Goal: Use online tool/utility: Utilize a website feature to perform a specific function

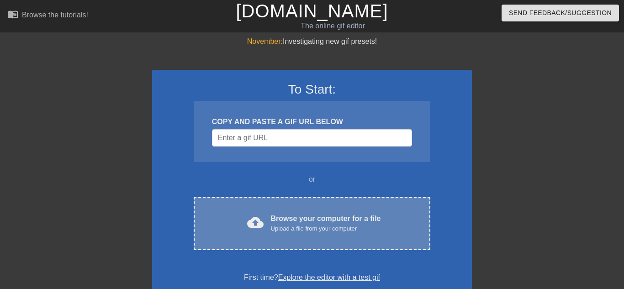
click at [348, 224] on div "Upload a file from your computer" at bounding box center [326, 228] width 110 height 9
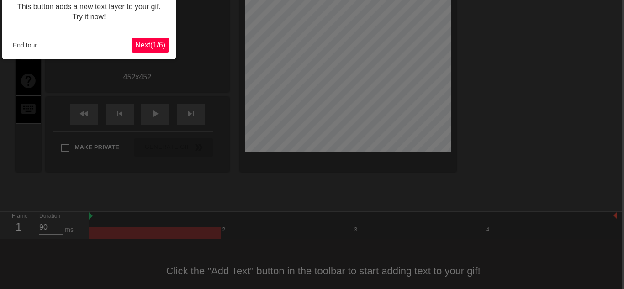
scroll to position [0, 2]
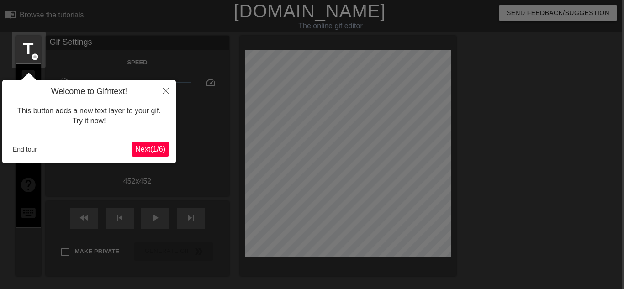
click at [142, 154] on button "Next ( 1 / 6 )" at bounding box center [149, 149] width 37 height 15
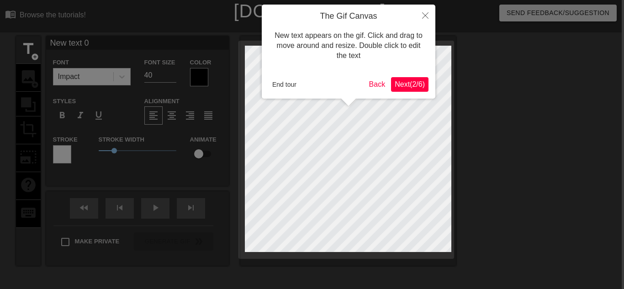
click at [403, 85] on span "Next ( 2 / 6 )" at bounding box center [409, 84] width 30 height 8
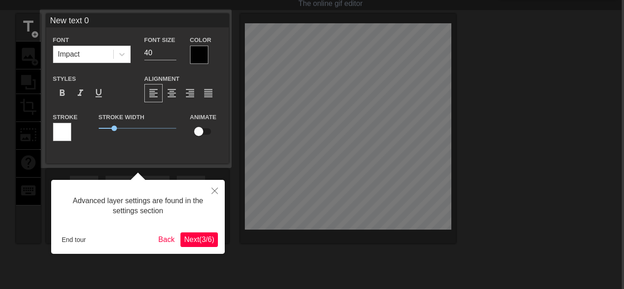
click at [193, 239] on span "Next ( 3 / 6 )" at bounding box center [199, 240] width 30 height 8
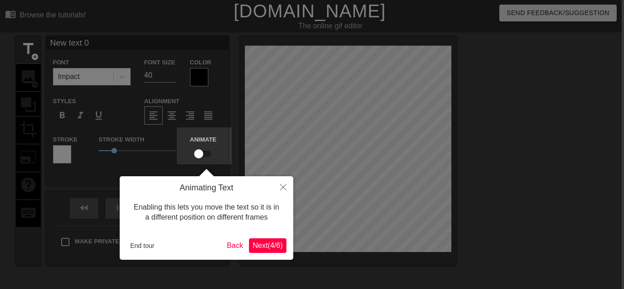
click at [271, 243] on span "Next ( 4 / 6 )" at bounding box center [267, 246] width 30 height 8
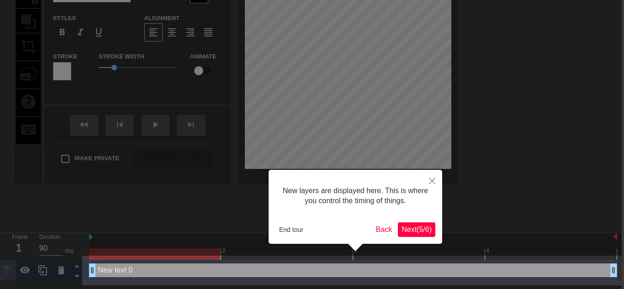
click at [409, 226] on span "Next ( 5 / 6 )" at bounding box center [416, 230] width 30 height 8
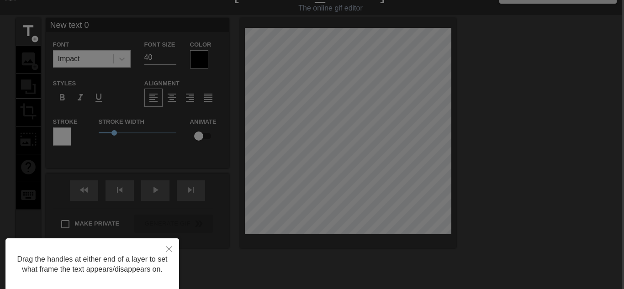
scroll to position [0, 2]
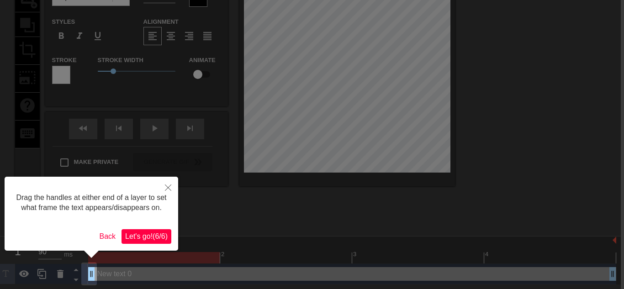
click at [156, 238] on span "Let's go! ( 6 / 6 )" at bounding box center [146, 236] width 42 height 8
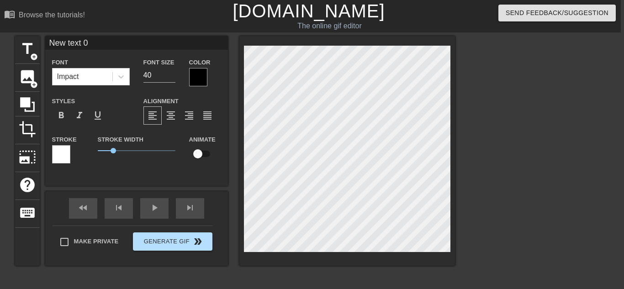
scroll to position [0, 4]
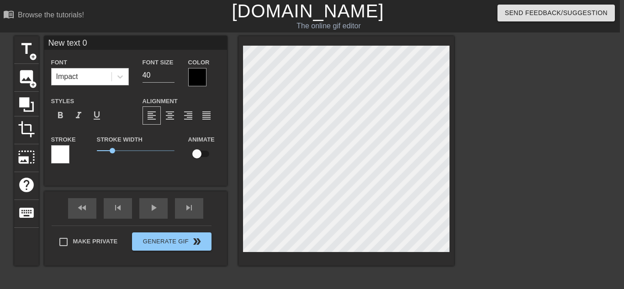
click at [99, 77] on div "Impact" at bounding box center [82, 76] width 60 height 16
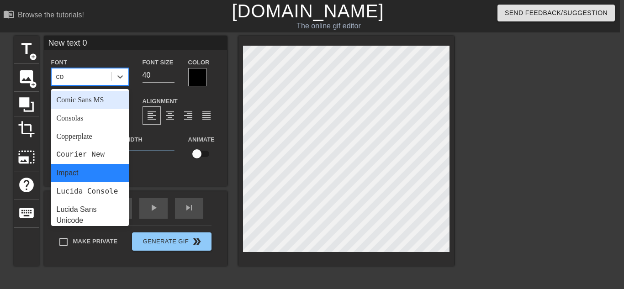
type input "cou"
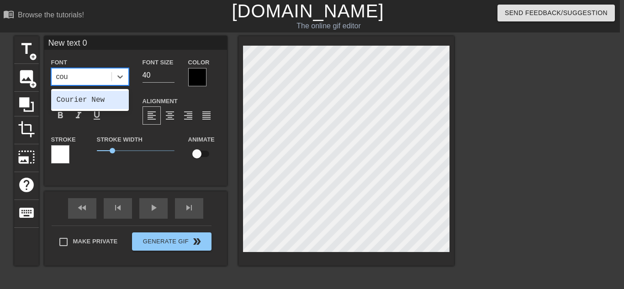
click at [86, 99] on div "Courier New" at bounding box center [90, 100] width 78 height 18
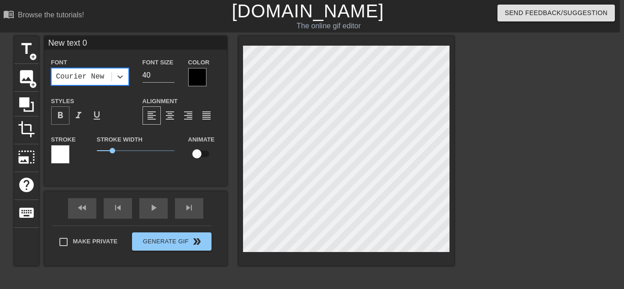
click at [59, 110] on span "format_bold" at bounding box center [60, 115] width 11 height 11
click at [193, 74] on div at bounding box center [197, 77] width 18 height 18
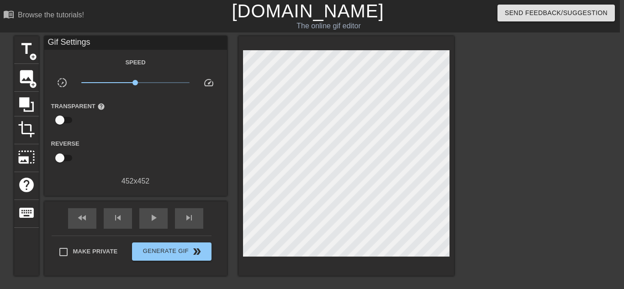
click at [64, 111] on input "checkbox" at bounding box center [60, 119] width 52 height 17
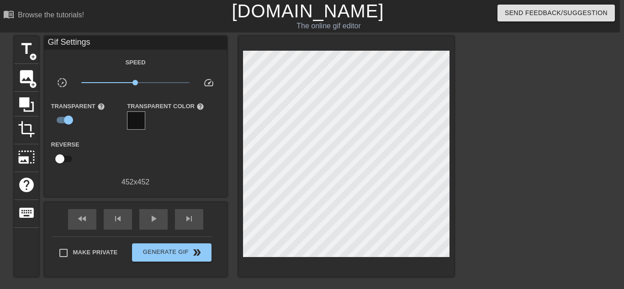
click at [138, 114] on div at bounding box center [136, 120] width 18 height 18
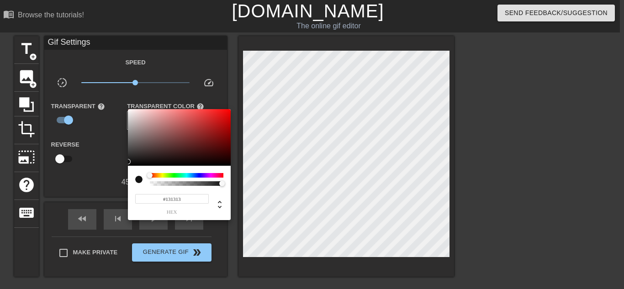
click at [106, 127] on div at bounding box center [312, 144] width 624 height 289
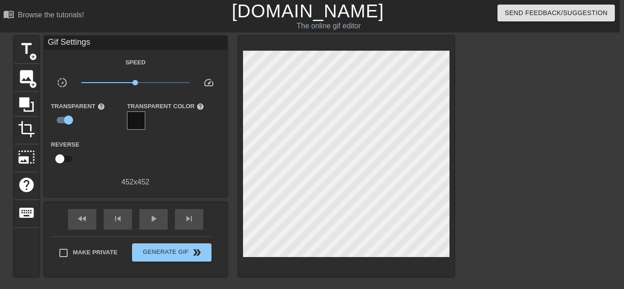
click at [109, 110] on div "Transparent help" at bounding box center [82, 115] width 76 height 30
click at [64, 118] on input "checkbox" at bounding box center [68, 119] width 52 height 17
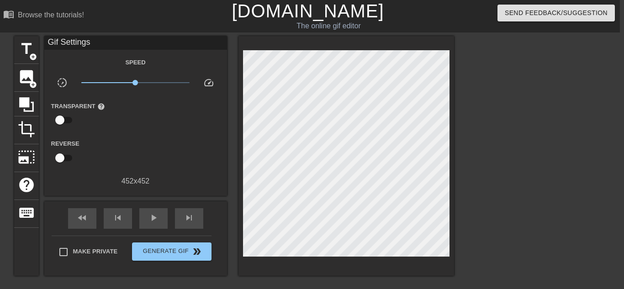
click at [64, 118] on input "checkbox" at bounding box center [60, 119] width 52 height 17
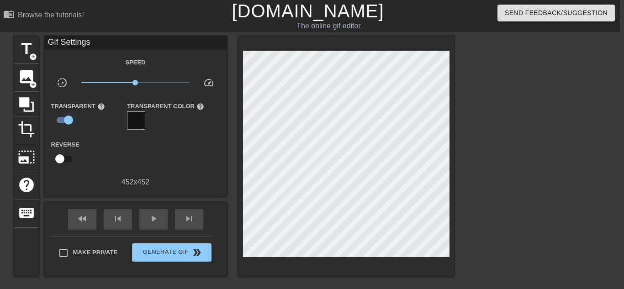
click at [64, 118] on input "checkbox" at bounding box center [68, 119] width 52 height 17
checkbox input "false"
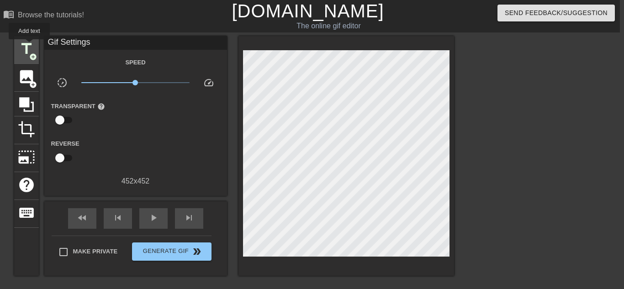
click at [27, 46] on span "title" at bounding box center [26, 48] width 17 height 17
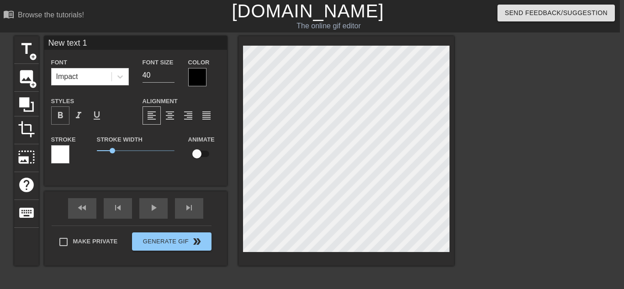
click at [62, 114] on span "format_bold" at bounding box center [60, 115] width 11 height 11
click at [97, 76] on div "Impact" at bounding box center [82, 76] width 60 height 16
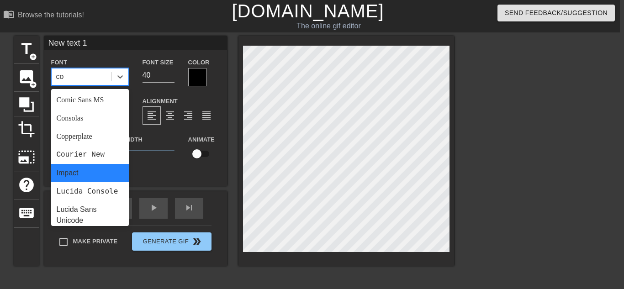
type input "cou"
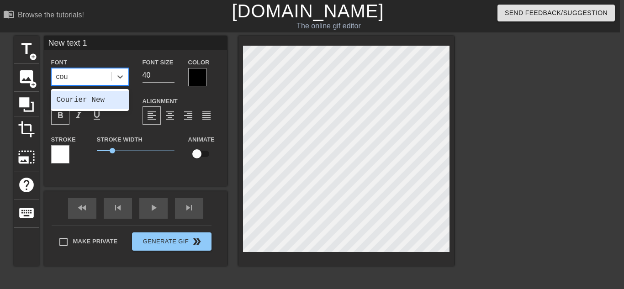
click at [80, 98] on div "Courier New" at bounding box center [90, 100] width 78 height 18
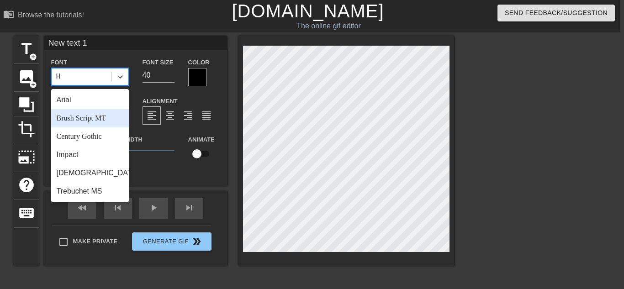
type input "H"
click at [161, 159] on div "Stroke Width 1" at bounding box center [135, 153] width 91 height 38
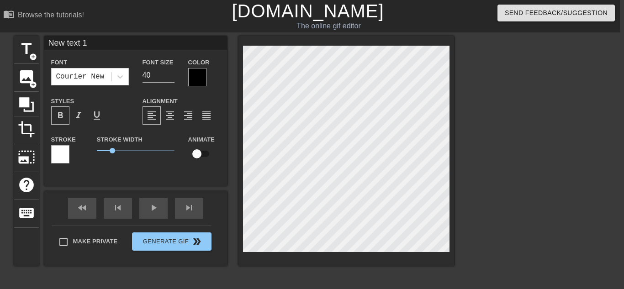
type input "New tet 1"
type textarea "New tet 1"
type input "New tt 1"
type textarea "New tt 1"
type input "New t 1"
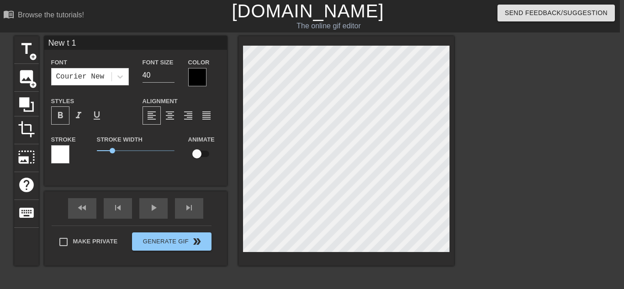
type textarea "Newt 1"
type input "Newt"
type textarea "Newt"
type input "Newt"
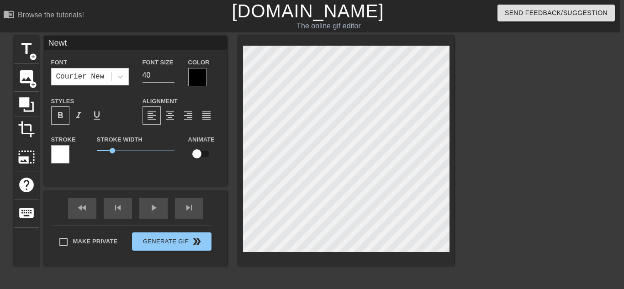
type textarea "Newt"
type input "New"
type textarea "New"
type input "Ne"
type textarea "Ne"
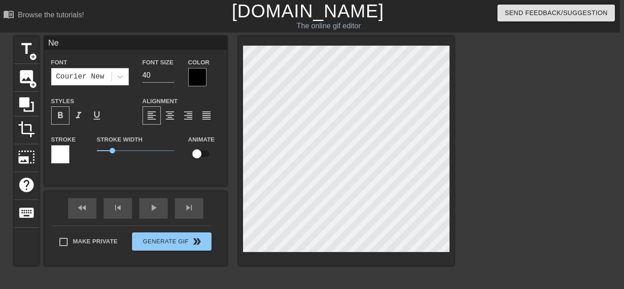
type input "N"
type textarea "N"
type input "New text 0"
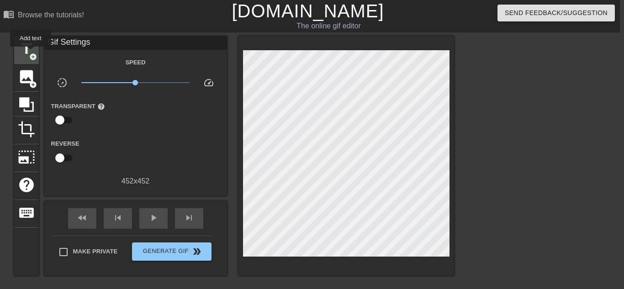
click at [29, 53] on span "title" at bounding box center [26, 48] width 17 height 17
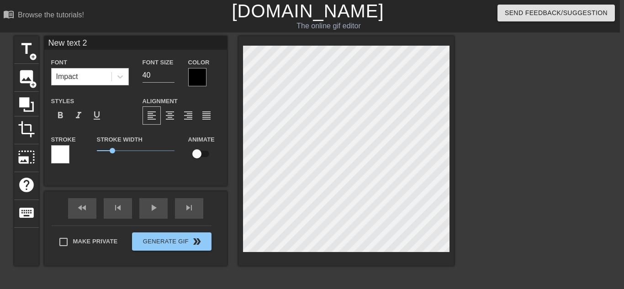
click at [101, 73] on div "Impact" at bounding box center [82, 76] width 60 height 16
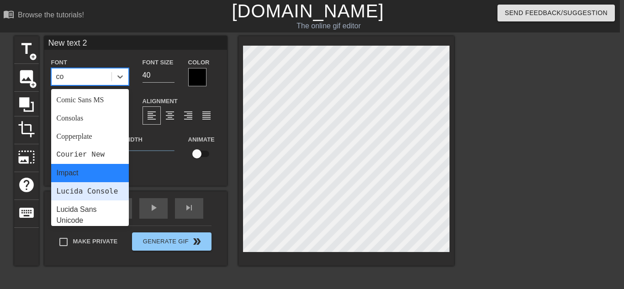
type input "cou"
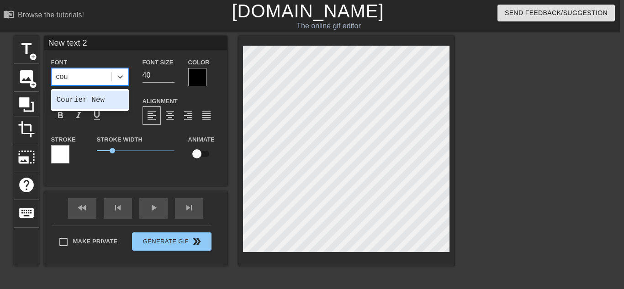
click at [84, 94] on div "Courier New" at bounding box center [90, 100] width 78 height 18
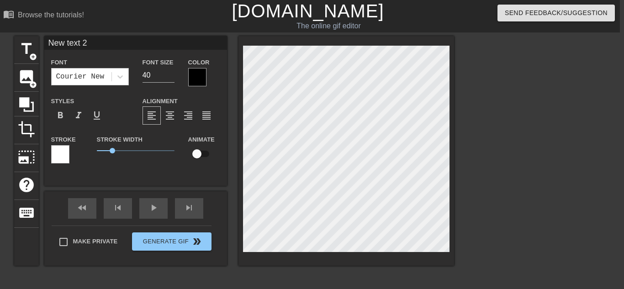
click at [95, 75] on div "Courier New" at bounding box center [80, 76] width 48 height 11
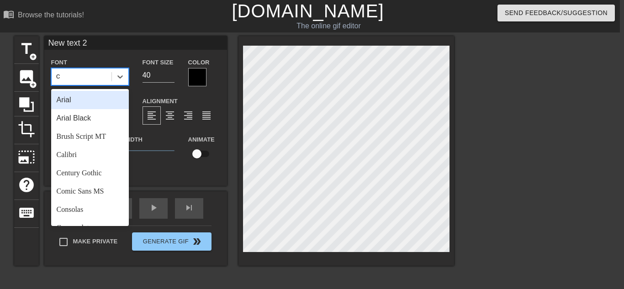
type input "cou"
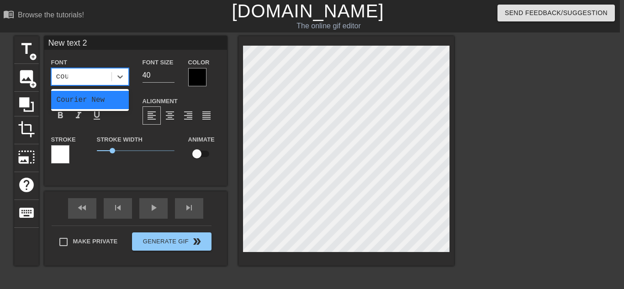
click at [79, 95] on div "Courier New" at bounding box center [90, 100] width 78 height 18
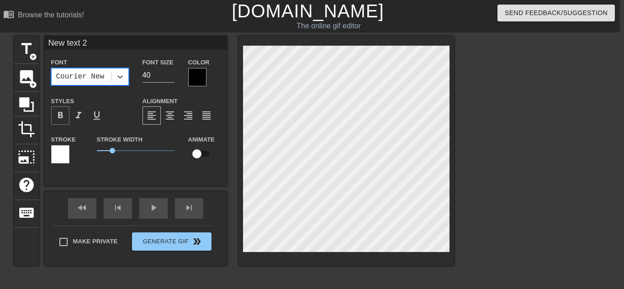
click at [62, 114] on span "format_bold" at bounding box center [60, 115] width 11 height 11
click at [196, 75] on div at bounding box center [197, 77] width 18 height 18
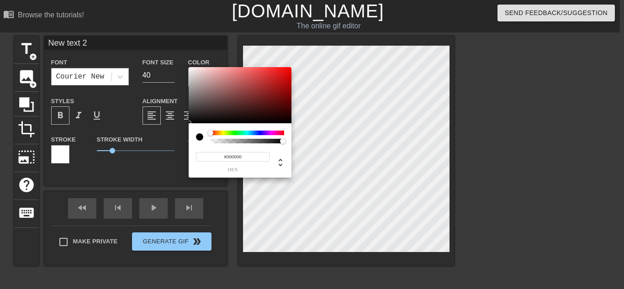
click at [247, 156] on input "#000000" at bounding box center [233, 157] width 74 height 10
type input "#"
type input "1"
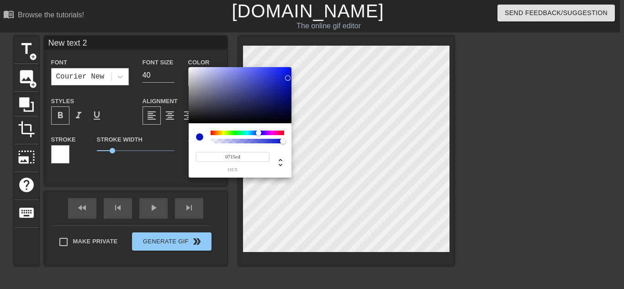
type input "#0715CD"
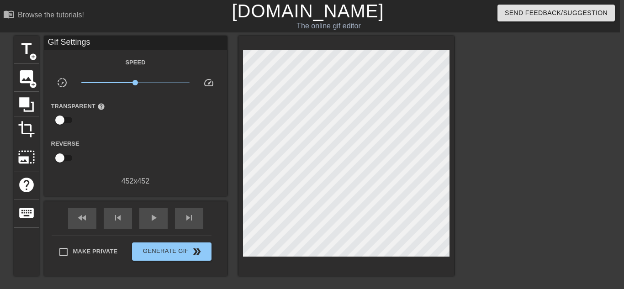
click at [62, 119] on input "checkbox" at bounding box center [60, 119] width 52 height 17
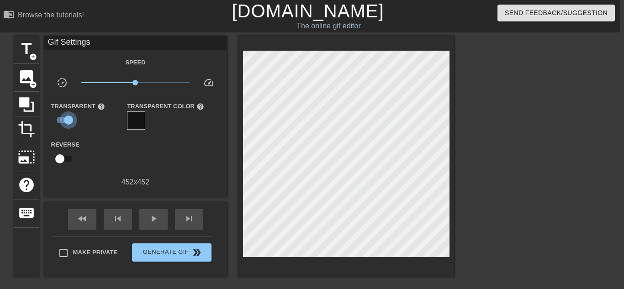
click at [64, 119] on input "checkbox" at bounding box center [68, 119] width 52 height 17
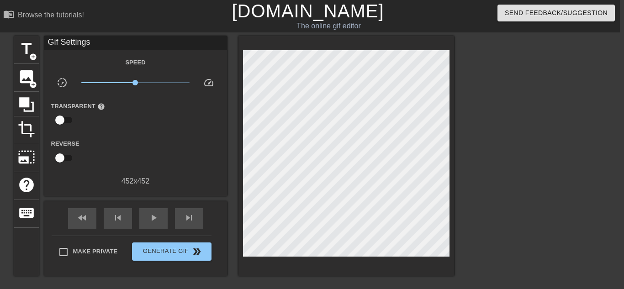
click at [64, 119] on input "checkbox" at bounding box center [60, 119] width 52 height 17
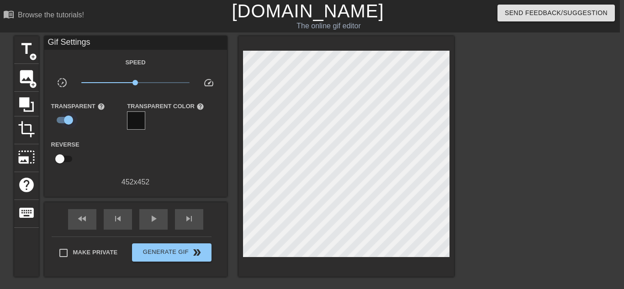
click at [64, 119] on input "checkbox" at bounding box center [68, 119] width 52 height 17
checkbox input "false"
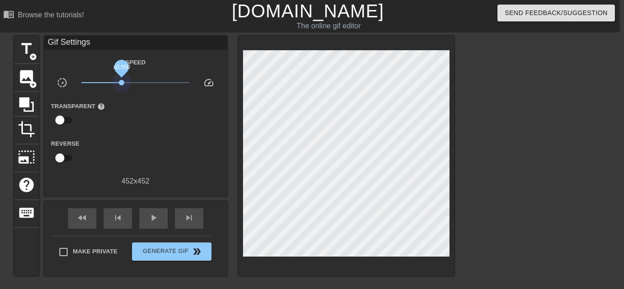
drag, startPoint x: 137, startPoint y: 84, endPoint x: 120, endPoint y: 97, distance: 21.5
click at [120, 97] on div "Speed slow_motion_video x0.550 speed Transparent help Reverse 452 x 452" at bounding box center [135, 122] width 169 height 130
click at [91, 210] on div "fast_rewind" at bounding box center [82, 218] width 28 height 21
click at [173, 209] on div "fast_rewind skip_previous play_arrow skip_next" at bounding box center [135, 218] width 149 height 34
click at [193, 208] on div "skip_next" at bounding box center [189, 218] width 28 height 21
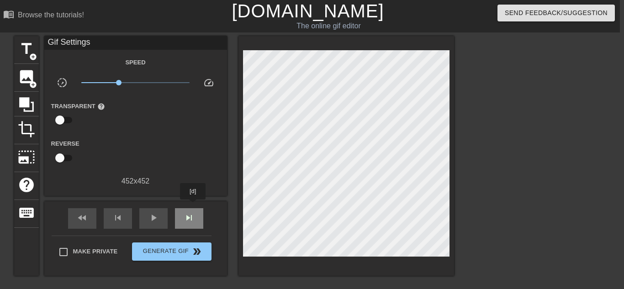
click at [193, 208] on div "skip_next" at bounding box center [189, 218] width 28 height 21
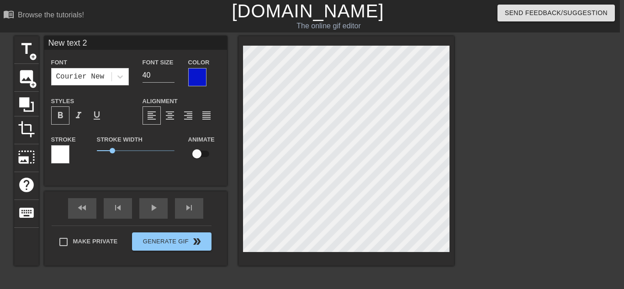
click at [202, 151] on input "checkbox" at bounding box center [197, 153] width 52 height 17
checkbox input "true"
type input "New text"
type textarea "New text"
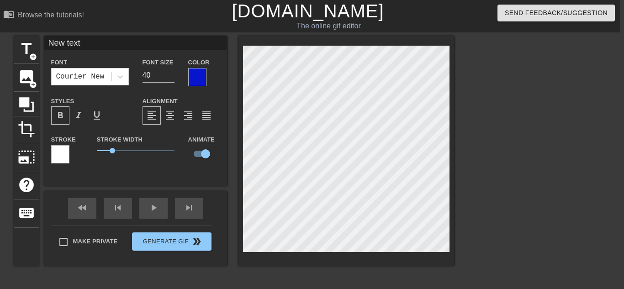
type input "New text"
type textarea "New text"
type input "New tex"
type textarea "New tex"
type input "New te"
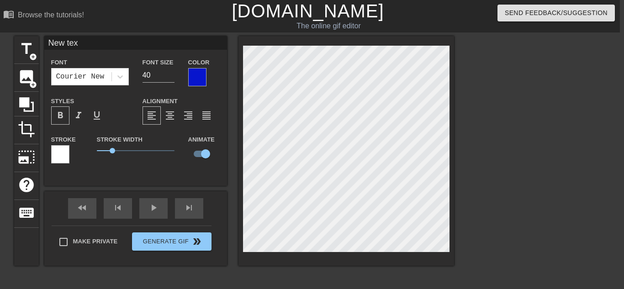
type textarea "New te"
type input "New t"
type textarea "New"
type input "New"
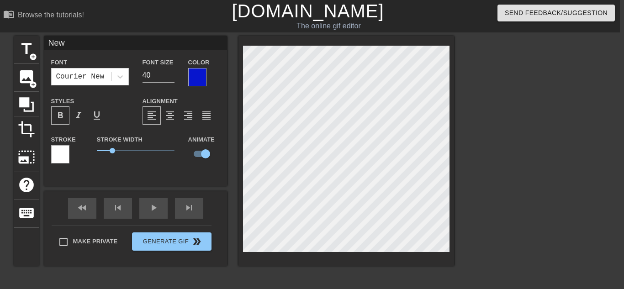
type textarea "New"
type input "Ne"
type textarea "Ne"
type input "N"
type textarea "N"
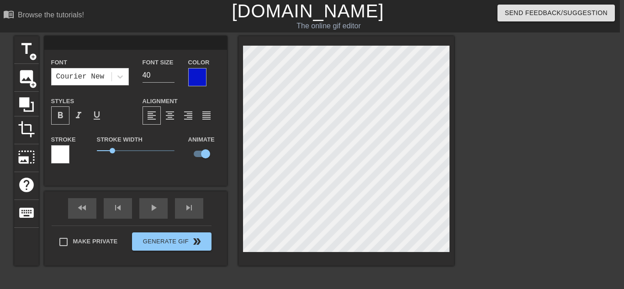
scroll to position [0, 0]
type input "G"
type textarea "G"
type input "GE"
type textarea "GE"
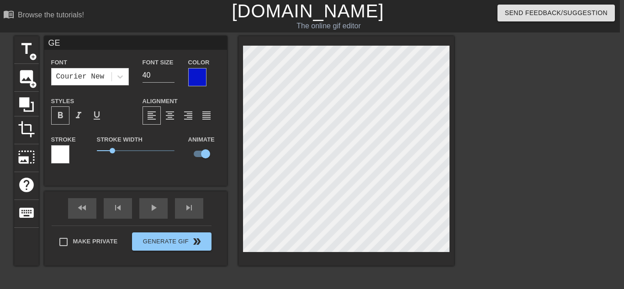
type input "GET"
type textarea "GET"
type input "GET"
type textarea "GET"
type input "GET P"
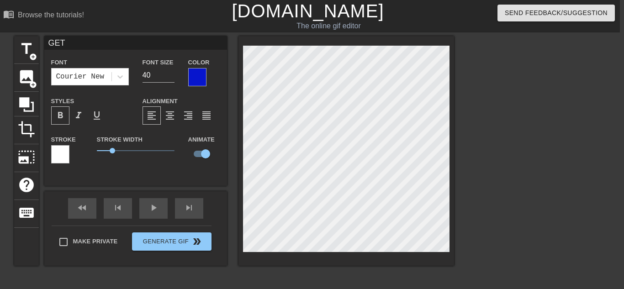
type textarea "GET P"
type input "GET PR"
type textarea "GET PR"
type input "GET PRN"
type textarea "GET PRN"
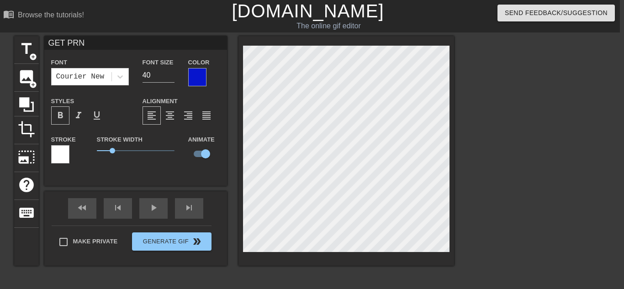
type input "GET PRNK"
type textarea "GET PRNK"
type input "GET PRN"
type textarea "GET PRN"
type input "GET PR"
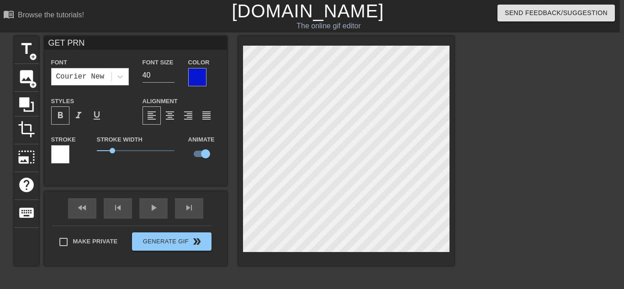
type textarea "GET PR"
type input "GET PRA"
type textarea "GET PRA"
type input "GET [PERSON_NAME]"
type textarea "GET [PERSON_NAME]"
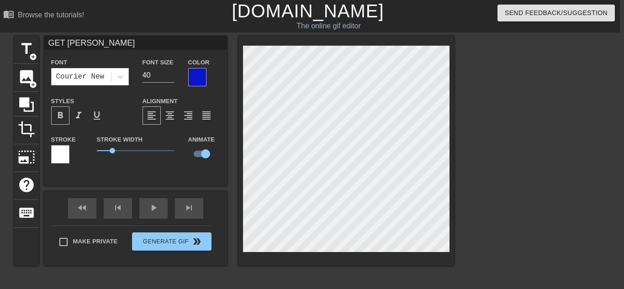
type input "GET PRANK"
type textarea "GET PRANK"
type input "GET [PERSON_NAME]"
type textarea "GET [PERSON_NAME]"
type input "GET PRANKED"
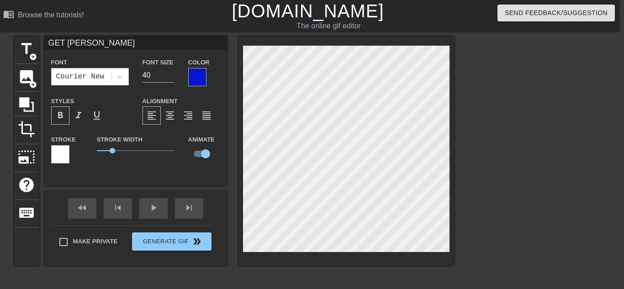
type textarea "GET PRANKED"
type input "GET PRANKED!"
type textarea "GET PRANKED!"
drag, startPoint x: 113, startPoint y: 146, endPoint x: 90, endPoint y: 148, distance: 23.4
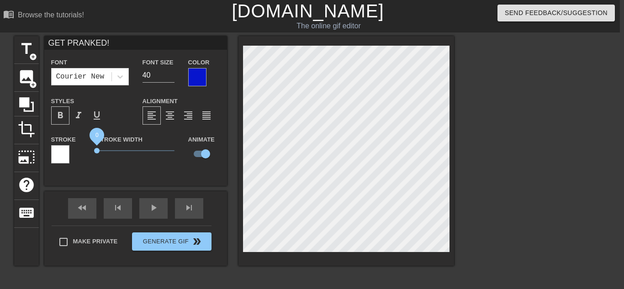
click at [90, 148] on div "Stroke Width 0" at bounding box center [135, 153] width 91 height 38
type textarea "GET PRANKED!!"
type input "GET PRANKED!!"
type textarea "GET PRANKED!"
type input "GET PRANKED!"
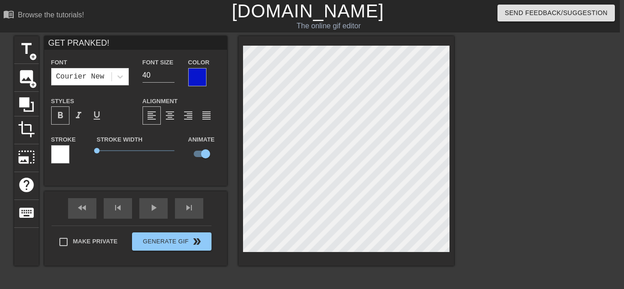
type textarea "GET PRANKED"
type input "GET PRANKED"
type textarea "GET PRANKED!"
type input "GET PRANKED!"
click at [453, 56] on div at bounding box center [346, 151] width 216 height 230
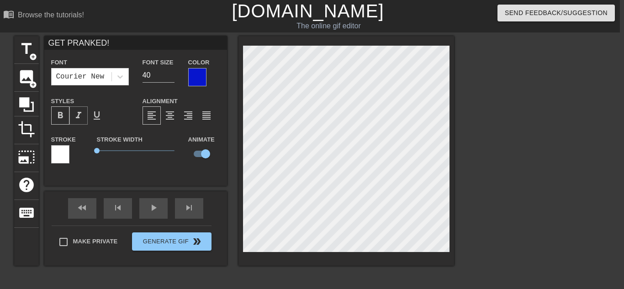
click at [81, 115] on span "format_italic" at bounding box center [78, 115] width 11 height 11
click at [63, 112] on span "format_bold" at bounding box center [60, 115] width 11 height 11
click at [62, 112] on span "format_bold" at bounding box center [60, 115] width 11 height 11
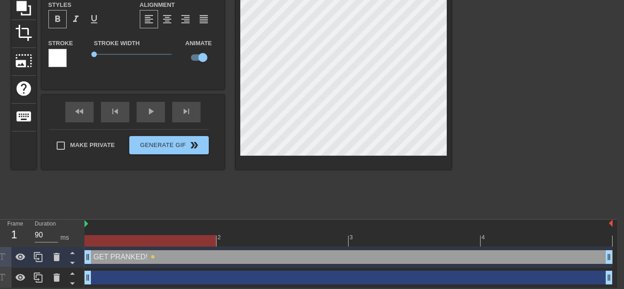
scroll to position [96, 0]
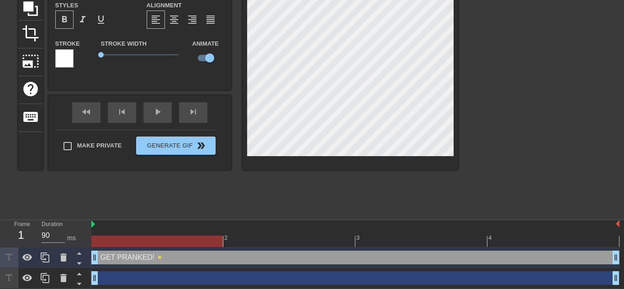
click at [146, 256] on div "GET PRANKED! drag_handle drag_handle" at bounding box center [355, 258] width 528 height 14
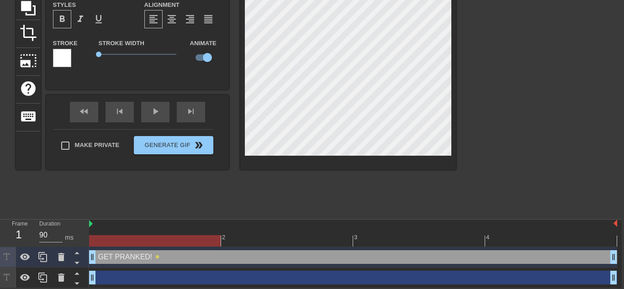
scroll to position [96, 7]
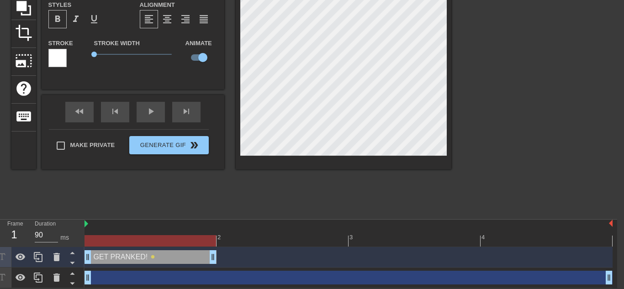
drag, startPoint x: 610, startPoint y: 255, endPoint x: 231, endPoint y: 262, distance: 379.9
click at [231, 262] on div "GET PRANKED! drag_handle drag_handle lens" at bounding box center [348, 257] width 528 height 14
click at [38, 259] on icon at bounding box center [38, 257] width 9 height 10
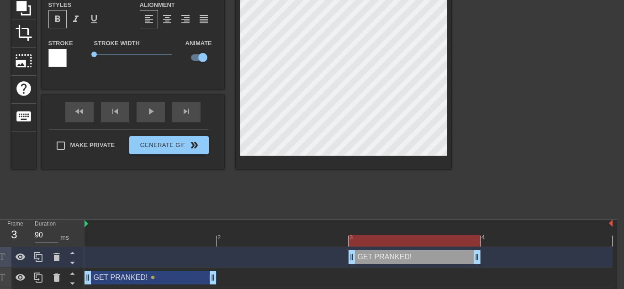
drag, startPoint x: 142, startPoint y: 258, endPoint x: 371, endPoint y: 253, distance: 229.7
click at [371, 253] on div "GET PRANKED! drag_handle drag_handle" at bounding box center [414, 257] width 132 height 14
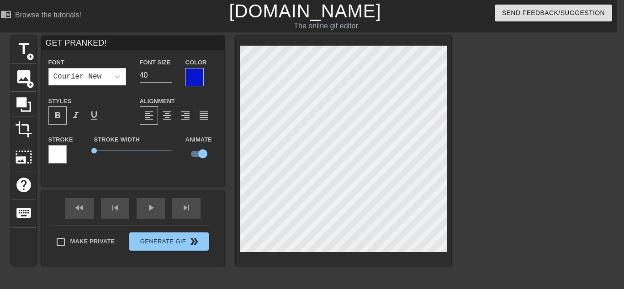
scroll to position [0, 6]
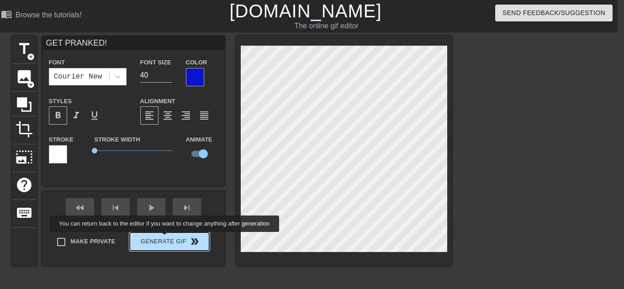
click at [162, 238] on button "Generate Gif double_arrow" at bounding box center [169, 241] width 79 height 18
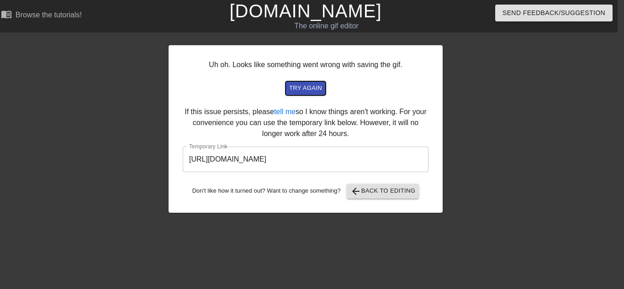
click at [300, 83] on span "try again" at bounding box center [305, 88] width 33 height 11
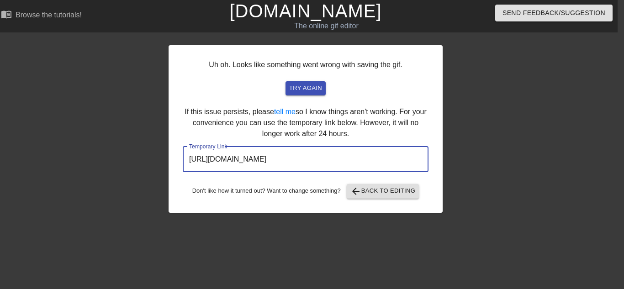
drag, startPoint x: 363, startPoint y: 148, endPoint x: 88, endPoint y: 163, distance: 276.2
click at [88, 163] on div "Uh oh. Looks like something went wrong with saving the gif. try again If this i…" at bounding box center [306, 173] width 624 height 274
click at [356, 186] on span "arrow_back" at bounding box center [355, 191] width 11 height 11
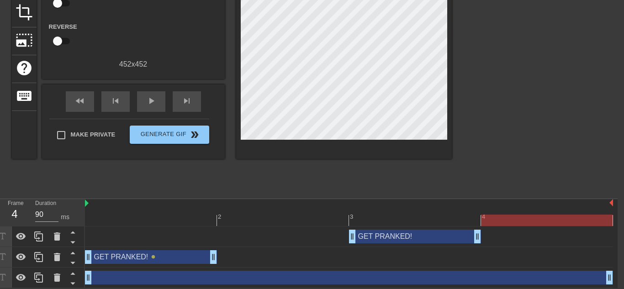
scroll to position [117, 0]
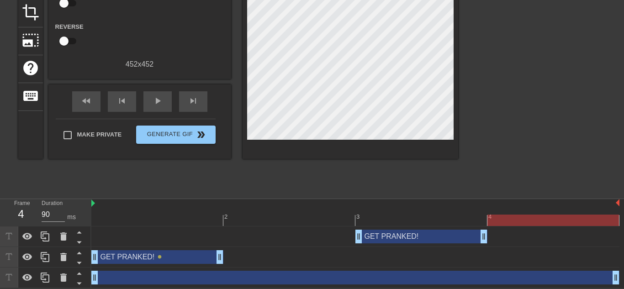
click at [146, 277] on div "drag_handle drag_handle" at bounding box center [355, 278] width 528 height 14
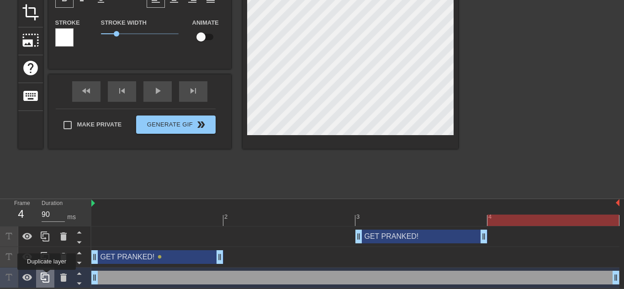
click at [47, 276] on icon at bounding box center [45, 277] width 11 height 11
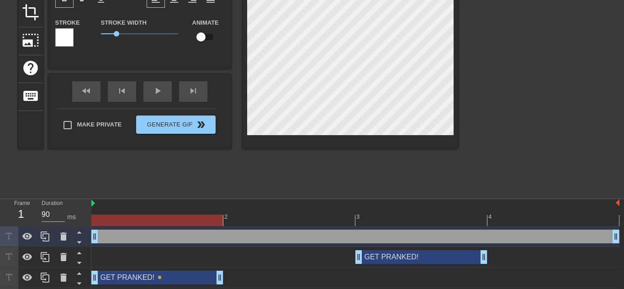
drag, startPoint x: 189, startPoint y: 237, endPoint x: 252, endPoint y: 266, distance: 68.7
click at [252, 266] on div "drag_handle drag_handle GET PRANKED! drag_handle drag_handle GET PRANKED! drag_…" at bounding box center [357, 267] width 532 height 82
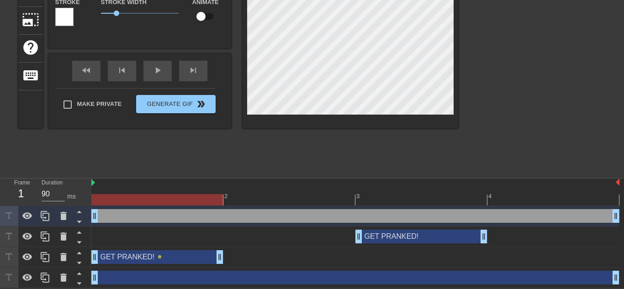
scroll to position [137, 0]
drag, startPoint x: 131, startPoint y: 215, endPoint x: 326, endPoint y: 213, distance: 195.4
click at [326, 213] on div "drag_handle drag_handle" at bounding box center [355, 216] width 528 height 14
click at [245, 236] on div "GET PRANKED! drag_handle drag_handle" at bounding box center [355, 237] width 528 height 14
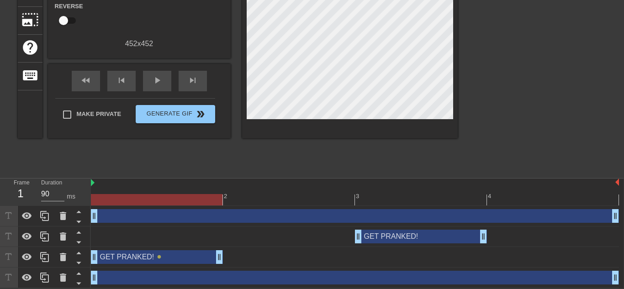
click at [392, 239] on div "GET PRANKED! drag_handle drag_handle" at bounding box center [421, 237] width 132 height 14
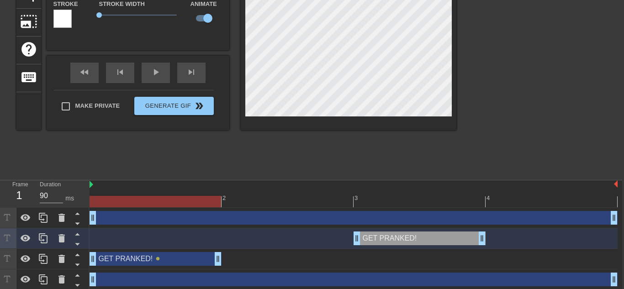
scroll to position [137, 2]
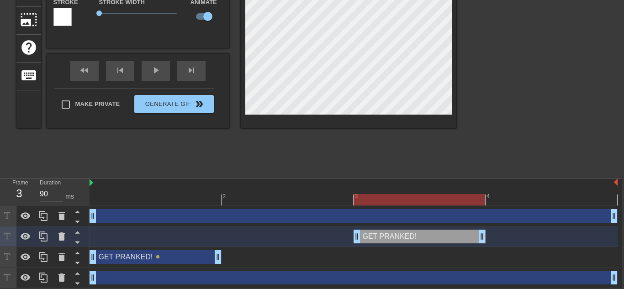
drag, startPoint x: 387, startPoint y: 236, endPoint x: 388, endPoint y: 217, distance: 19.2
click at [388, 217] on div "drag_handle drag_handle GET PRANKED! drag_handle drag_handle GET PRANKED! drag_…" at bounding box center [355, 247] width 532 height 82
click at [387, 233] on div "GET PRANKED! drag_handle drag_handle" at bounding box center [419, 237] width 132 height 14
click at [148, 207] on div "drag_handle drag_handle" at bounding box center [353, 216] width 528 height 21
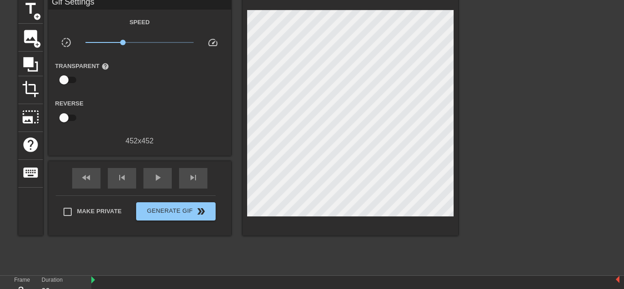
scroll to position [137, 0]
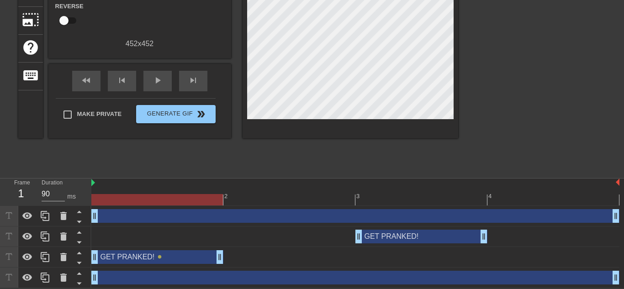
drag, startPoint x: 131, startPoint y: 212, endPoint x: 340, endPoint y: 219, distance: 209.7
click at [340, 219] on div "drag_handle drag_handle" at bounding box center [355, 216] width 528 height 14
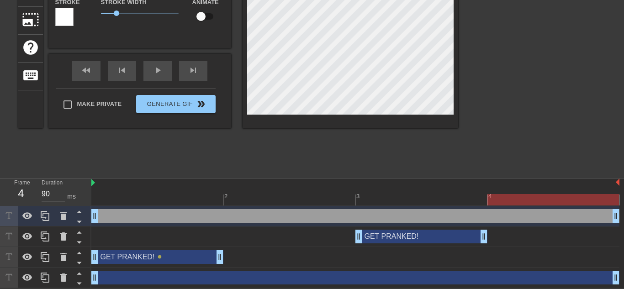
drag, startPoint x: 615, startPoint y: 217, endPoint x: 623, endPoint y: 219, distance: 8.0
click at [623, 219] on html "menu_book Browse the tutorials! Gifntext.com The online gif editor Send Feedbac…" at bounding box center [312, 76] width 624 height 426
click at [136, 203] on div at bounding box center [355, 199] width 528 height 11
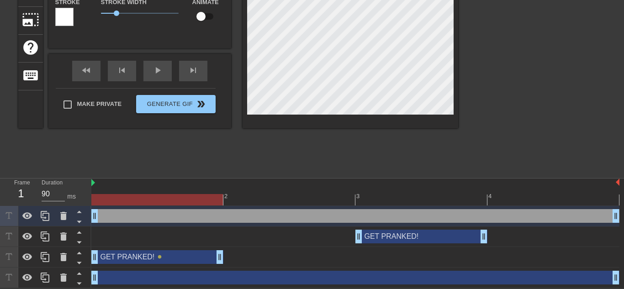
click at [142, 218] on div "drag_handle drag_handle" at bounding box center [355, 216] width 528 height 14
click at [49, 194] on input "90" at bounding box center [53, 194] width 23 height 15
click at [274, 194] on div at bounding box center [355, 199] width 528 height 11
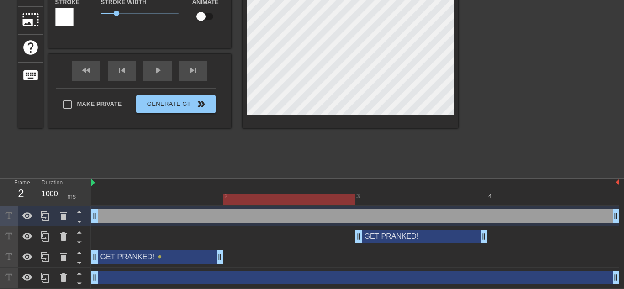
click at [183, 198] on div at bounding box center [355, 199] width 528 height 11
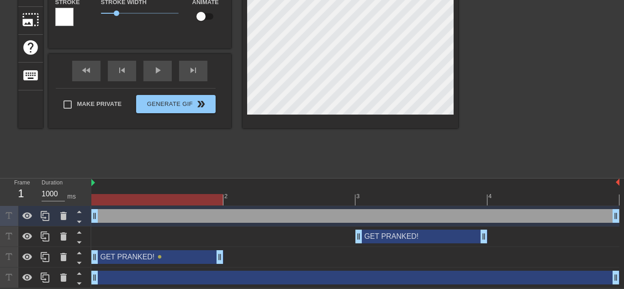
click at [197, 216] on div "drag_handle drag_handle" at bounding box center [355, 216] width 528 height 14
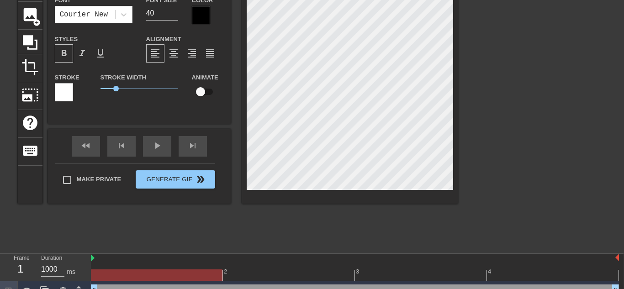
scroll to position [62, 0]
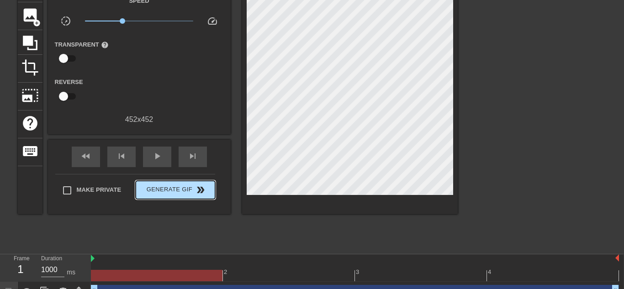
click at [185, 174] on div "Make Private Generate Gif double_arrow" at bounding box center [135, 192] width 160 height 36
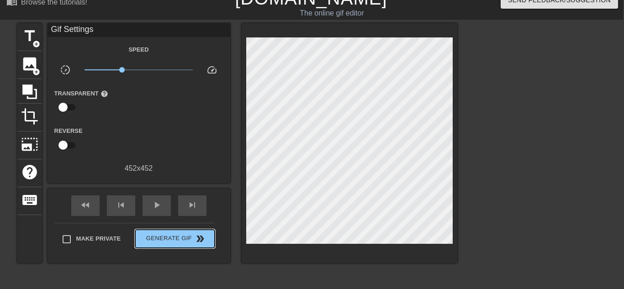
scroll to position [31, 0]
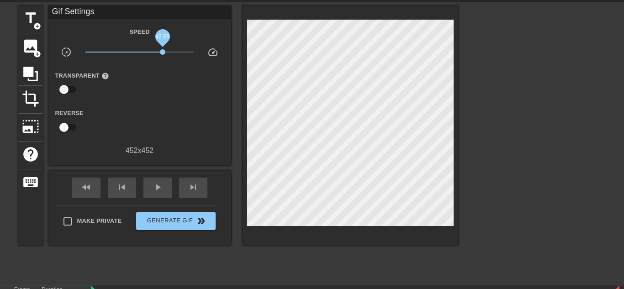
drag, startPoint x: 124, startPoint y: 51, endPoint x: 163, endPoint y: 52, distance: 39.3
click at [163, 52] on span "x2.66" at bounding box center [162, 51] width 5 height 5
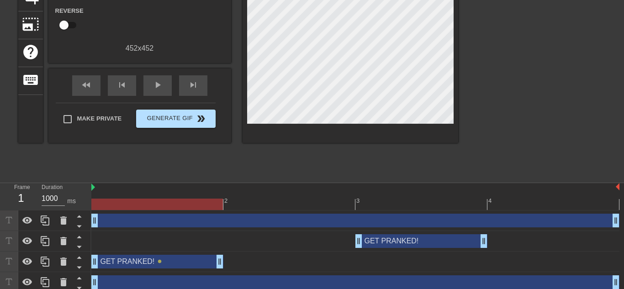
scroll to position [135, 0]
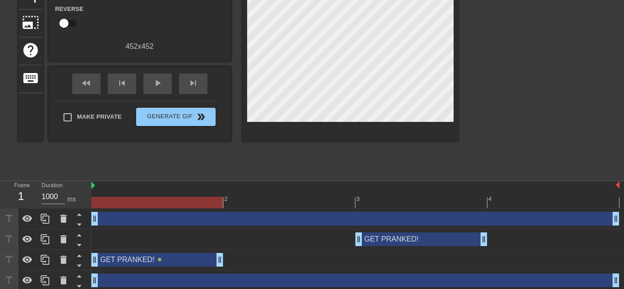
click at [180, 215] on div "drag_handle drag_handle" at bounding box center [355, 219] width 528 height 14
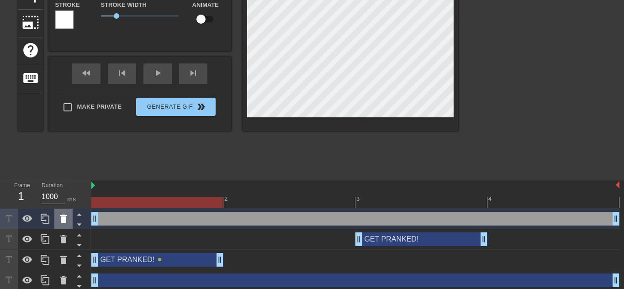
click at [58, 217] on icon at bounding box center [63, 218] width 11 height 11
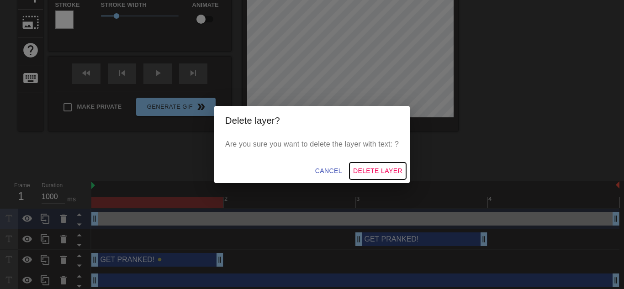
click at [371, 167] on span "Delete Layer" at bounding box center [377, 170] width 49 height 11
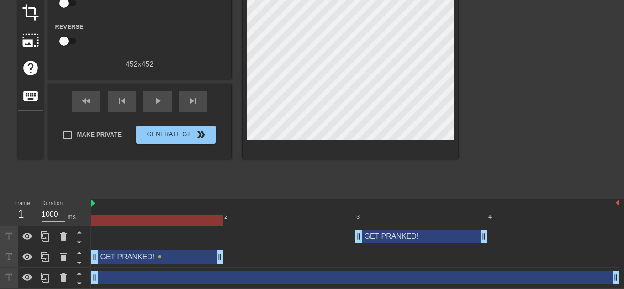
click at [164, 220] on div at bounding box center [156, 220] width 131 height 11
type input "90"
click at [239, 212] on div "2" at bounding box center [289, 213] width 132 height 11
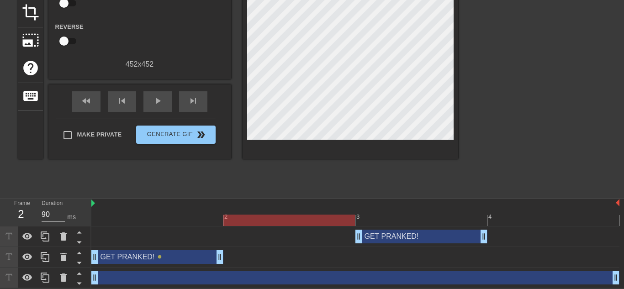
click at [364, 210] on div "3" at bounding box center [421, 213] width 132 height 11
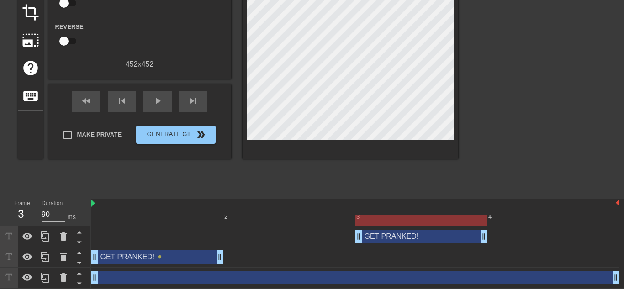
scroll to position [37, 0]
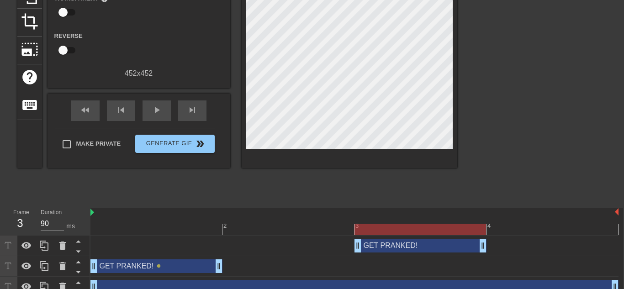
click at [320, 235] on div at bounding box center [354, 229] width 528 height 11
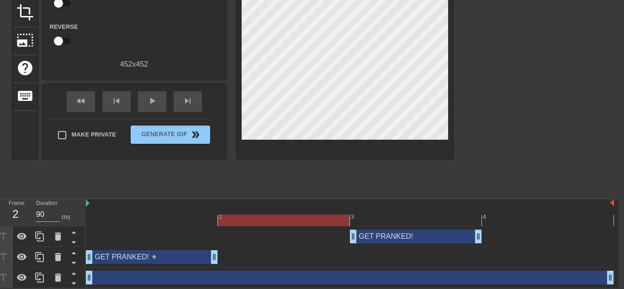
scroll to position [117, 6]
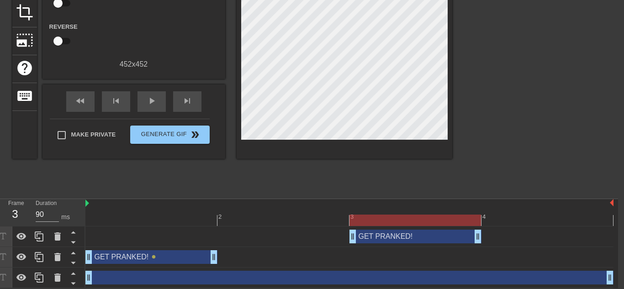
drag, startPoint x: 380, startPoint y: 237, endPoint x: 324, endPoint y: 239, distance: 56.6
click at [324, 239] on div "GET PRANKED! drag_handle drag_handle" at bounding box center [349, 237] width 528 height 14
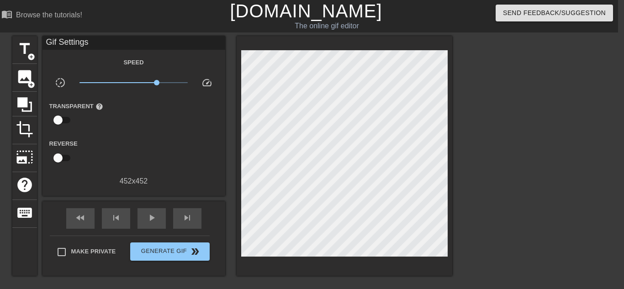
scroll to position [0, 6]
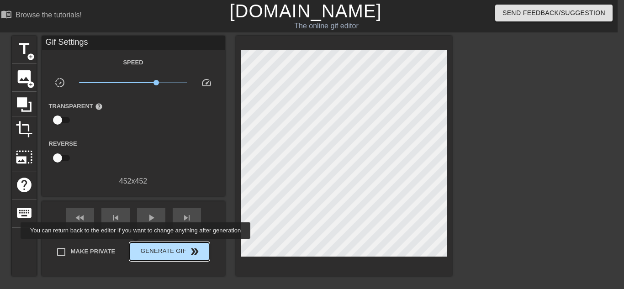
click at [133, 246] on span "Generate Gif double_arrow" at bounding box center [169, 251] width 72 height 11
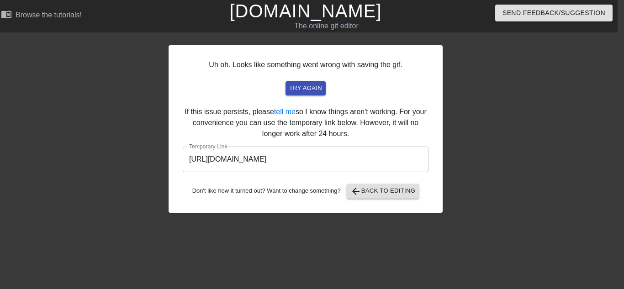
click at [364, 151] on input "https://www.gifntext.com/temp_generations/iIKHOpc6.gif" at bounding box center [306, 160] width 246 height 26
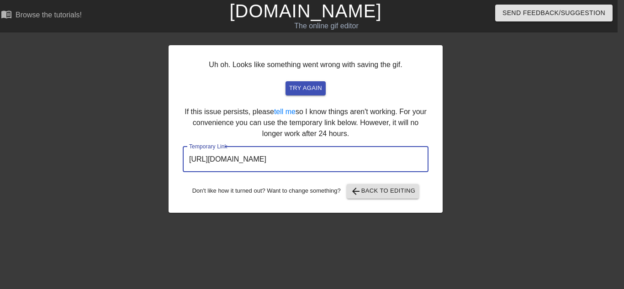
drag, startPoint x: 364, startPoint y: 152, endPoint x: 160, endPoint y: 173, distance: 204.7
click at [160, 173] on div "Uh oh. Looks like something went wrong with saving the gif. try again If this i…" at bounding box center [306, 173] width 624 height 274
click at [369, 186] on span "arrow_back Back to Editing" at bounding box center [382, 191] width 65 height 11
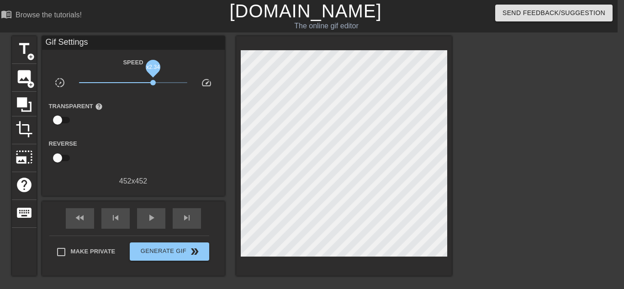
click at [153, 80] on span "x2.34" at bounding box center [152, 82] width 5 height 5
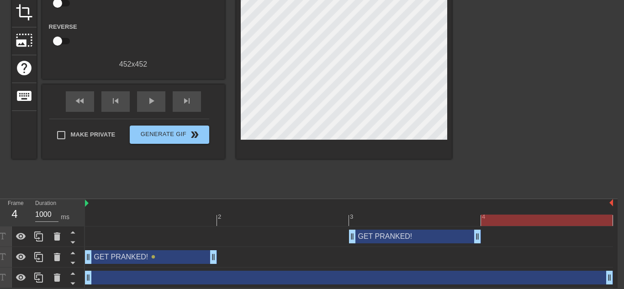
click at [148, 224] on div at bounding box center [349, 220] width 528 height 11
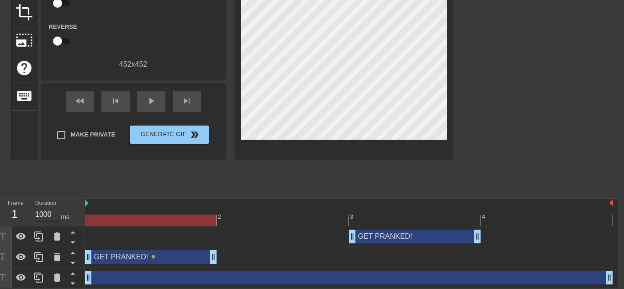
click at [47, 214] on input "1000" at bounding box center [46, 214] width 23 height 15
type input "90"
click at [262, 224] on div at bounding box center [349, 220] width 528 height 11
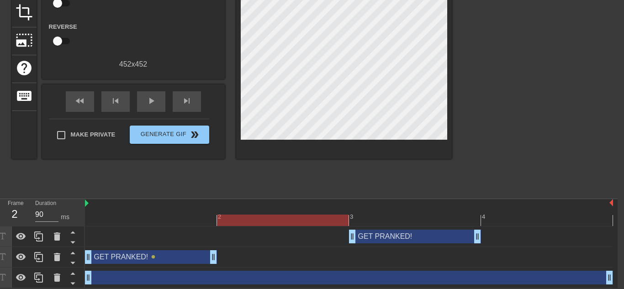
click at [368, 218] on div at bounding box center [349, 220] width 528 height 11
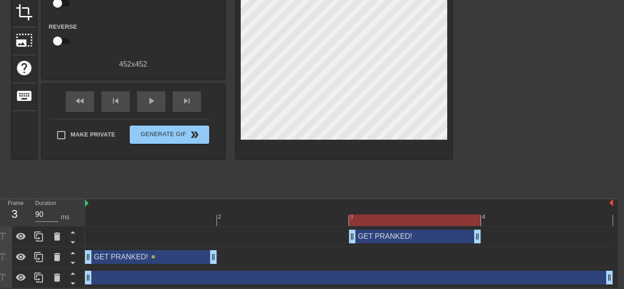
click at [188, 273] on div "drag_handle drag_handle" at bounding box center [349, 278] width 528 height 14
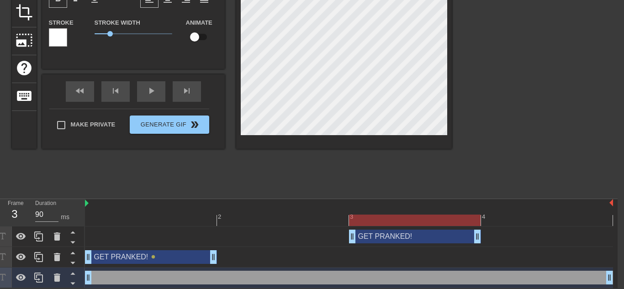
click at [178, 215] on div at bounding box center [349, 220] width 528 height 11
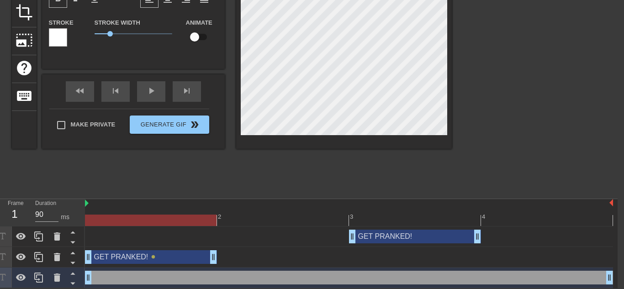
click at [114, 281] on div "drag_handle drag_handle" at bounding box center [349, 278] width 528 height 14
click at [104, 273] on div "drag_handle drag_handle" at bounding box center [349, 278] width 528 height 14
click at [118, 210] on div at bounding box center [151, 213] width 132 height 11
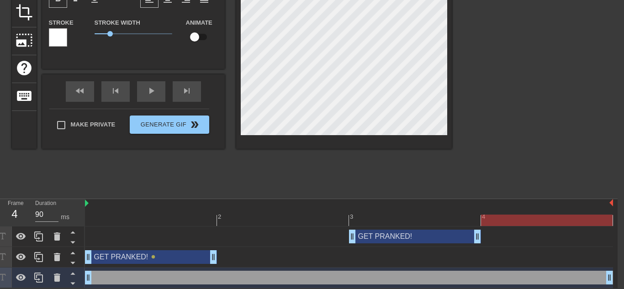
drag, startPoint x: 609, startPoint y: 279, endPoint x: 573, endPoint y: 279, distance: 35.6
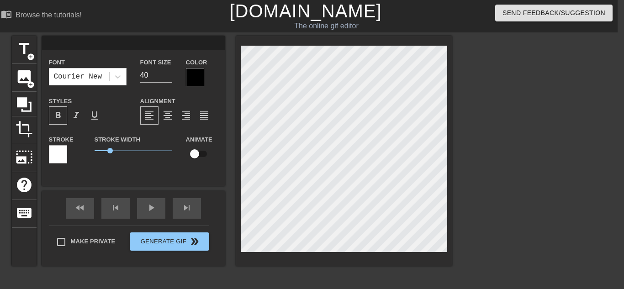
scroll to position [0, 7]
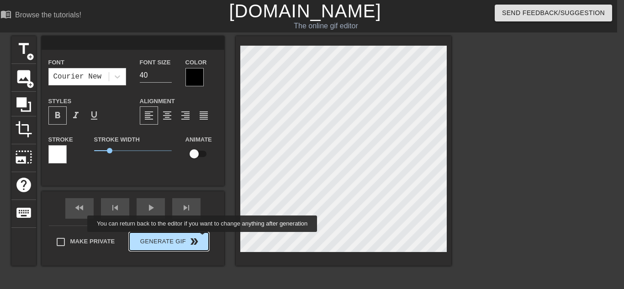
click at [195, 235] on div "Make Private Generate Gif double_arrow" at bounding box center [129, 244] width 160 height 36
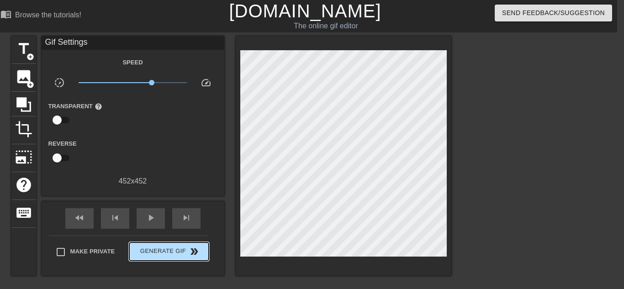
click at [183, 242] on button "Generate Gif double_arrow" at bounding box center [168, 251] width 79 height 18
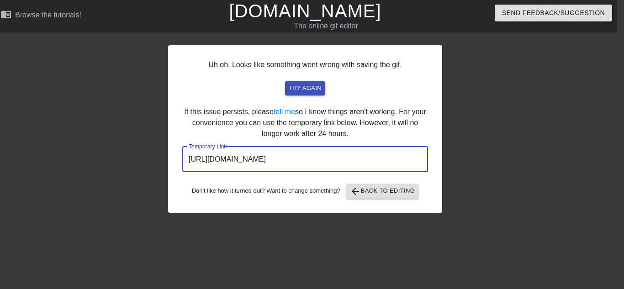
drag, startPoint x: 366, startPoint y: 155, endPoint x: 7, endPoint y: 142, distance: 358.7
click at [7, 142] on div "Uh oh. Looks like something went wrong with saving the gif. try again If this i…" at bounding box center [305, 173] width 624 height 274
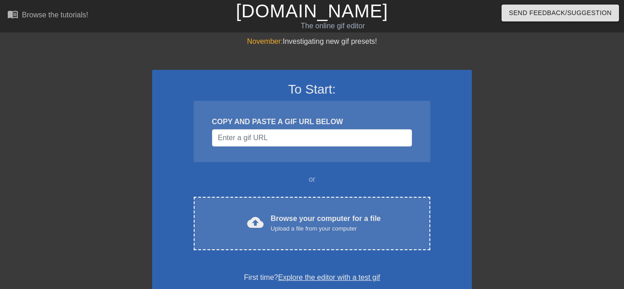
scroll to position [0, 6]
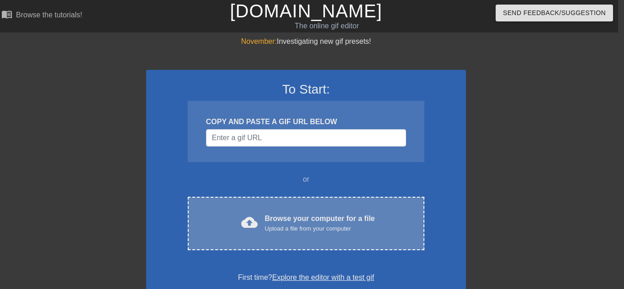
click at [296, 224] on div "Upload a file from your computer" at bounding box center [320, 228] width 110 height 9
click at [302, 224] on div "Upload a file from your computer" at bounding box center [320, 228] width 110 height 9
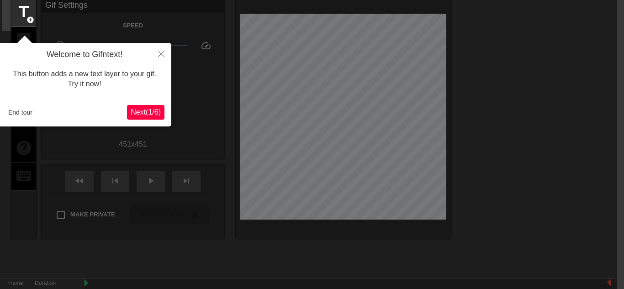
scroll to position [37, 7]
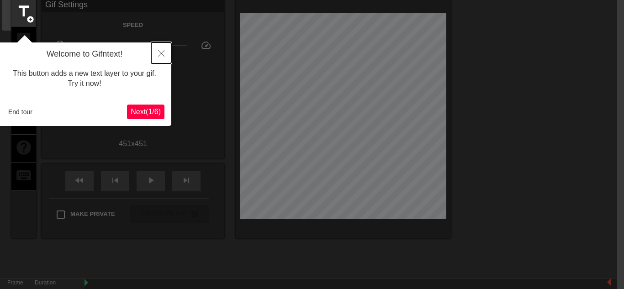
click at [159, 51] on icon "Close" at bounding box center [161, 53] width 6 height 6
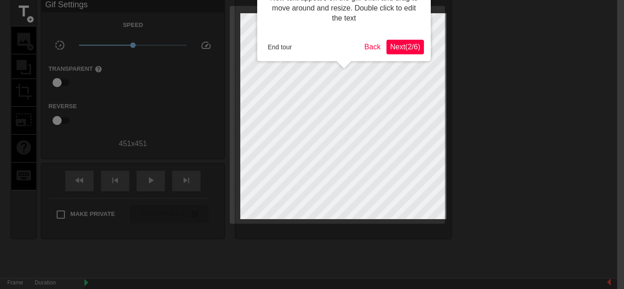
scroll to position [0, 7]
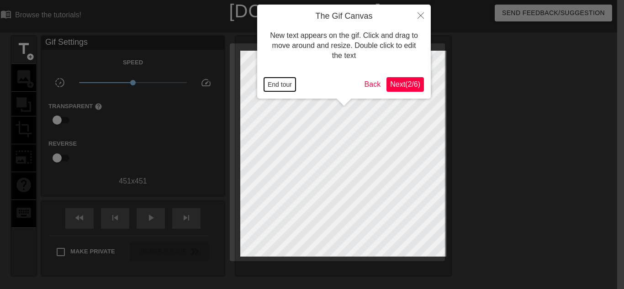
click at [280, 85] on button "End tour" at bounding box center [280, 85] width 32 height 14
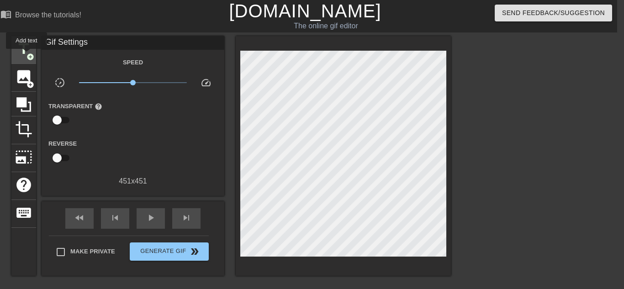
click at [26, 55] on span "title" at bounding box center [23, 48] width 17 height 17
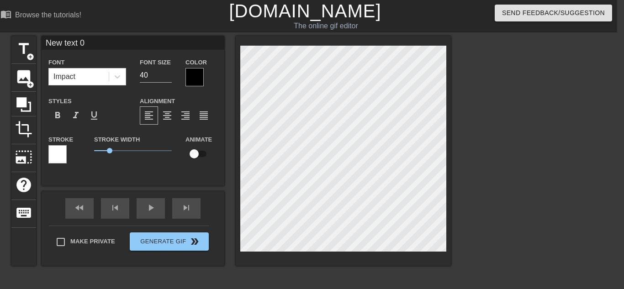
type input "G"
type textarea "G"
type input "GE"
type textarea "GE"
type input "GET"
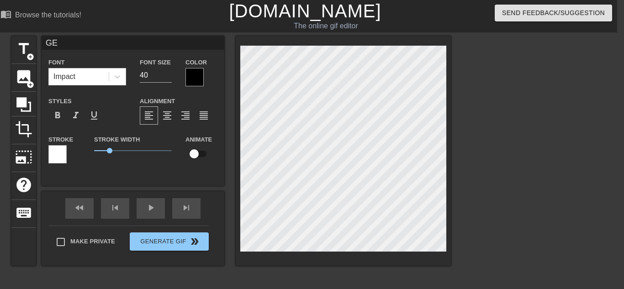
type textarea "GET"
type input "GE"
type textarea "GE"
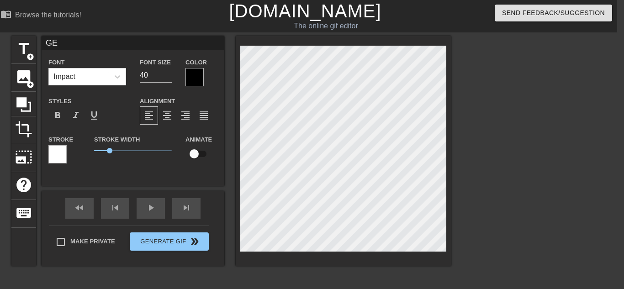
type input "G"
type textarea "G"
click at [96, 79] on div "Impact" at bounding box center [79, 76] width 60 height 16
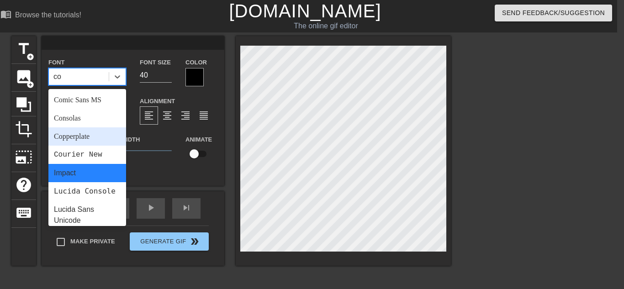
type input "cou"
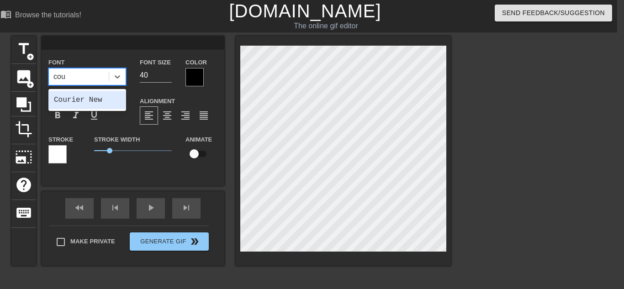
click at [65, 100] on div "Courier New" at bounding box center [87, 100] width 78 height 18
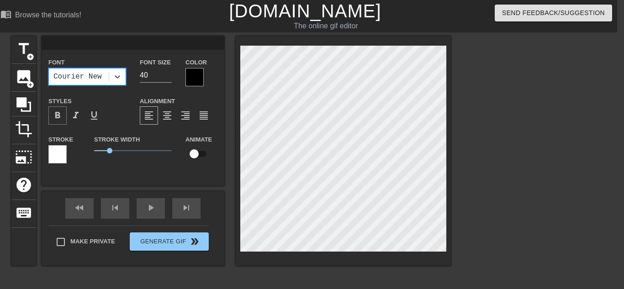
click at [56, 118] on div "format_bold" at bounding box center [57, 115] width 18 height 18
click at [190, 77] on div at bounding box center [194, 77] width 18 height 18
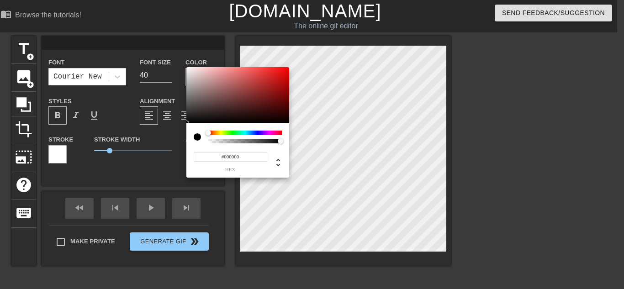
click at [240, 156] on input "#000000" at bounding box center [231, 157] width 74 height 10
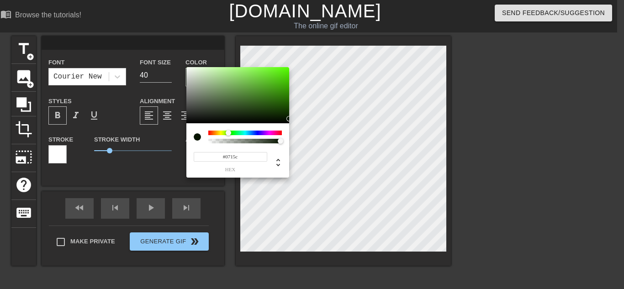
type input "#0715cd"
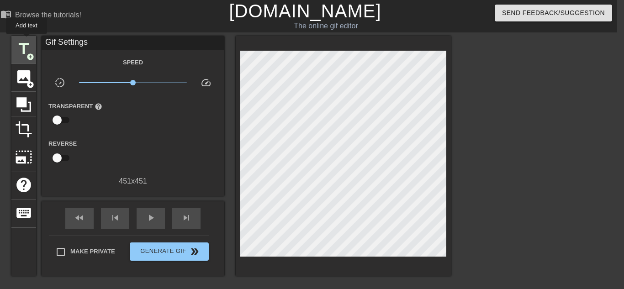
click at [26, 40] on span "title" at bounding box center [23, 48] width 17 height 17
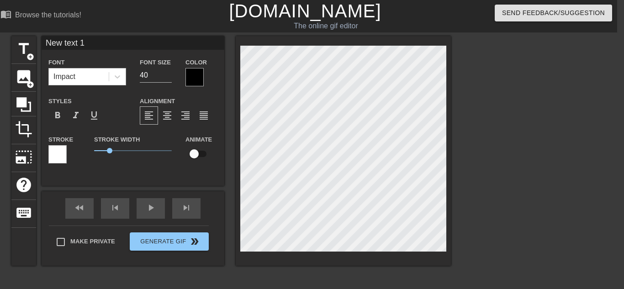
click at [86, 75] on div "Impact" at bounding box center [79, 76] width 60 height 16
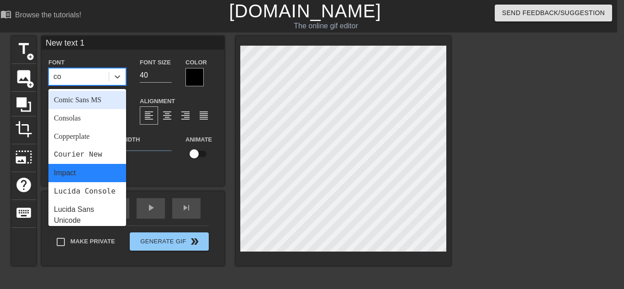
type input "cou"
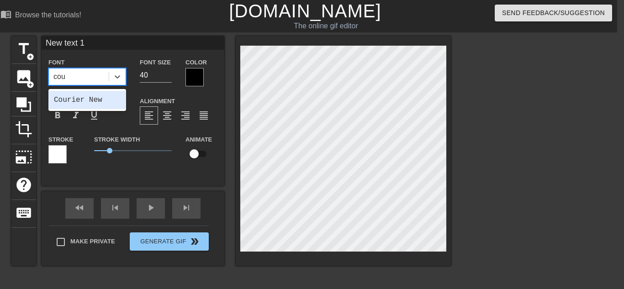
click at [81, 98] on div "Courier New" at bounding box center [87, 100] width 78 height 18
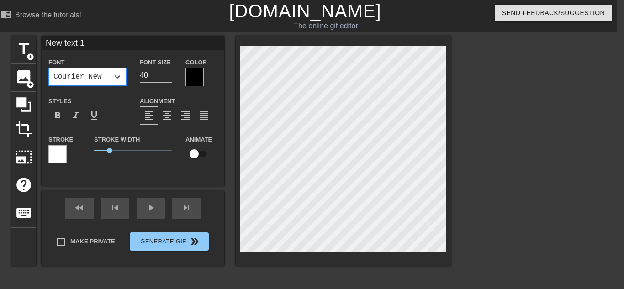
click at [196, 69] on div at bounding box center [194, 77] width 18 height 18
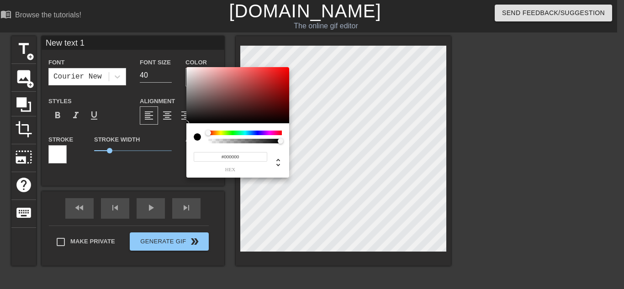
click at [248, 155] on input "#000000" at bounding box center [231, 157] width 74 height 10
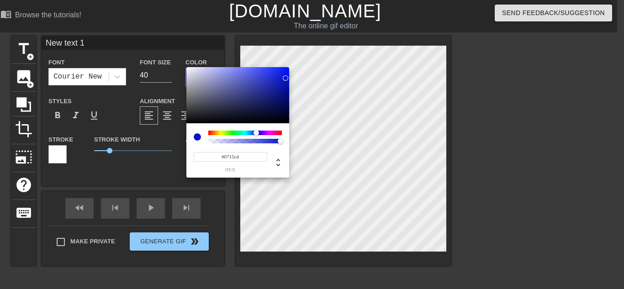
type input "#0715cd"
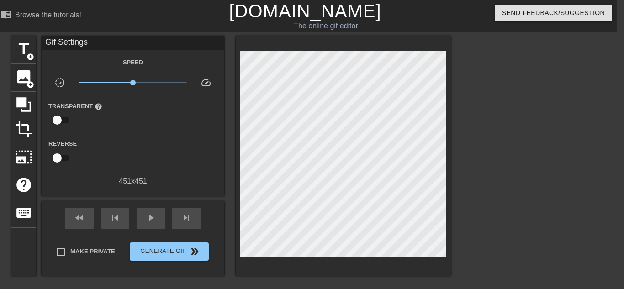
drag, startPoint x: 110, startPoint y: 149, endPoint x: 96, endPoint y: 150, distance: 13.7
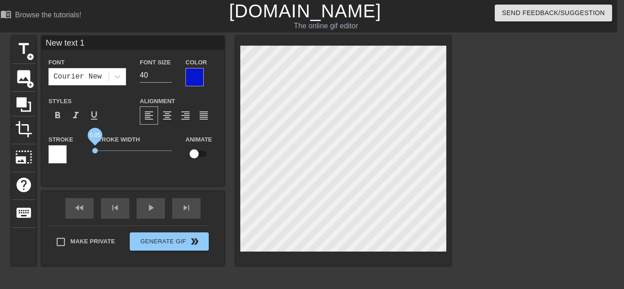
drag, startPoint x: 110, startPoint y: 146, endPoint x: 95, endPoint y: 147, distance: 14.6
click at [95, 148] on span "0.05" at bounding box center [94, 150] width 5 height 5
drag, startPoint x: 94, startPoint y: 148, endPoint x: 74, endPoint y: 148, distance: 19.2
click at [74, 148] on div "Stroke Stroke Width 0 Animate" at bounding box center [133, 153] width 183 height 38
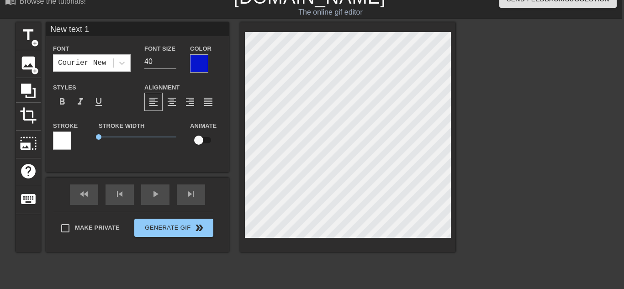
scroll to position [0, 7]
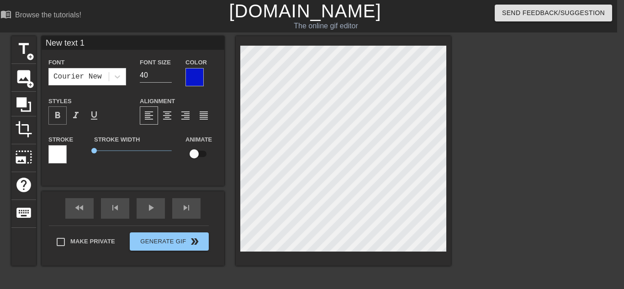
click at [57, 111] on span "format_bold" at bounding box center [57, 115] width 11 height 11
type input "E"
type textarea "E"
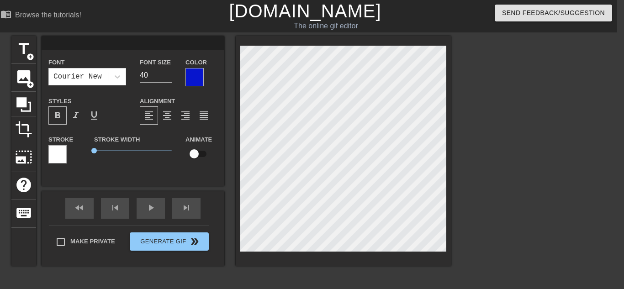
type input "G"
type textarea "G"
type input "GE"
type textarea "GE"
type input "GET"
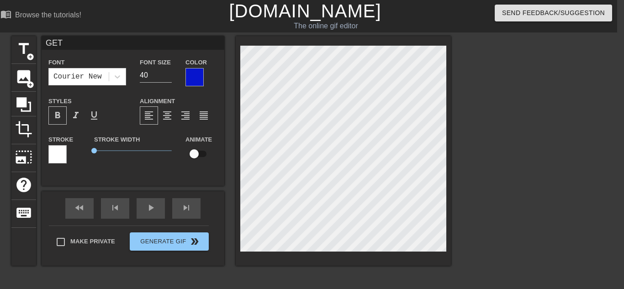
type textarea "GET"
type input "GET P"
type textarea "GET P"
type input "GET PR"
type textarea "GET PR"
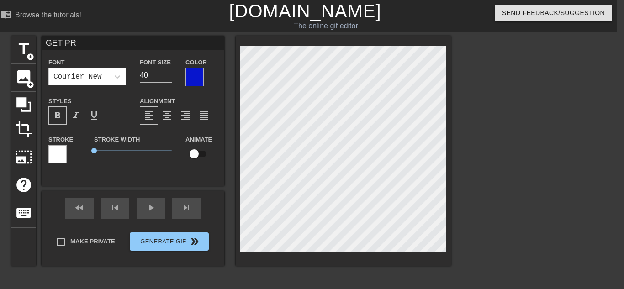
type input "GET PRA"
type textarea "GET PRA"
type input "GET [PERSON_NAME]"
type textarea "GET [PERSON_NAME]"
type input "GET PRANK"
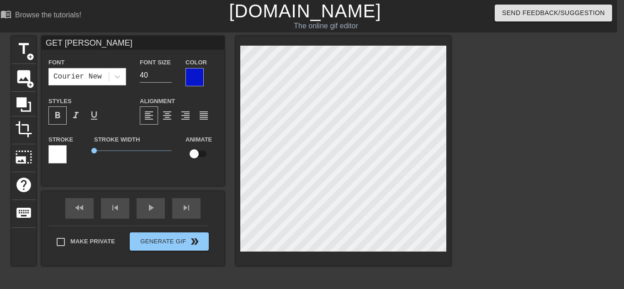
type textarea "GET PRANK"
type input "GET [PERSON_NAME]"
type textarea "GET [PERSON_NAME]"
type input "GET PRANKED"
type textarea "GET PRANKED"
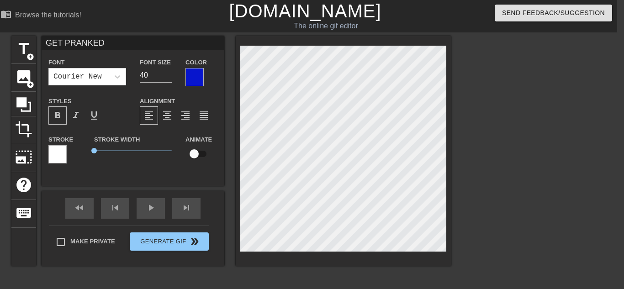
scroll to position [0, 4]
type input "GET PRANKED!"
type textarea "GET PRANKED!"
click at [177, 163] on div "Stroke Width 0" at bounding box center [132, 153] width 91 height 38
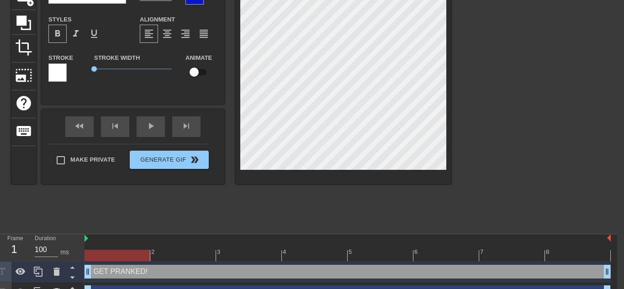
scroll to position [96, 7]
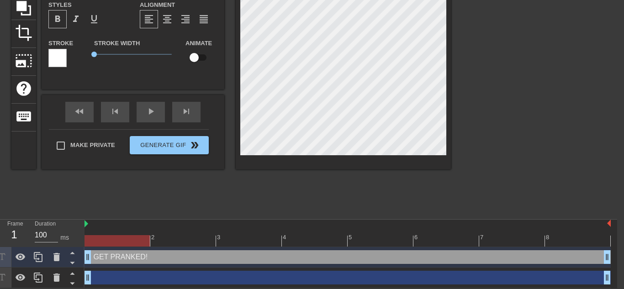
click at [132, 253] on div "GET PRANKED! drag_handle drag_handle" at bounding box center [347, 257] width 526 height 14
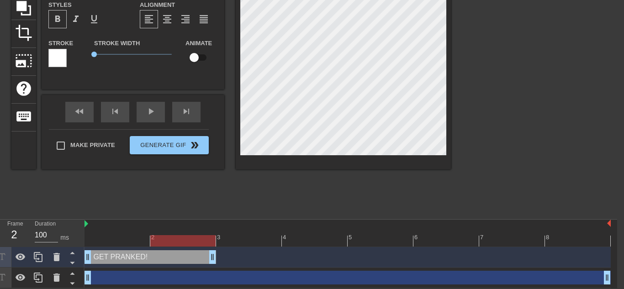
drag, startPoint x: 605, startPoint y: 258, endPoint x: 227, endPoint y: 281, distance: 378.8
click at [227, 281] on div "GET PRANKED! drag_handle drag_handle drag_handle drag_handle" at bounding box center [350, 267] width 532 height 41
click at [39, 256] on icon at bounding box center [38, 257] width 11 height 11
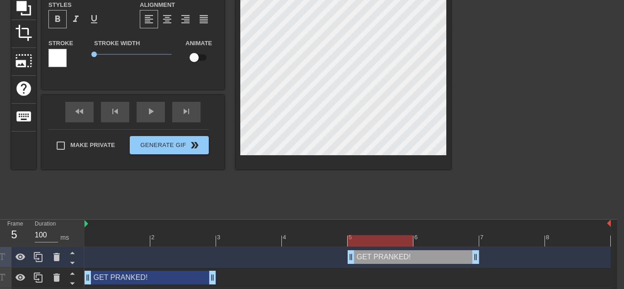
drag, startPoint x: 182, startPoint y: 256, endPoint x: 424, endPoint y: 256, distance: 242.4
click at [424, 256] on div "GET PRANKED! drag_handle drag_handle" at bounding box center [412, 257] width 131 height 14
click at [268, 207] on div "title add_circle image add_circle crop photo_size_select_large help keyboard GE…" at bounding box center [230, 77] width 439 height 274
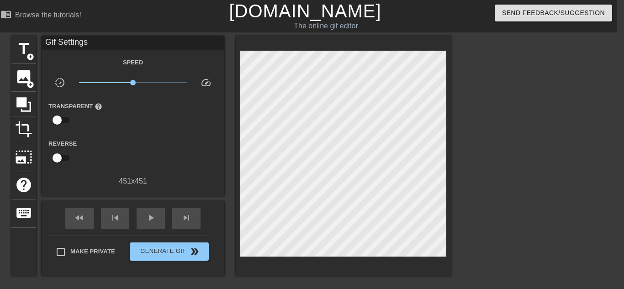
scroll to position [1, 7]
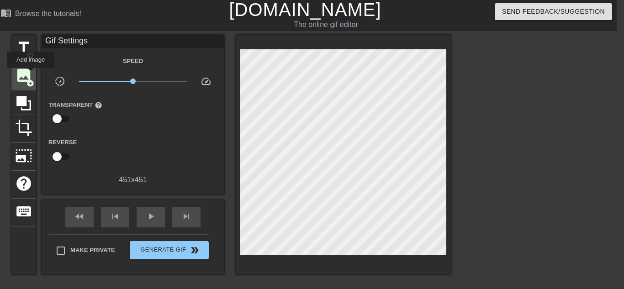
click at [30, 74] on span "image" at bounding box center [23, 75] width 17 height 17
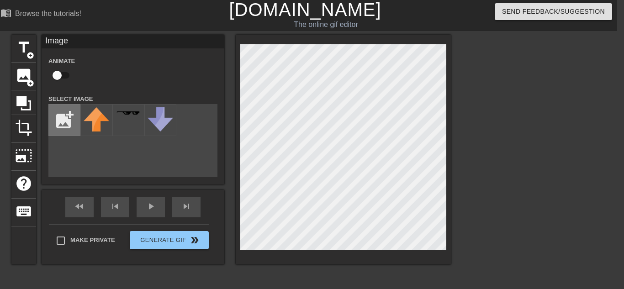
click at [66, 120] on input "file" at bounding box center [64, 120] width 31 height 31
type input "C:\fakepath\John_nanana.gif"
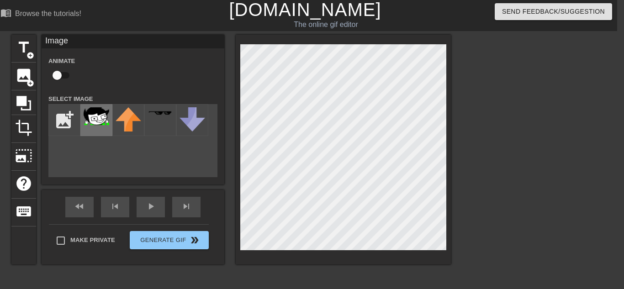
click at [89, 114] on img at bounding box center [97, 116] width 26 height 18
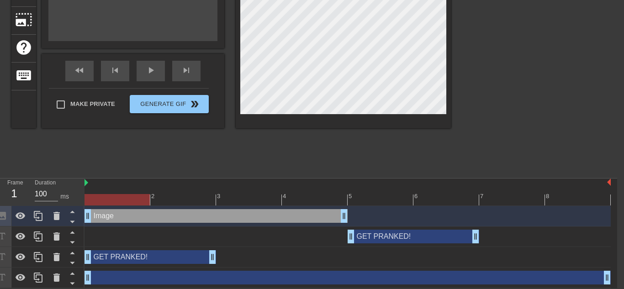
drag, startPoint x: 363, startPoint y: 216, endPoint x: 110, endPoint y: 209, distance: 254.0
click at [110, 209] on div "Image drag_handle drag_handle" at bounding box center [215, 216] width 263 height 14
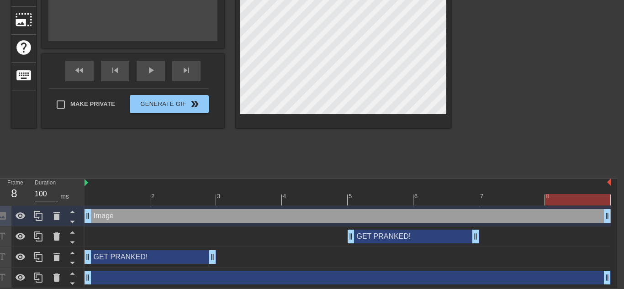
drag, startPoint x: 343, startPoint y: 216, endPoint x: 598, endPoint y: 213, distance: 254.8
click at [153, 215] on div "Image drag_handle drag_handle" at bounding box center [347, 216] width 526 height 14
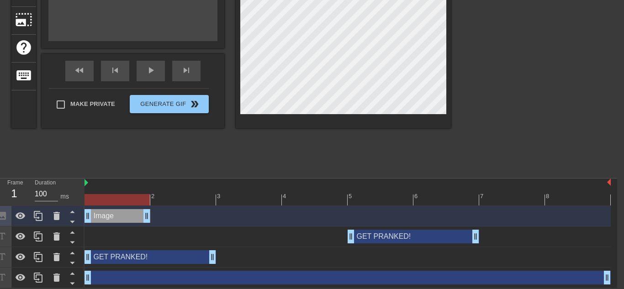
drag, startPoint x: 608, startPoint y: 216, endPoint x: 157, endPoint y: 219, distance: 451.6
click at [157, 219] on div "Image drag_handle drag_handle" at bounding box center [347, 216] width 526 height 14
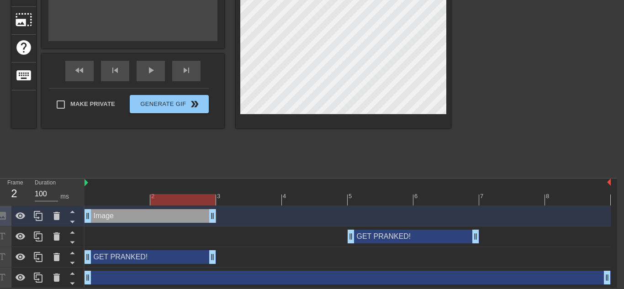
drag, startPoint x: 149, startPoint y: 216, endPoint x: 205, endPoint y: 216, distance: 56.2
click at [37, 214] on icon at bounding box center [38, 215] width 11 height 11
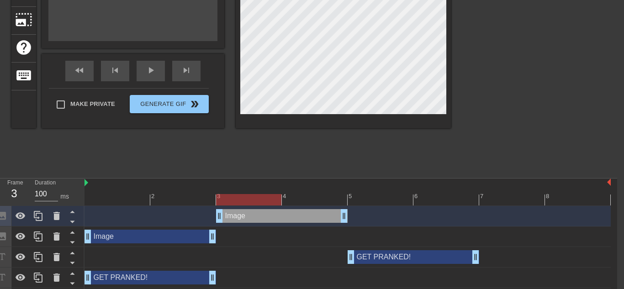
drag, startPoint x: 190, startPoint y: 219, endPoint x: 305, endPoint y: 216, distance: 115.6
click at [305, 216] on div "Image drag_handle drag_handle" at bounding box center [281, 216] width 131 height 14
click at [36, 211] on icon at bounding box center [38, 216] width 9 height 10
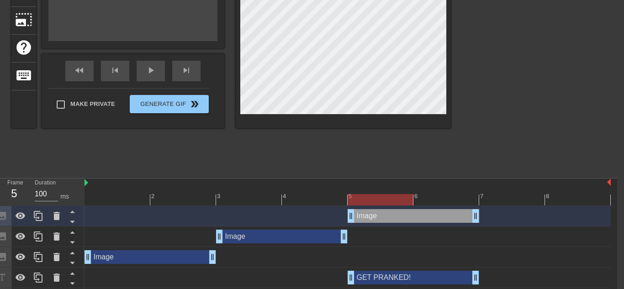
drag, startPoint x: 252, startPoint y: 213, endPoint x: 385, endPoint y: 213, distance: 133.3
click at [385, 213] on div "Image drag_handle drag_handle" at bounding box center [412, 216] width 131 height 14
click at [37, 212] on icon at bounding box center [38, 216] width 9 height 10
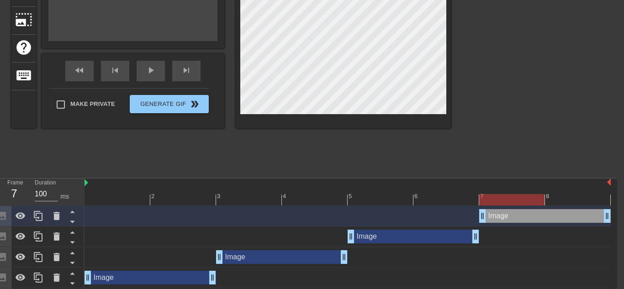
drag, startPoint x: 379, startPoint y: 214, endPoint x: 522, endPoint y: 207, distance: 142.6
click at [522, 207] on div "Image drag_handle drag_handle" at bounding box center [347, 216] width 526 height 21
click at [277, 262] on div "Image drag_handle drag_handle" at bounding box center [281, 257] width 131 height 14
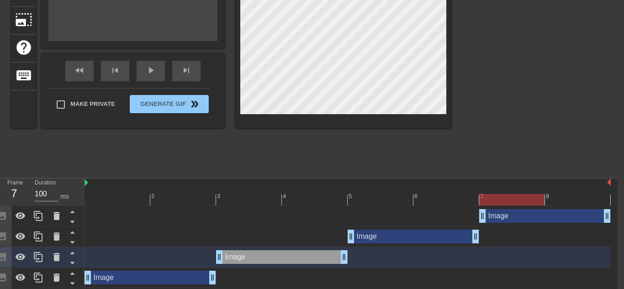
click at [283, 245] on div "Image drag_handle drag_handle" at bounding box center [347, 236] width 526 height 21
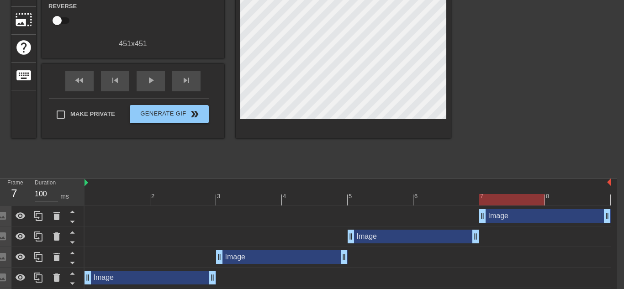
click at [279, 256] on div "Image drag_handle drag_handle" at bounding box center [281, 257] width 131 height 14
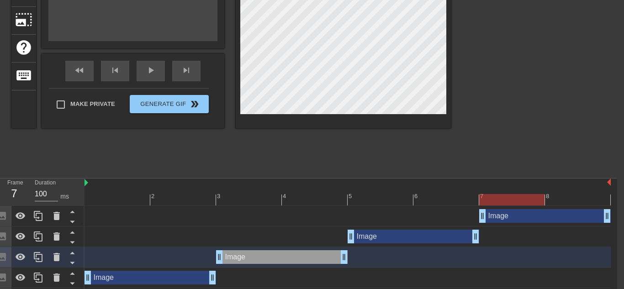
click at [258, 196] on div at bounding box center [347, 199] width 526 height 11
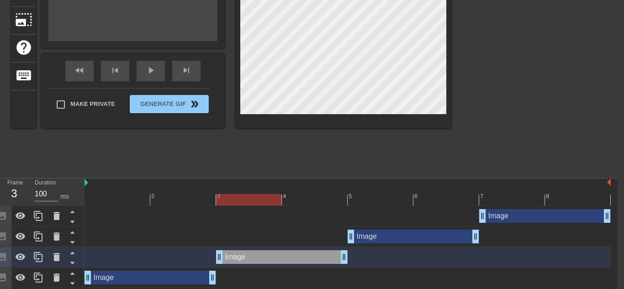
click at [394, 236] on div "Image drag_handle drag_handle" at bounding box center [412, 237] width 131 height 14
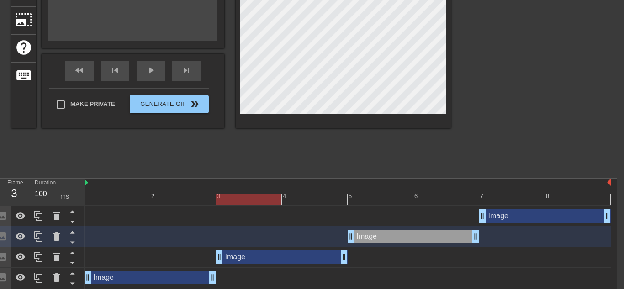
click at [373, 198] on div at bounding box center [347, 199] width 526 height 11
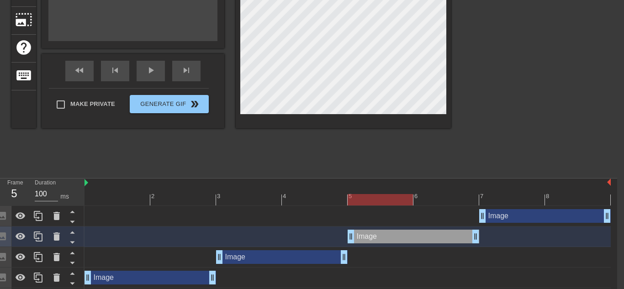
click at [276, 175] on div "menu_book Browse the tutorials! [DOMAIN_NAME] The online gif editor Send Feedba…" at bounding box center [305, 106] width 624 height 487
click at [508, 219] on div "Image drag_handle drag_handle" at bounding box center [544, 216] width 131 height 14
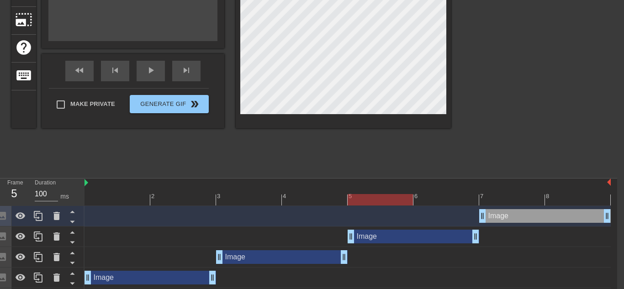
click at [500, 203] on div at bounding box center [347, 199] width 526 height 11
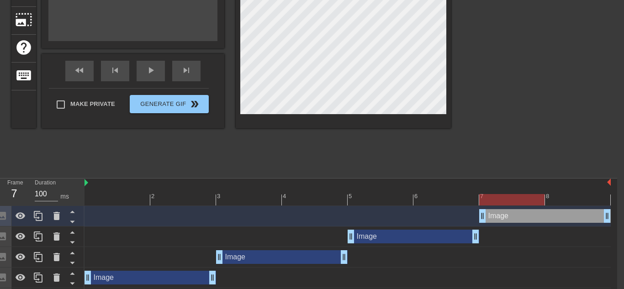
click at [221, 87] on div "title add_circle image add_circle crop photo_size_select_large help keyboard Im…" at bounding box center [230, 14] width 439 height 230
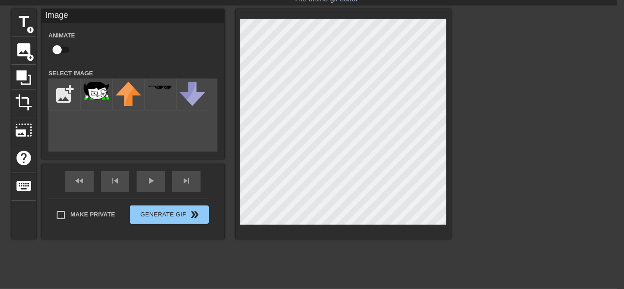
scroll to position [24, 7]
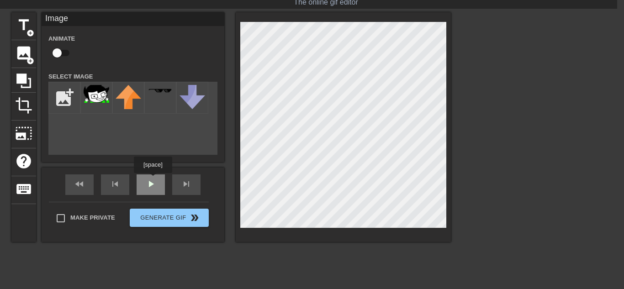
click at [153, 180] on div "play_arrow" at bounding box center [151, 184] width 28 height 21
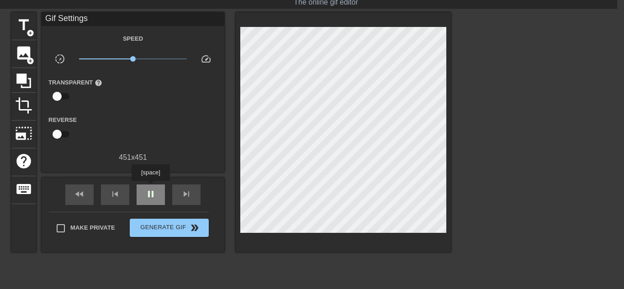
click at [151, 189] on span "pause" at bounding box center [150, 194] width 11 height 11
click at [151, 189] on span "play_arrow" at bounding box center [150, 194] width 11 height 11
click at [151, 189] on span "pause" at bounding box center [150, 194] width 11 height 11
click at [151, 189] on span "play_arrow" at bounding box center [150, 194] width 11 height 11
click at [151, 189] on span "pause" at bounding box center [150, 194] width 11 height 11
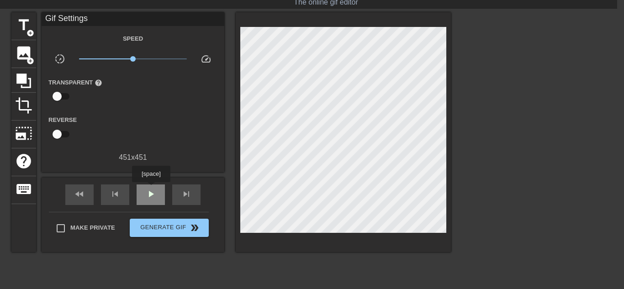
click at [151, 189] on span "play_arrow" at bounding box center [150, 194] width 11 height 11
click at [151, 189] on span "pause" at bounding box center [150, 194] width 11 height 11
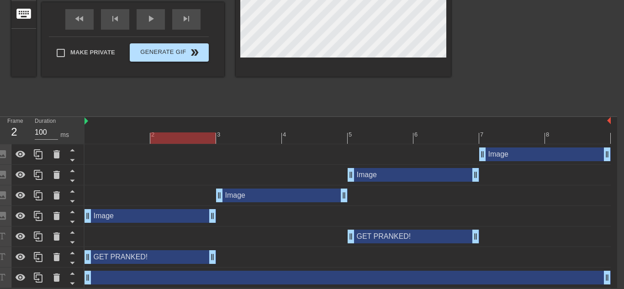
scroll to position [199, 0]
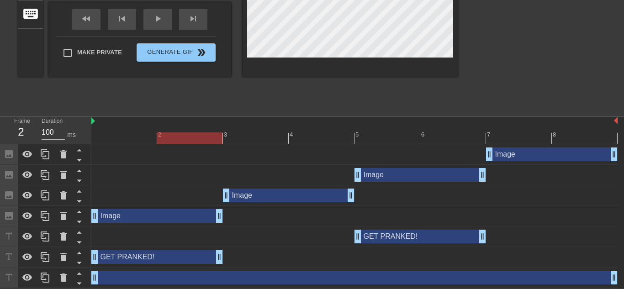
click at [275, 193] on div "Image drag_handle drag_handle" at bounding box center [288, 196] width 131 height 14
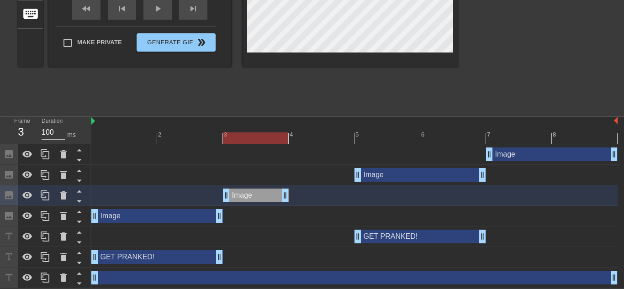
drag, startPoint x: 350, startPoint y: 197, endPoint x: 293, endPoint y: 197, distance: 57.1
click at [293, 197] on div "Image drag_handle drag_handle" at bounding box center [354, 196] width 526 height 14
click at [41, 155] on icon at bounding box center [45, 154] width 9 height 10
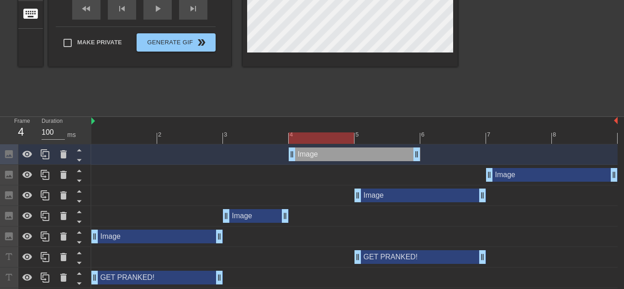
drag, startPoint x: 521, startPoint y: 156, endPoint x: 331, endPoint y: 236, distance: 205.8
click at [331, 236] on div "Image drag_handle drag_handle Image drag_handle drag_handle Image drag_handle d…" at bounding box center [357, 226] width 532 height 164
drag, startPoint x: 366, startPoint y: 158, endPoint x: 373, endPoint y: 223, distance: 65.1
click at [373, 223] on div "Image drag_handle drag_handle Image drag_handle drag_handle Image drag_handle d…" at bounding box center [357, 226] width 532 height 164
click at [79, 158] on icon at bounding box center [79, 159] width 11 height 11
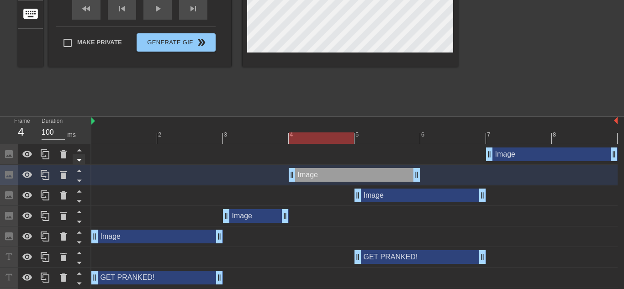
click at [79, 158] on icon at bounding box center [79, 159] width 11 height 11
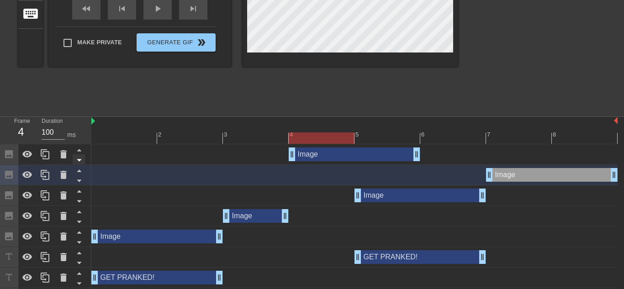
click at [79, 160] on icon at bounding box center [79, 160] width 5 height 2
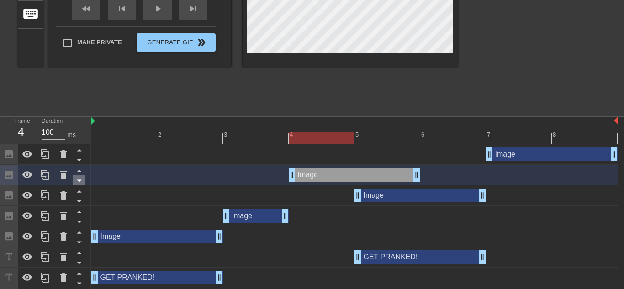
click at [79, 180] on icon at bounding box center [79, 181] width 5 height 2
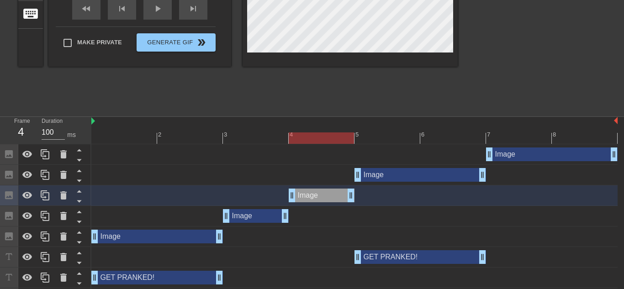
drag, startPoint x: 416, startPoint y: 193, endPoint x: 353, endPoint y: 200, distance: 63.8
click at [247, 135] on div at bounding box center [354, 137] width 526 height 11
click at [300, 139] on div at bounding box center [354, 137] width 526 height 11
click at [272, 140] on div at bounding box center [354, 137] width 526 height 11
click at [127, 137] on div at bounding box center [354, 137] width 526 height 11
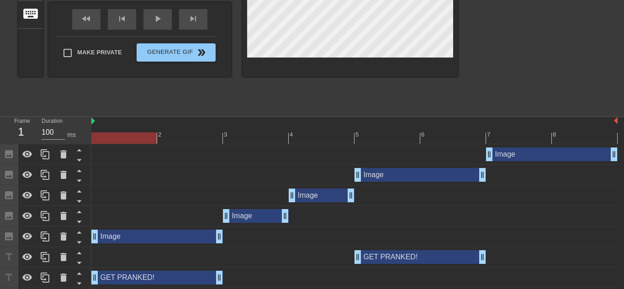
click at [221, 245] on div "Image drag_handle drag_handle" at bounding box center [354, 236] width 526 height 21
click at [208, 240] on div "Image drag_handle drag_handle" at bounding box center [156, 237] width 131 height 14
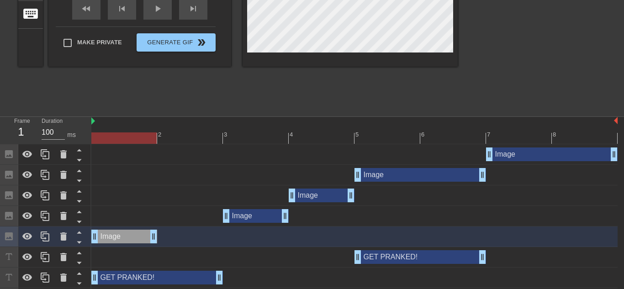
drag, startPoint x: 220, startPoint y: 238, endPoint x: 161, endPoint y: 240, distance: 58.9
click at [161, 240] on div "Image drag_handle drag_handle" at bounding box center [354, 237] width 526 height 14
click at [45, 232] on icon at bounding box center [45, 236] width 11 height 11
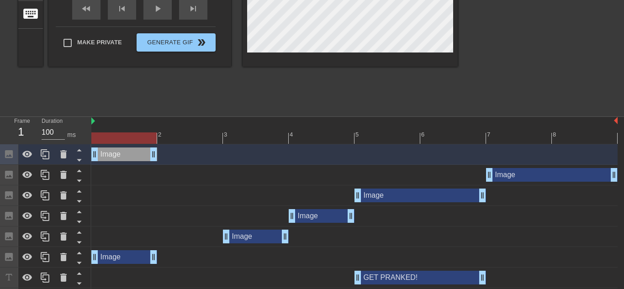
click at [131, 154] on div "Image drag_handle drag_handle" at bounding box center [124, 154] width 66 height 14
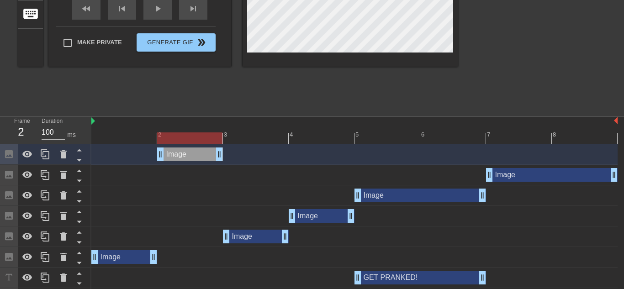
drag, startPoint x: 132, startPoint y: 153, endPoint x: 193, endPoint y: 174, distance: 64.1
click at [193, 174] on div "Image drag_handle drag_handle Image drag_handle drag_handle Image drag_handle d…" at bounding box center [357, 236] width 532 height 185
click at [77, 161] on icon at bounding box center [79, 159] width 11 height 11
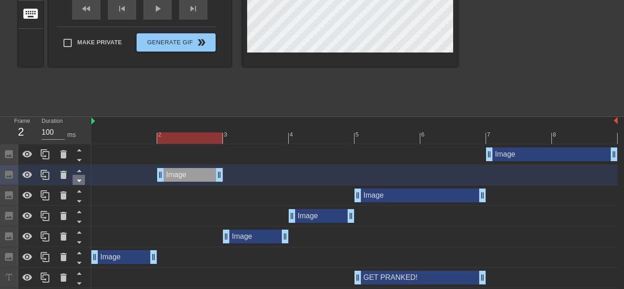
click at [78, 177] on icon at bounding box center [79, 180] width 11 height 11
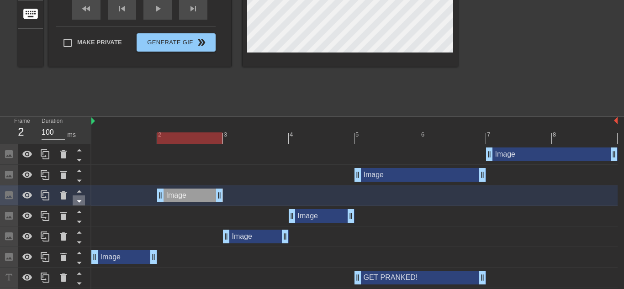
click at [79, 201] on icon at bounding box center [79, 201] width 5 height 2
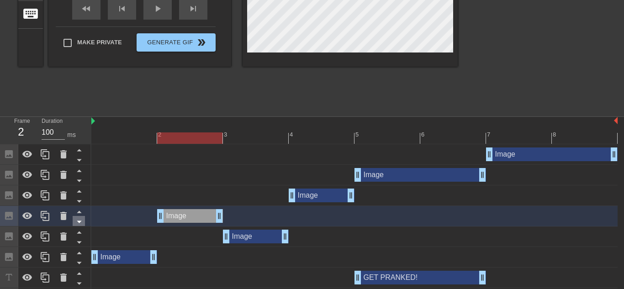
click at [78, 224] on icon at bounding box center [79, 221] width 11 height 11
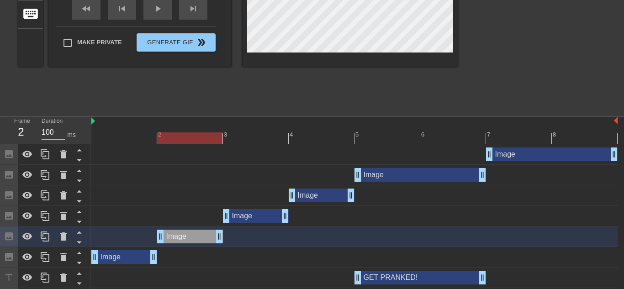
click at [195, 235] on div "Image drag_handle drag_handle" at bounding box center [190, 237] width 66 height 14
click at [132, 257] on div "Image drag_handle drag_handle" at bounding box center [124, 257] width 66 height 14
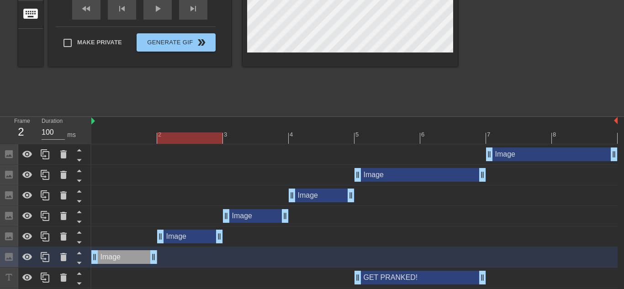
click at [144, 136] on div at bounding box center [354, 137] width 526 height 11
click at [165, 137] on div at bounding box center [354, 137] width 526 height 11
click at [189, 236] on div "Image drag_handle drag_handle" at bounding box center [190, 237] width 66 height 14
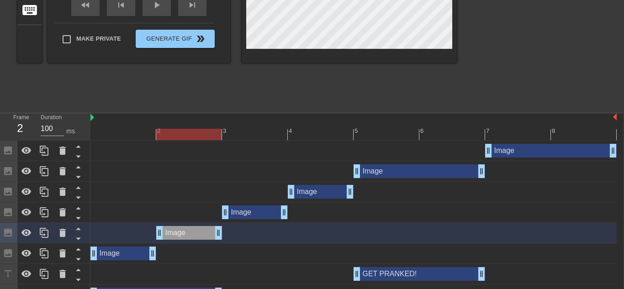
scroll to position [204, 1]
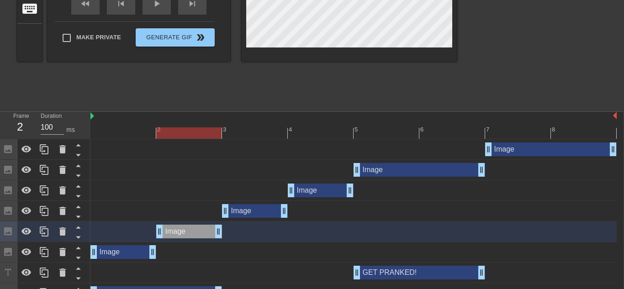
click at [243, 209] on div "Image drag_handle drag_handle" at bounding box center [255, 211] width 66 height 14
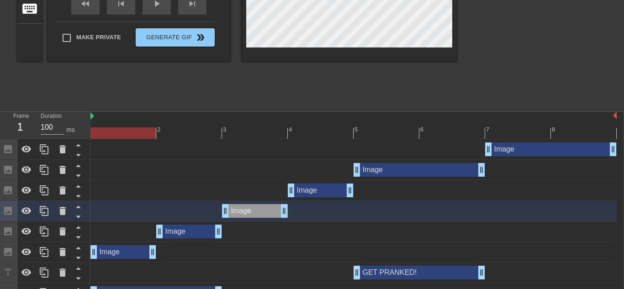
click at [146, 133] on div at bounding box center [353, 132] width 526 height 11
click at [175, 132] on div at bounding box center [353, 132] width 526 height 11
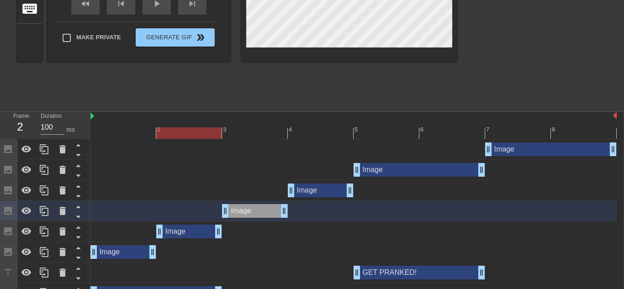
click at [237, 132] on div at bounding box center [353, 132] width 526 height 11
click at [310, 134] on div at bounding box center [353, 132] width 526 height 11
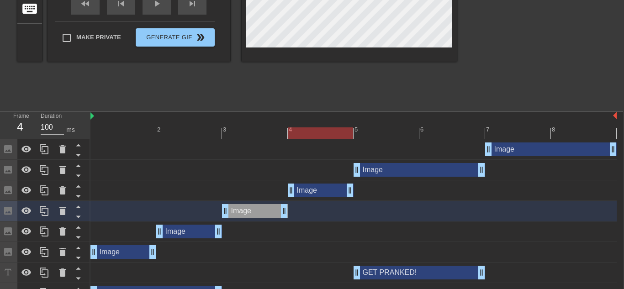
click at [315, 191] on div "Image drag_handle drag_handle" at bounding box center [321, 191] width 66 height 14
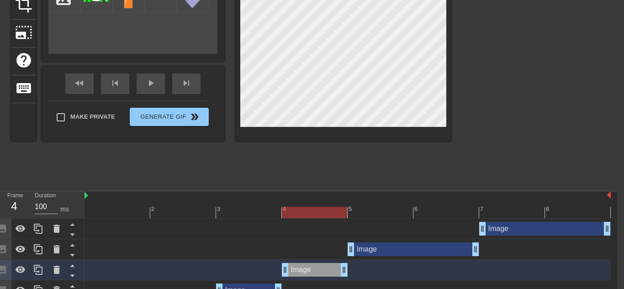
scroll to position [124, 7]
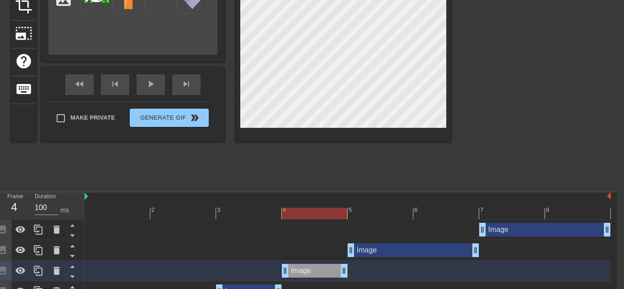
click at [265, 213] on div at bounding box center [347, 213] width 526 height 11
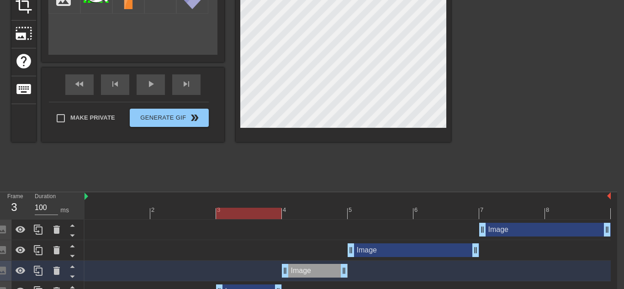
click at [297, 210] on div at bounding box center [347, 213] width 526 height 11
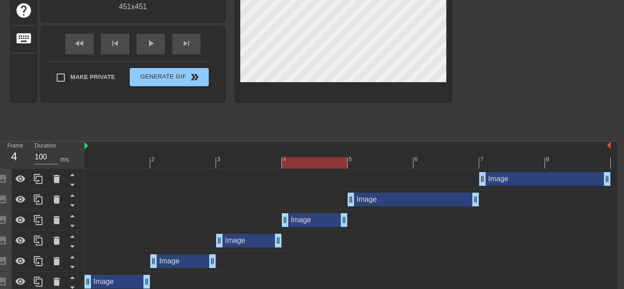
scroll to position [185, 7]
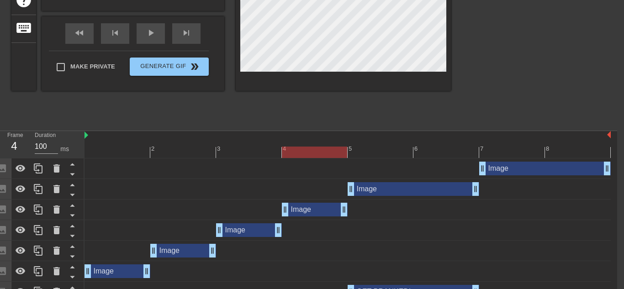
click at [253, 231] on div "Image drag_handle drag_handle" at bounding box center [249, 230] width 66 height 14
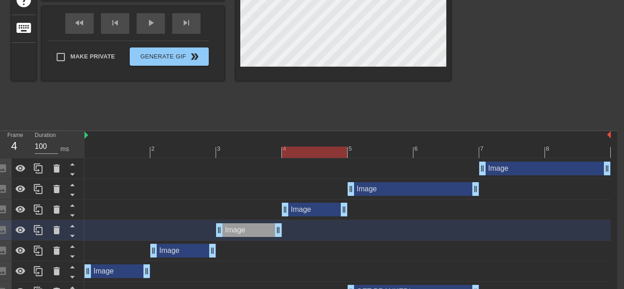
click at [258, 157] on div at bounding box center [347, 152] width 526 height 11
click at [308, 153] on div at bounding box center [347, 152] width 526 height 11
click at [254, 151] on div at bounding box center [347, 152] width 526 height 11
click at [292, 148] on div at bounding box center [347, 152] width 526 height 11
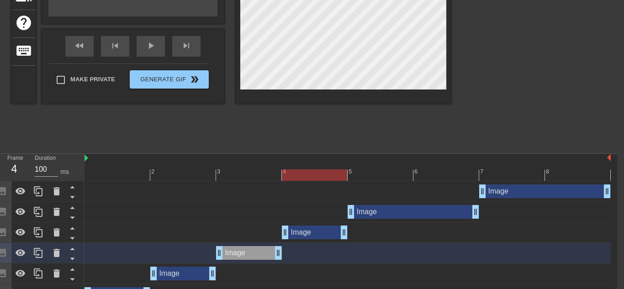
scroll to position [163, 7]
click at [240, 170] on div at bounding box center [347, 174] width 526 height 11
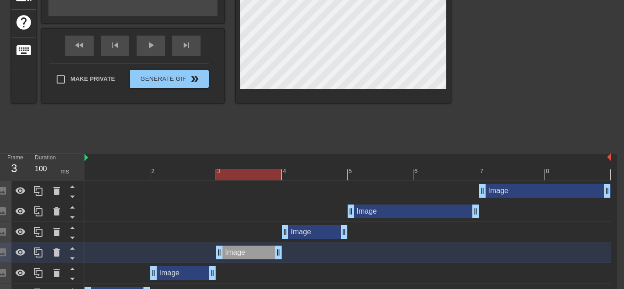
click at [191, 178] on div at bounding box center [347, 174] width 526 height 11
click at [137, 173] on div at bounding box center [347, 174] width 526 height 11
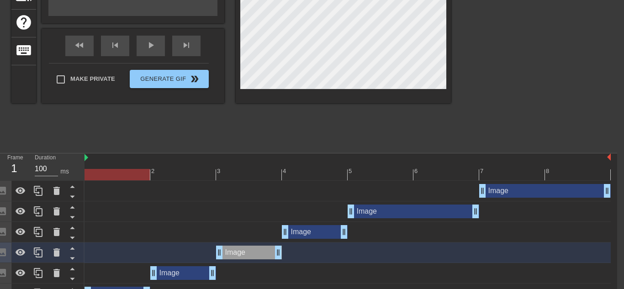
click at [174, 172] on div at bounding box center [347, 174] width 526 height 11
click at [242, 175] on div at bounding box center [347, 174] width 526 height 11
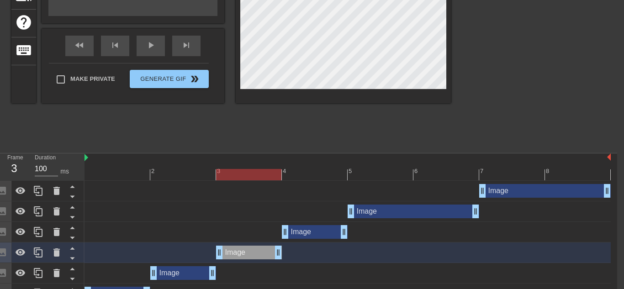
click at [306, 228] on div "Image drag_handle drag_handle" at bounding box center [315, 232] width 66 height 14
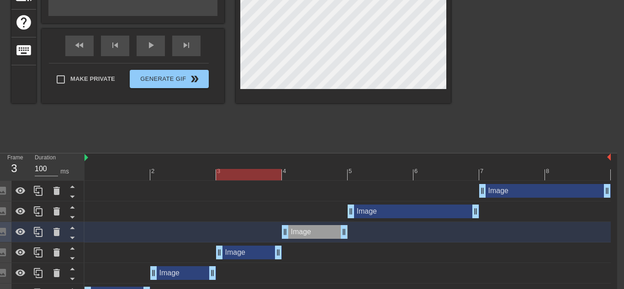
click at [294, 171] on div at bounding box center [347, 174] width 526 height 11
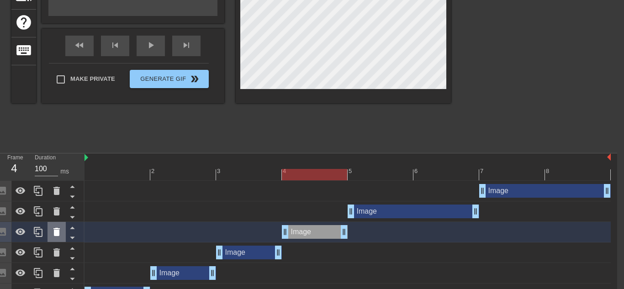
click at [53, 229] on icon at bounding box center [56, 231] width 11 height 11
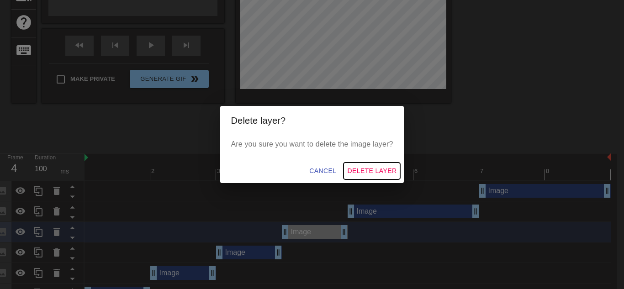
click at [375, 169] on span "Delete Layer" at bounding box center [371, 170] width 49 height 11
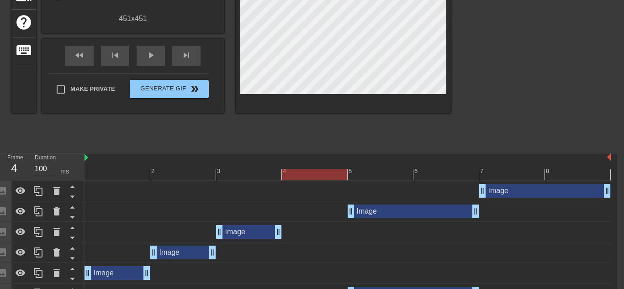
click at [246, 236] on div "Image drag_handle drag_handle" at bounding box center [249, 232] width 66 height 14
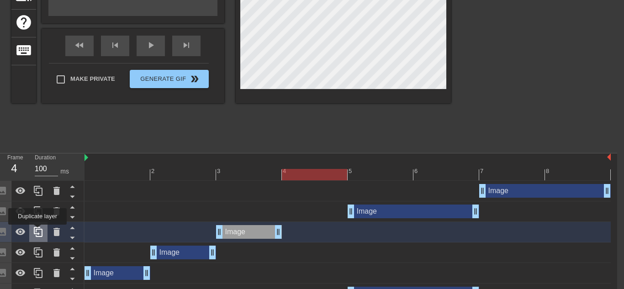
click at [37, 231] on icon at bounding box center [38, 231] width 11 height 11
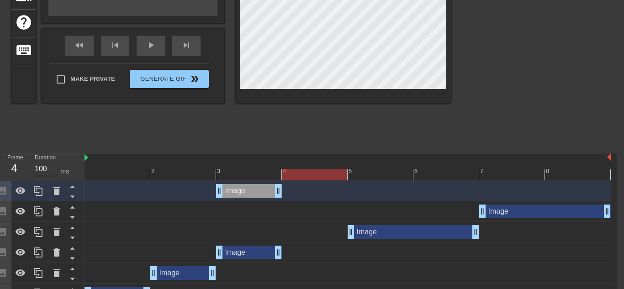
click at [248, 191] on div "Image drag_handle drag_handle" at bounding box center [249, 191] width 66 height 14
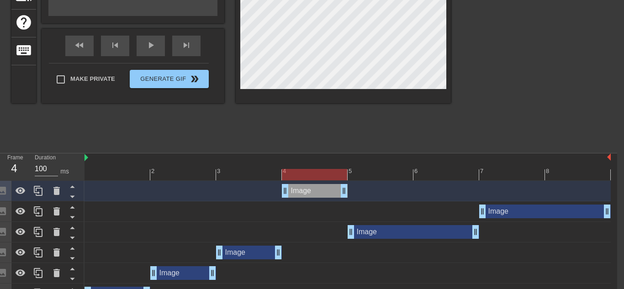
drag, startPoint x: 256, startPoint y: 189, endPoint x: 303, endPoint y: 191, distance: 47.1
click at [303, 191] on div "Image drag_handle drag_handle" at bounding box center [315, 191] width 66 height 14
click at [71, 196] on icon at bounding box center [72, 197] width 5 height 2
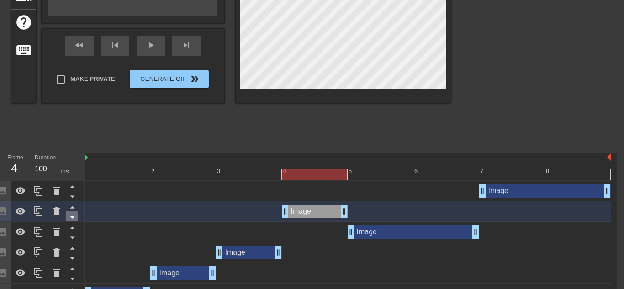
click at [72, 217] on icon at bounding box center [72, 217] width 5 height 2
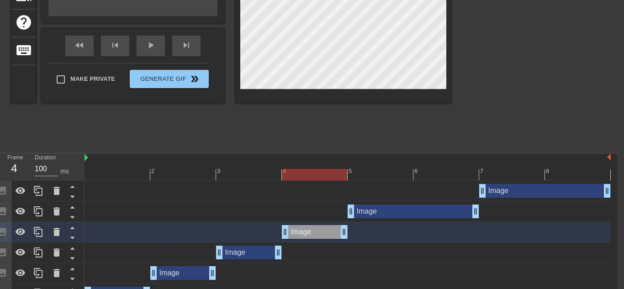
click at [249, 253] on div "Image drag_handle drag_handle" at bounding box center [249, 253] width 66 height 14
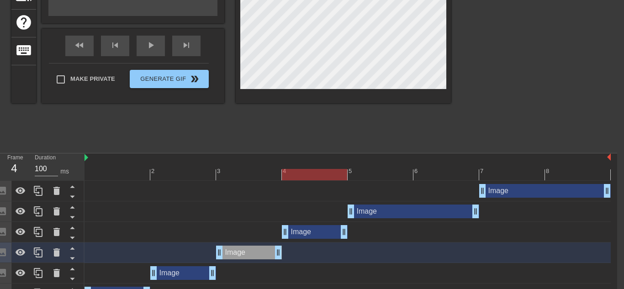
click at [299, 235] on div "Image drag_handle drag_handle" at bounding box center [315, 232] width 66 height 14
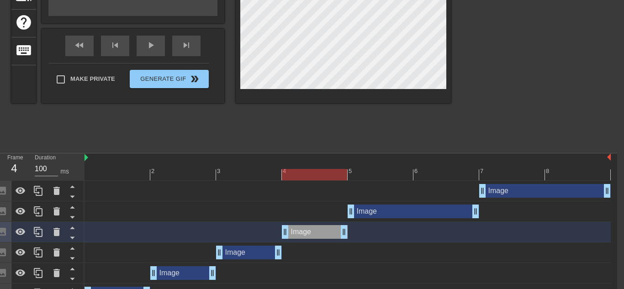
click at [374, 174] on div at bounding box center [347, 174] width 526 height 11
click at [394, 214] on div "Image drag_handle drag_handle" at bounding box center [412, 212] width 131 height 14
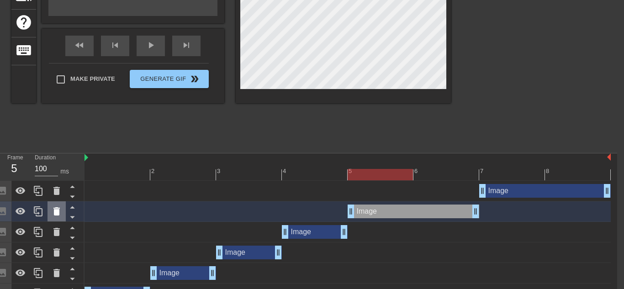
click at [57, 209] on icon at bounding box center [56, 211] width 6 height 8
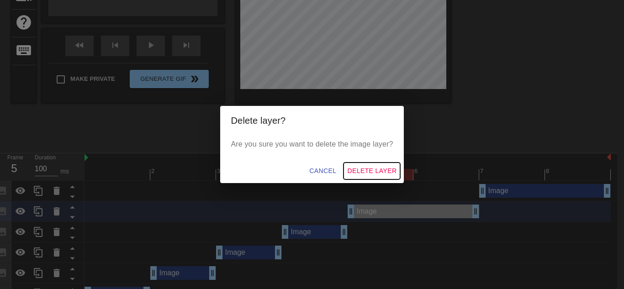
click at [369, 163] on button "Delete Layer" at bounding box center [371, 171] width 57 height 17
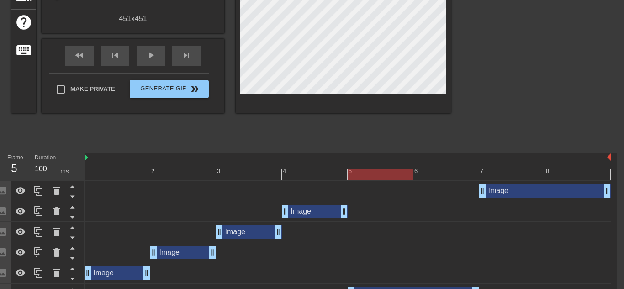
click at [519, 193] on div "Image drag_handle drag_handle" at bounding box center [544, 191] width 131 height 14
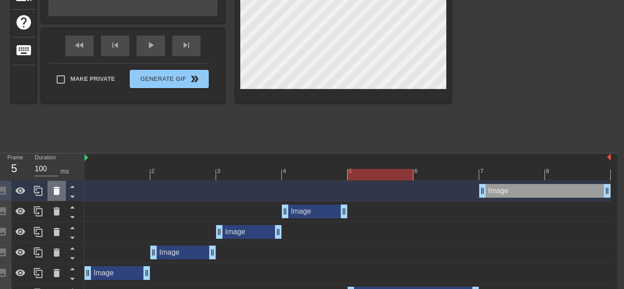
click at [55, 187] on icon at bounding box center [56, 191] width 6 height 8
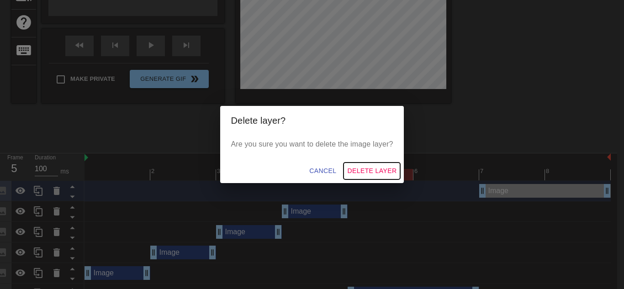
click at [352, 165] on span "Delete Layer" at bounding box center [371, 170] width 49 height 11
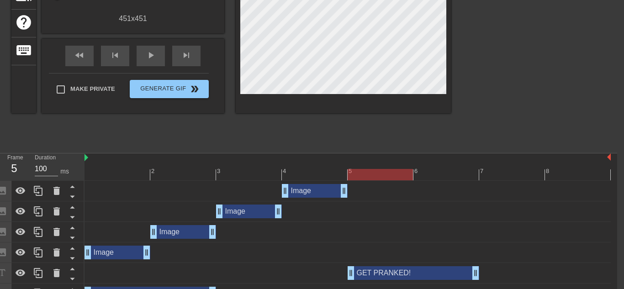
click at [317, 190] on div "Image drag_handle drag_handle" at bounding box center [315, 191] width 66 height 14
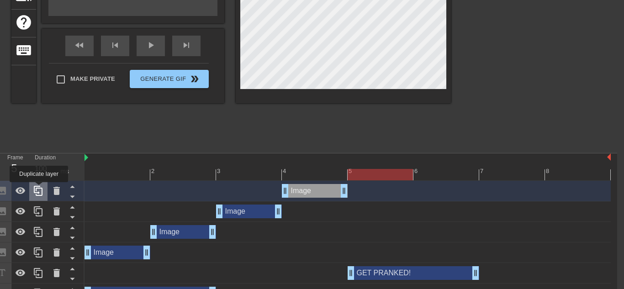
click at [40, 189] on icon at bounding box center [38, 190] width 11 height 11
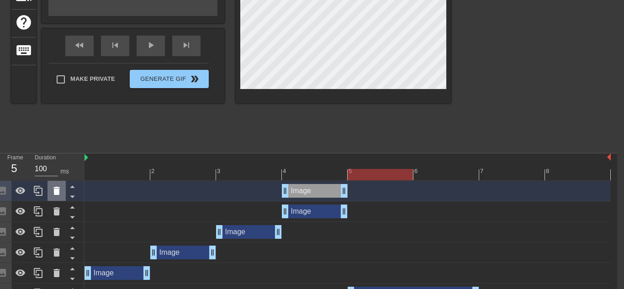
click at [55, 198] on div at bounding box center [56, 191] width 18 height 20
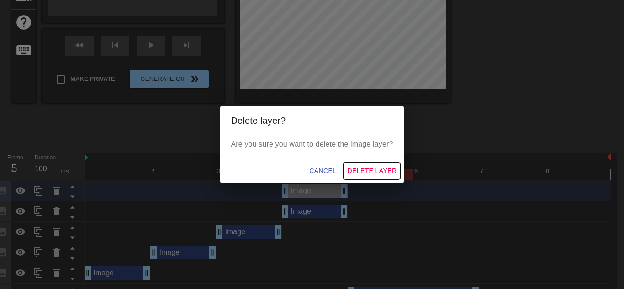
click at [366, 172] on span "Delete Layer" at bounding box center [371, 170] width 49 height 11
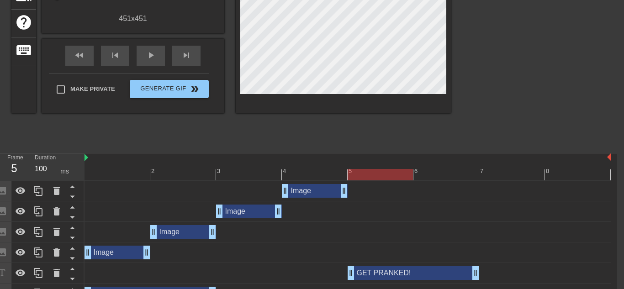
click at [253, 210] on div "Image drag_handle drag_handle" at bounding box center [249, 212] width 66 height 14
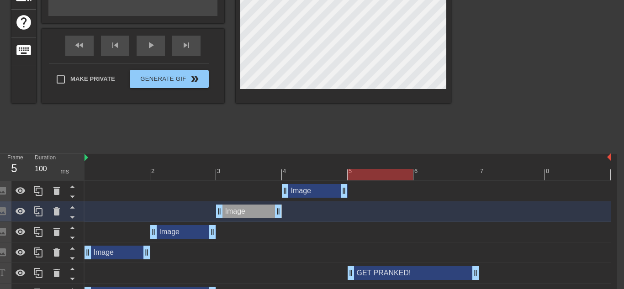
click at [247, 178] on div at bounding box center [347, 174] width 526 height 11
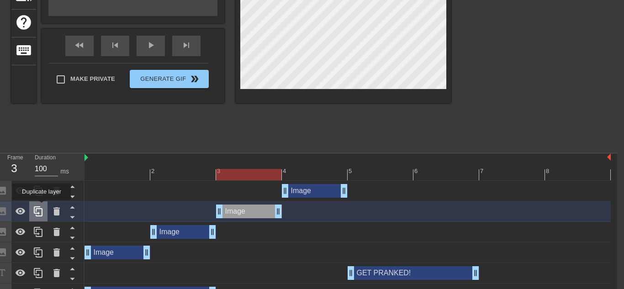
click at [39, 208] on icon at bounding box center [38, 211] width 9 height 10
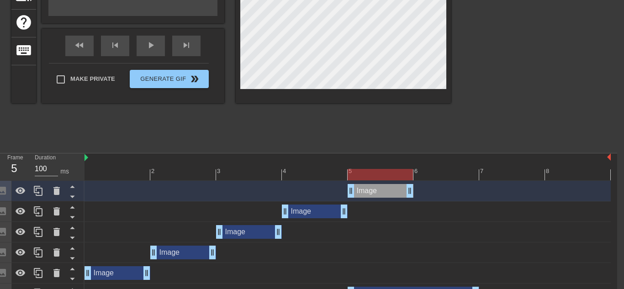
drag, startPoint x: 237, startPoint y: 189, endPoint x: 357, endPoint y: 189, distance: 119.2
click at [357, 189] on div "Image drag_handle drag_handle" at bounding box center [380, 191] width 66 height 14
click at [39, 189] on icon at bounding box center [38, 190] width 11 height 11
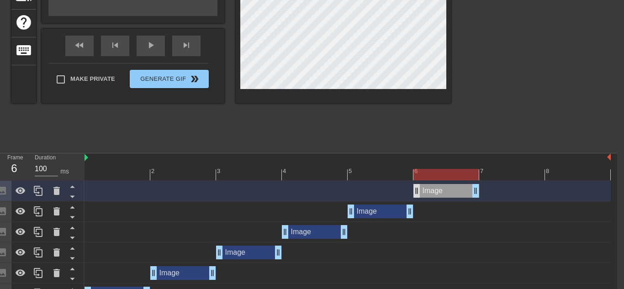
drag, startPoint x: 359, startPoint y: 190, endPoint x: 419, endPoint y: 187, distance: 59.9
click at [419, 187] on div "Image drag_handle drag_handle" at bounding box center [446, 191] width 66 height 14
click at [38, 194] on icon at bounding box center [38, 190] width 11 height 11
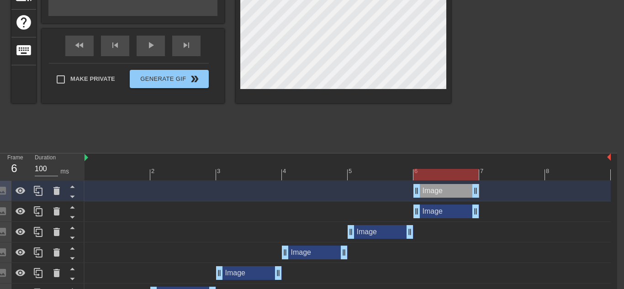
scroll to position [166, 6]
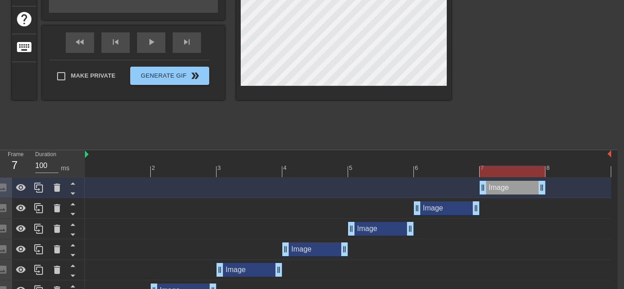
drag, startPoint x: 434, startPoint y: 189, endPoint x: 500, endPoint y: 188, distance: 65.3
click at [500, 188] on div "Image drag_handle drag_handle" at bounding box center [512, 188] width 66 height 14
click at [32, 196] on div at bounding box center [39, 188] width 18 height 20
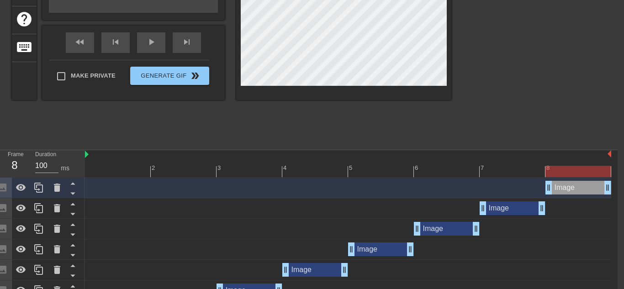
drag, startPoint x: 493, startPoint y: 188, endPoint x: 554, endPoint y: 189, distance: 61.7
click at [554, 189] on div "Image drag_handle drag_handle" at bounding box center [578, 188] width 66 height 14
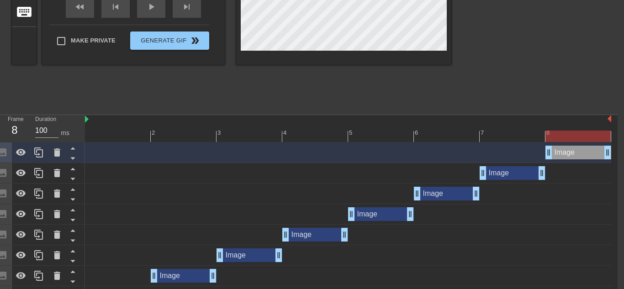
scroll to position [216, 6]
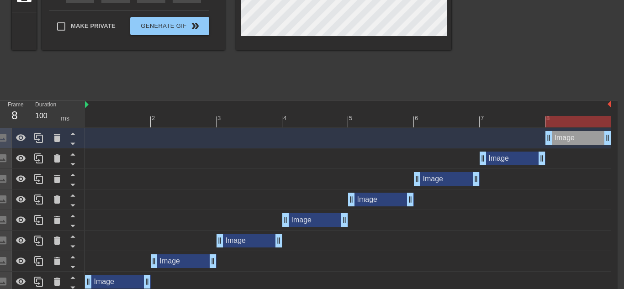
click at [374, 200] on div "Image drag_handle drag_handle" at bounding box center [381, 200] width 66 height 14
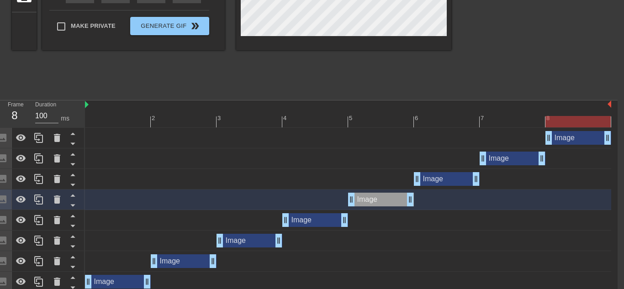
click at [305, 125] on div at bounding box center [348, 121] width 526 height 11
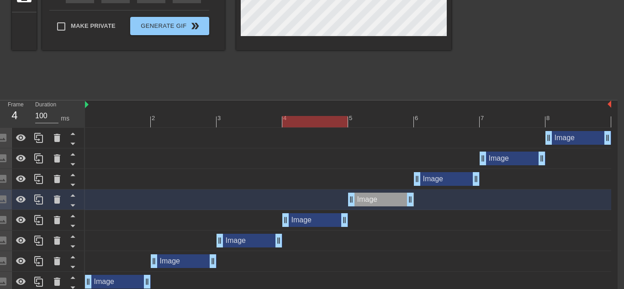
click at [265, 120] on div at bounding box center [348, 121] width 526 height 11
click at [305, 118] on div at bounding box center [348, 121] width 526 height 11
click at [379, 122] on div at bounding box center [348, 121] width 526 height 11
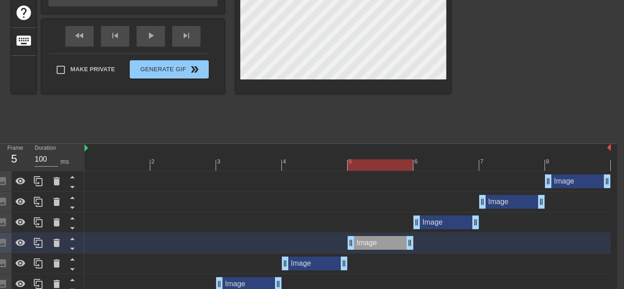
scroll to position [170, 7]
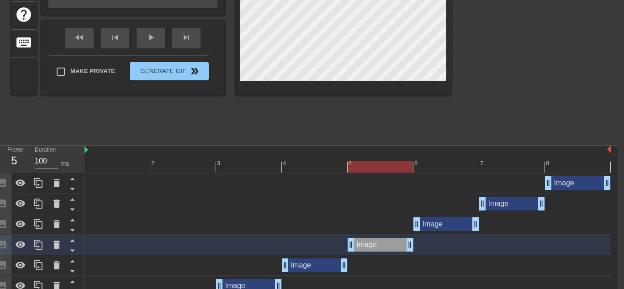
click at [279, 109] on div "title add_circle image add_circle crop photo_size_select_large help keyboard Im…" at bounding box center [230, 3] width 439 height 274
click at [423, 171] on div at bounding box center [347, 166] width 526 height 11
click at [442, 229] on div "Image drag_handle drag_handle" at bounding box center [446, 224] width 66 height 14
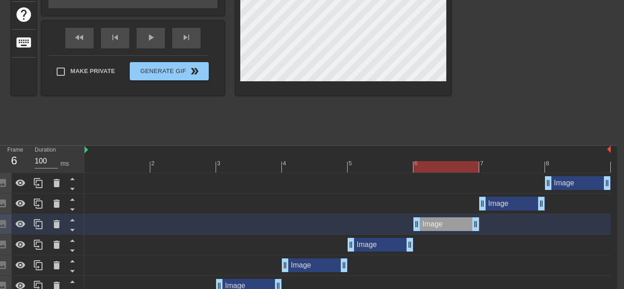
click at [208, 114] on div "title add_circle image add_circle crop photo_size_select_large help keyboard Im…" at bounding box center [230, 3] width 439 height 274
click at [511, 208] on div "Image drag_handle drag_handle" at bounding box center [512, 204] width 66 height 14
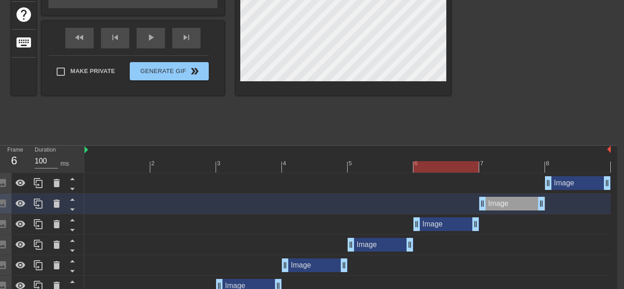
click at [492, 163] on div at bounding box center [347, 166] width 526 height 11
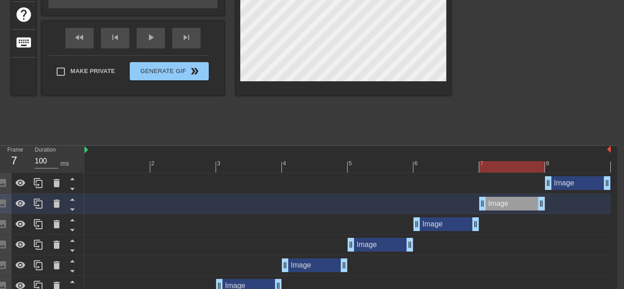
click at [565, 184] on div "Image drag_handle drag_handle" at bounding box center [578, 183] width 66 height 14
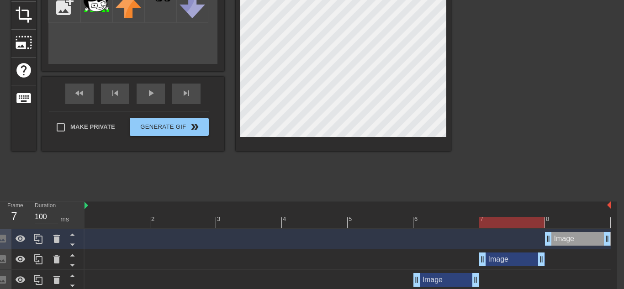
scroll to position [109, 7]
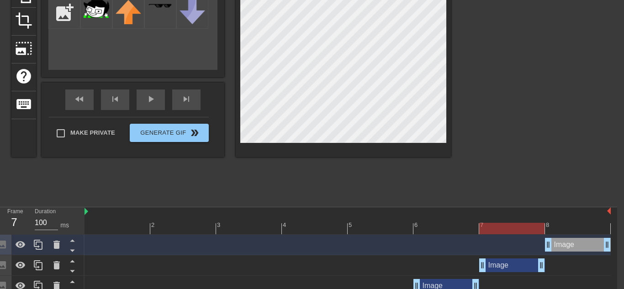
click at [567, 226] on div at bounding box center [347, 228] width 526 height 11
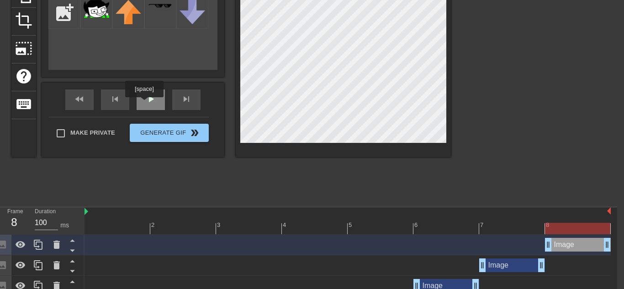
click at [145, 104] on div "play_arrow" at bounding box center [151, 99] width 28 height 21
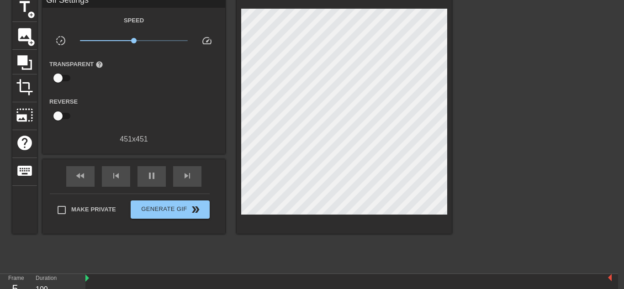
scroll to position [42, 6]
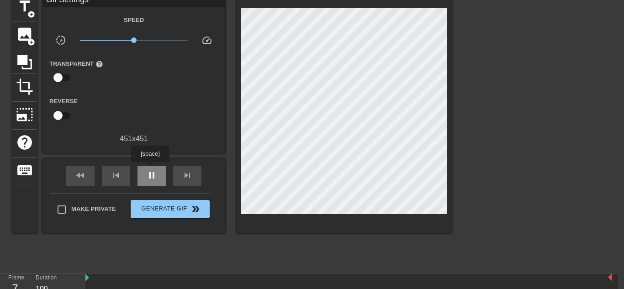
click at [151, 170] on span "pause" at bounding box center [151, 175] width 11 height 11
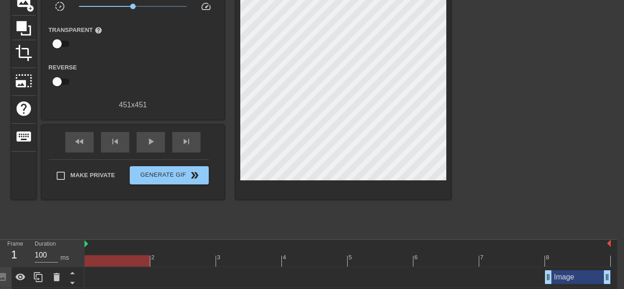
scroll to position [71, 7]
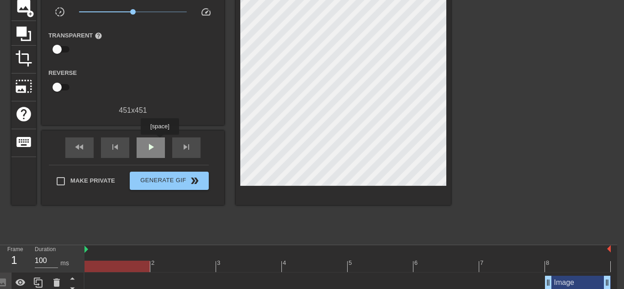
click at [155, 142] on span "play_arrow" at bounding box center [150, 147] width 11 height 11
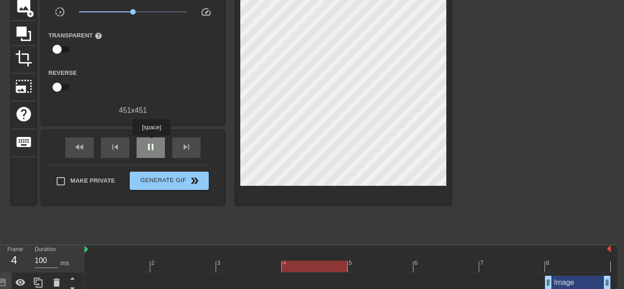
click at [152, 142] on span "pause" at bounding box center [150, 147] width 11 height 11
click at [152, 142] on span "play_arrow" at bounding box center [150, 147] width 11 height 11
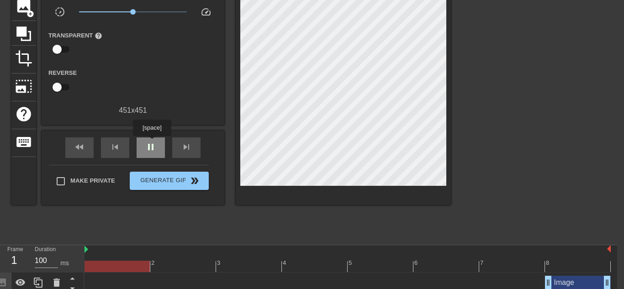
click at [152, 142] on span "pause" at bounding box center [150, 147] width 11 height 11
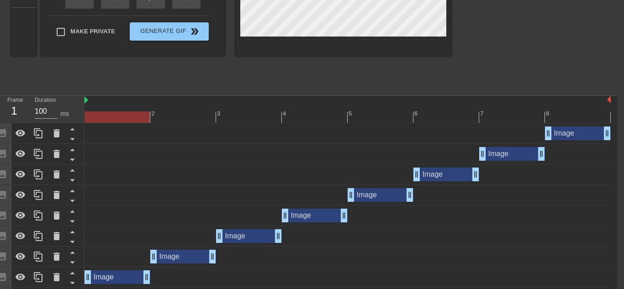
scroll to position [0, 7]
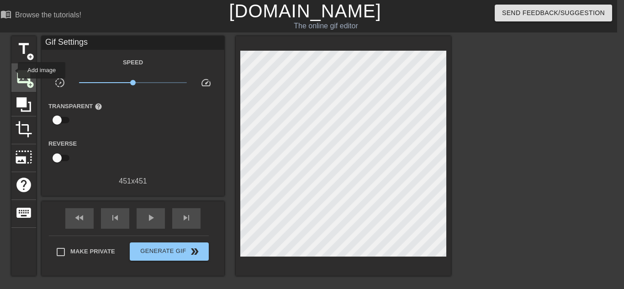
click at [20, 76] on span "image" at bounding box center [23, 76] width 17 height 17
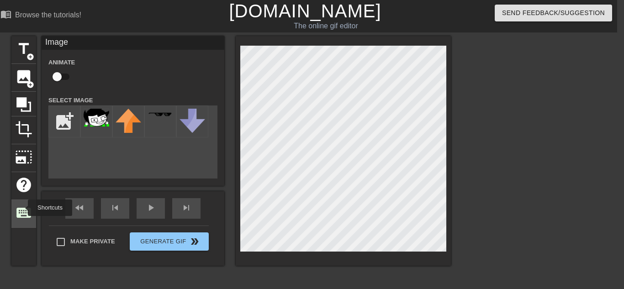
click at [22, 208] on span "keyboard" at bounding box center [23, 212] width 17 height 17
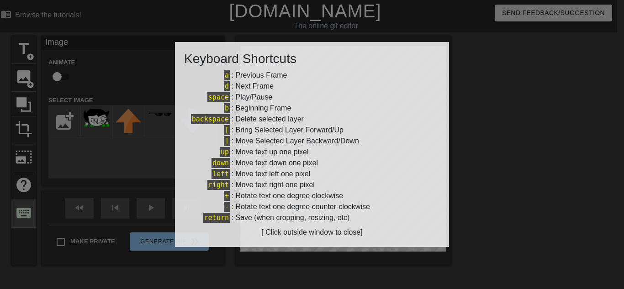
click at [22, 208] on div at bounding box center [312, 144] width 624 height 289
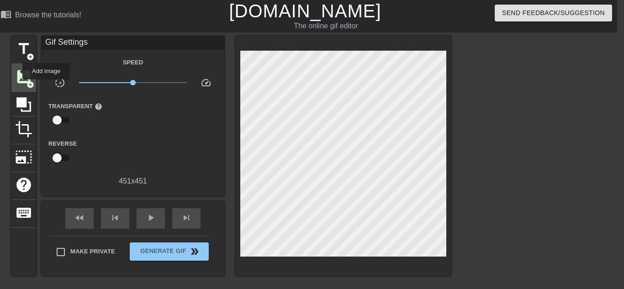
click at [16, 71] on span "image" at bounding box center [23, 76] width 17 height 17
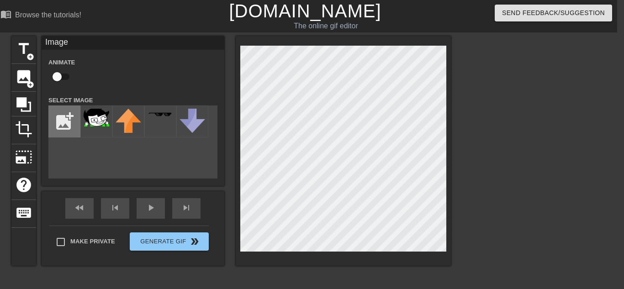
click at [67, 126] on input "file" at bounding box center [64, 121] width 31 height 31
type input "C:\fakepath\[PERSON_NAME]!.gif"
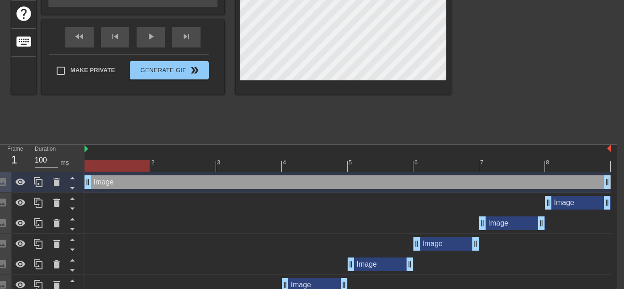
scroll to position [176, 7]
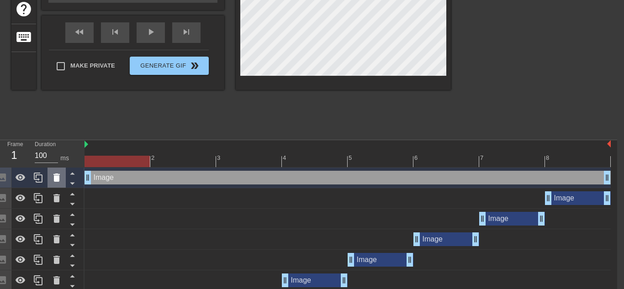
click at [48, 178] on div at bounding box center [56, 178] width 18 height 20
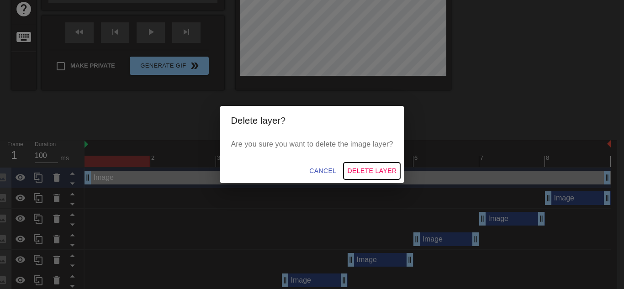
click at [376, 167] on span "Delete Layer" at bounding box center [371, 170] width 49 height 11
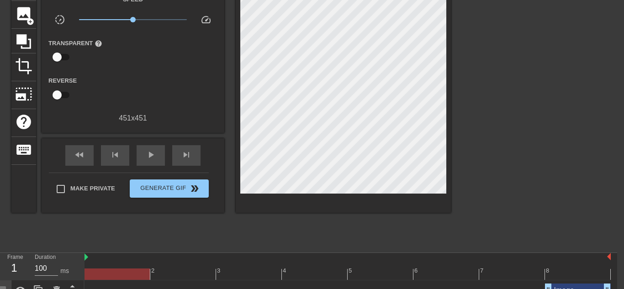
scroll to position [34, 7]
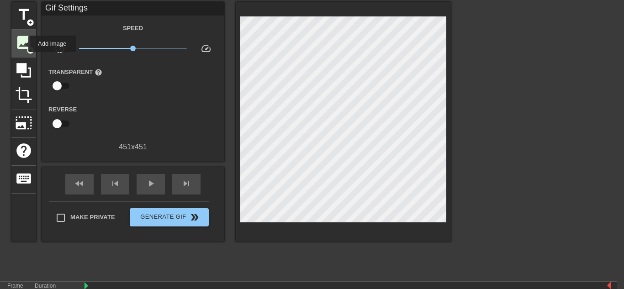
click at [22, 44] on span "image" at bounding box center [23, 42] width 17 height 17
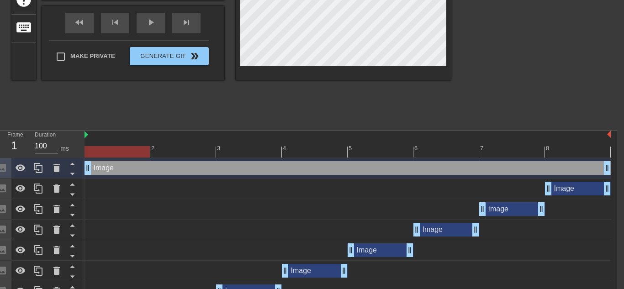
scroll to position [0, 7]
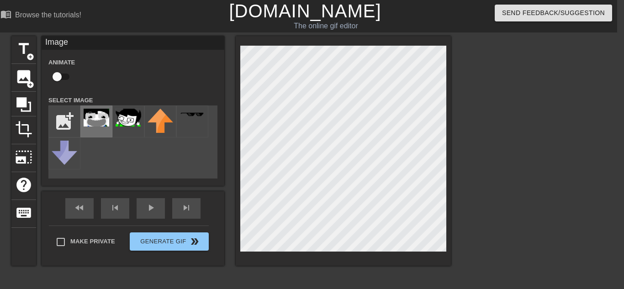
click at [107, 123] on img at bounding box center [97, 118] width 26 height 18
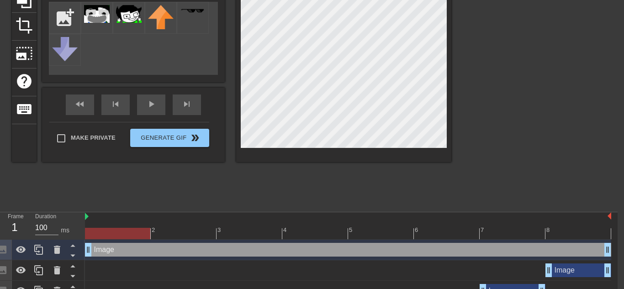
scroll to position [0, 6]
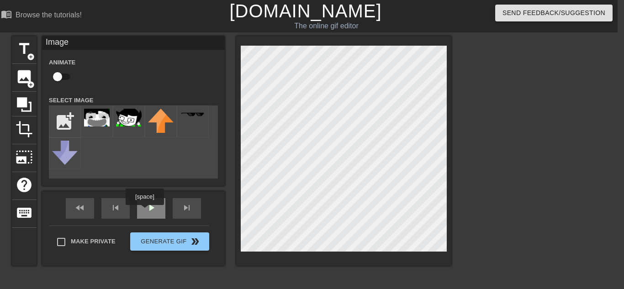
click at [145, 211] on div "play_arrow" at bounding box center [151, 208] width 28 height 21
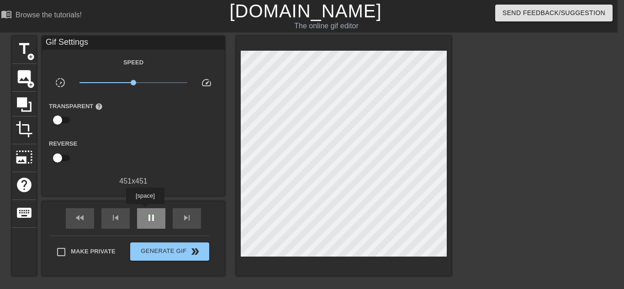
click at [145, 210] on div "pause" at bounding box center [151, 218] width 28 height 21
click at [145, 210] on div "play_arrow" at bounding box center [151, 218] width 28 height 21
click at [145, 210] on div "pause" at bounding box center [151, 218] width 28 height 21
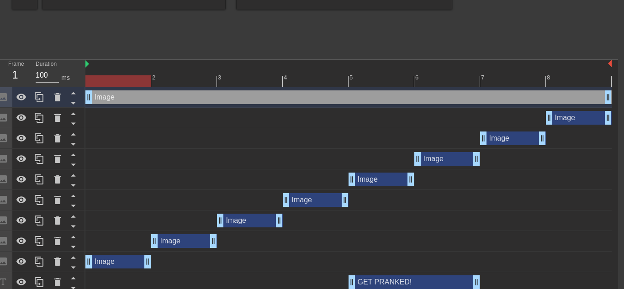
scroll to position [257, 6]
click at [565, 120] on div "Image drag_handle drag_handle" at bounding box center [579, 117] width 66 height 14
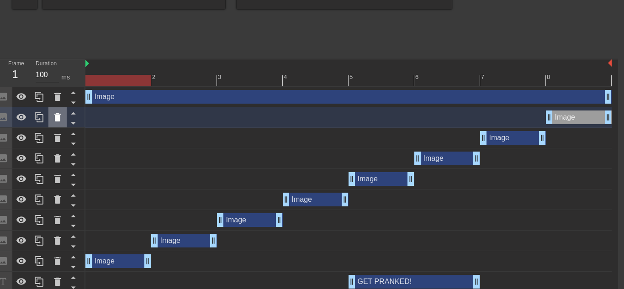
click at [57, 118] on icon at bounding box center [57, 117] width 6 height 8
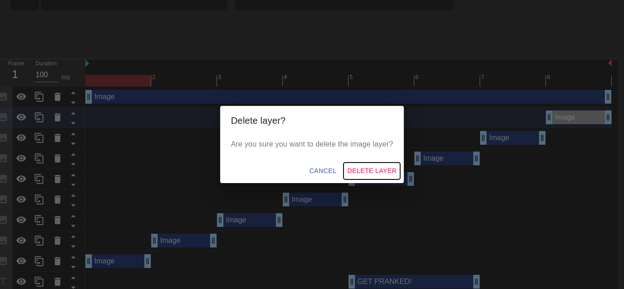
click at [361, 170] on span "Delete Layer" at bounding box center [371, 170] width 49 height 11
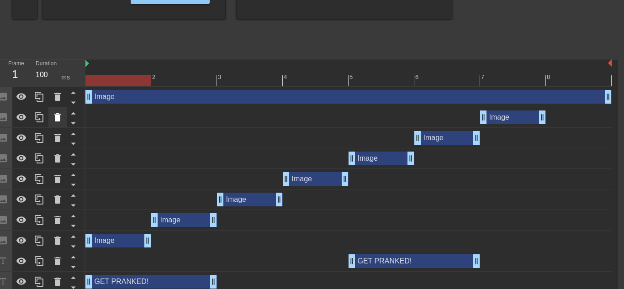
click at [58, 112] on icon at bounding box center [57, 117] width 11 height 11
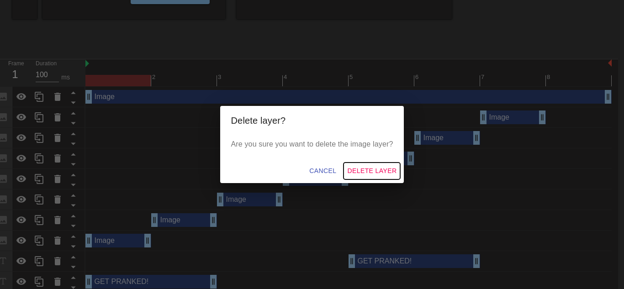
click at [370, 170] on span "Delete Layer" at bounding box center [371, 170] width 49 height 11
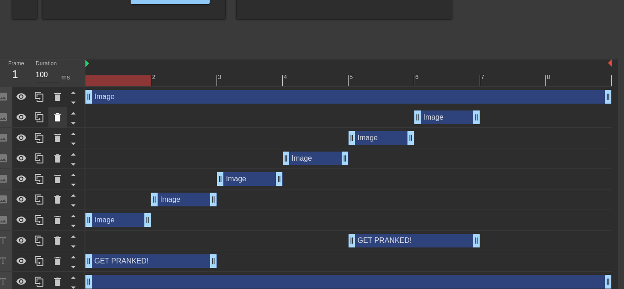
click at [58, 117] on icon at bounding box center [57, 117] width 6 height 8
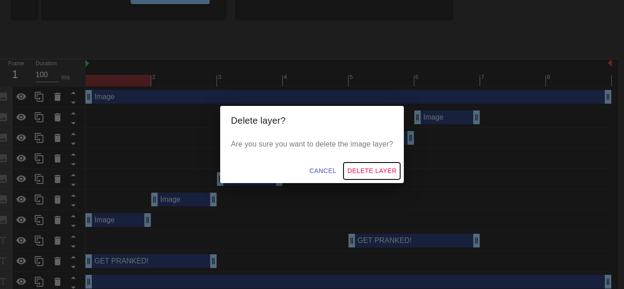
click at [377, 172] on span "Delete Layer" at bounding box center [371, 170] width 49 height 11
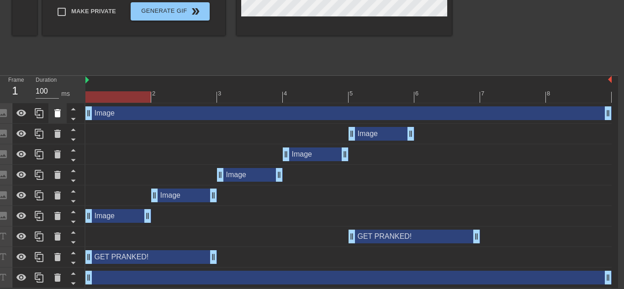
click at [60, 118] on icon at bounding box center [57, 113] width 11 height 11
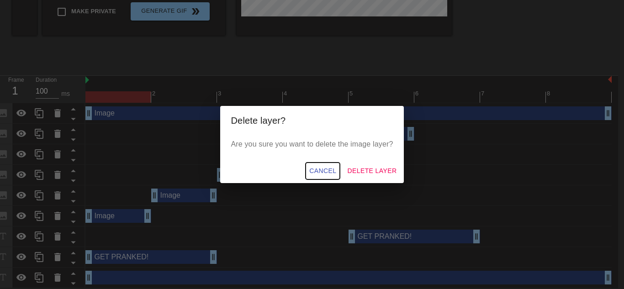
click at [324, 171] on span "Cancel" at bounding box center [322, 170] width 27 height 11
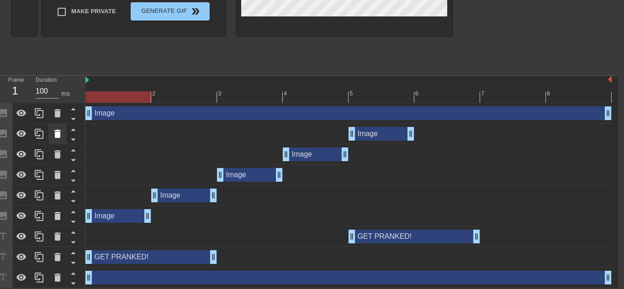
click at [58, 131] on icon at bounding box center [57, 133] width 11 height 11
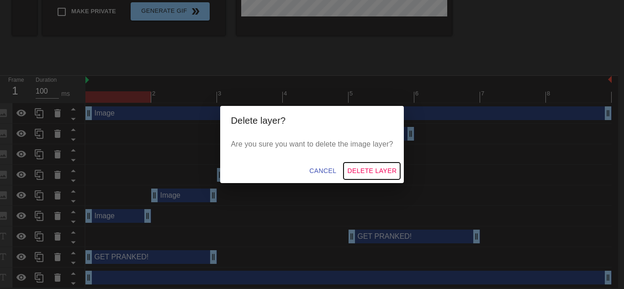
click at [373, 175] on button "Delete Layer" at bounding box center [371, 171] width 57 height 17
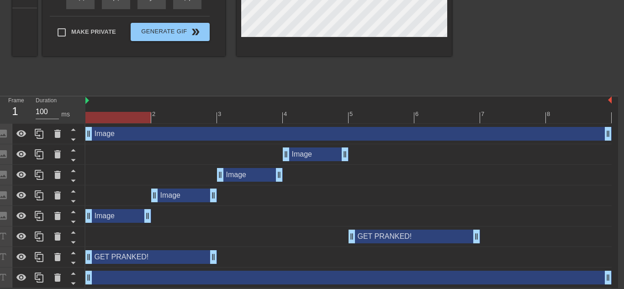
scroll to position [220, 6]
click at [60, 154] on icon at bounding box center [57, 154] width 11 height 11
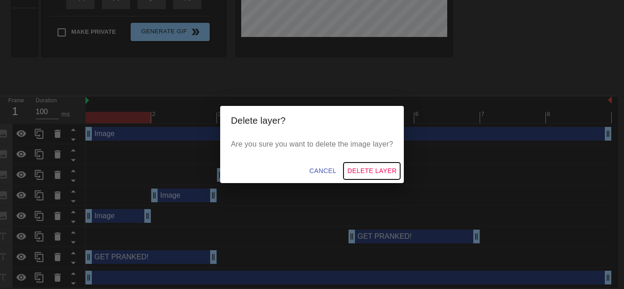
click at [379, 172] on span "Delete Layer" at bounding box center [371, 170] width 49 height 11
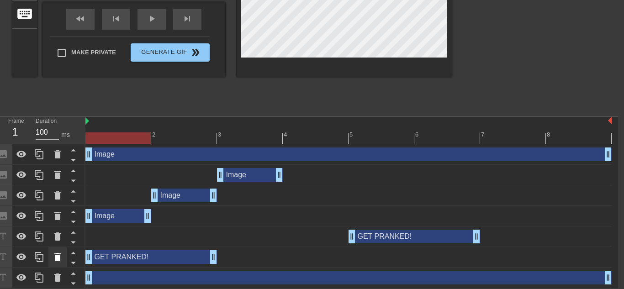
click at [59, 256] on icon at bounding box center [57, 257] width 6 height 8
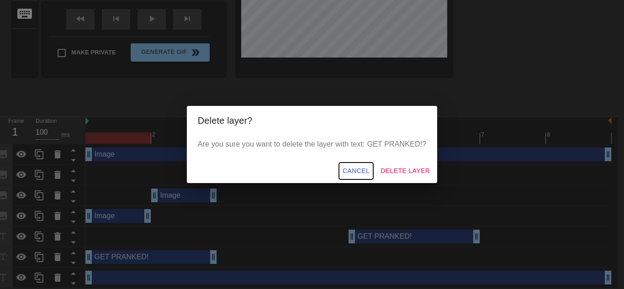
click at [351, 174] on button "Cancel" at bounding box center [356, 171] width 34 height 17
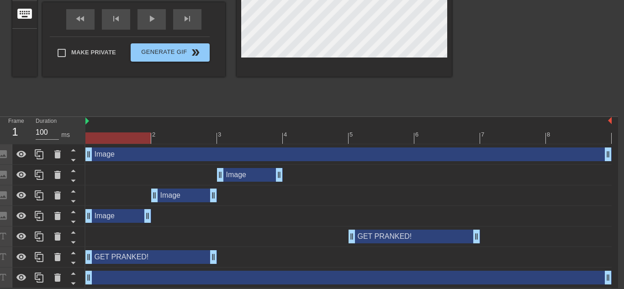
click at [58, 215] on icon at bounding box center [57, 216] width 6 height 8
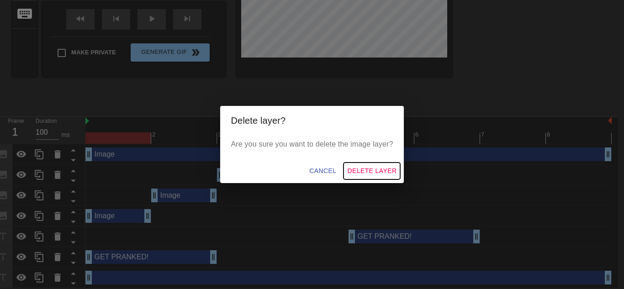
click at [377, 172] on span "Delete Layer" at bounding box center [371, 170] width 49 height 11
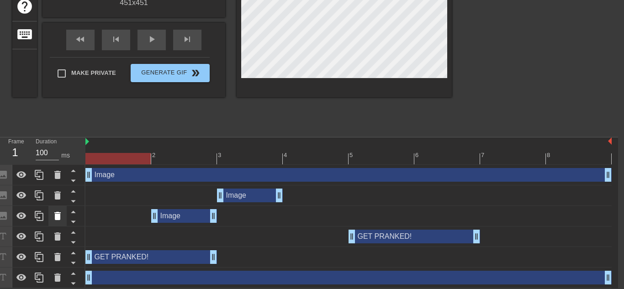
click at [60, 215] on icon at bounding box center [57, 216] width 6 height 8
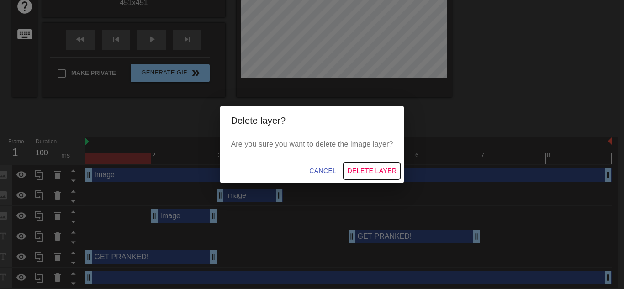
click at [369, 170] on span "Delete Layer" at bounding box center [371, 170] width 49 height 11
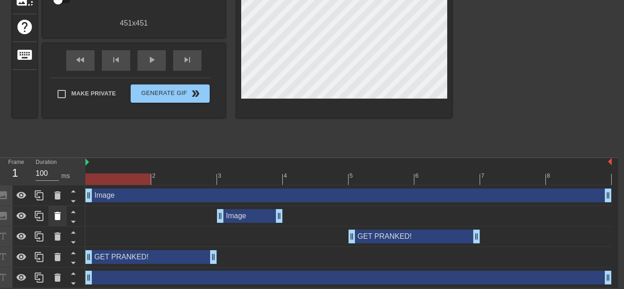
click at [59, 216] on icon at bounding box center [57, 216] width 6 height 8
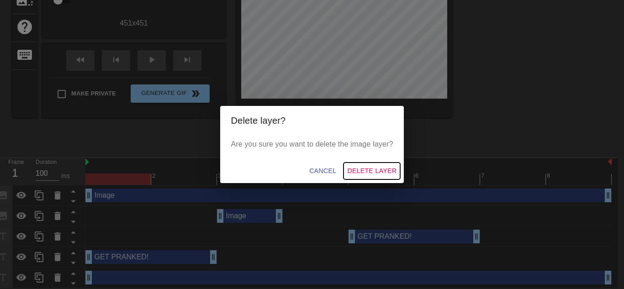
click at [376, 166] on span "Delete Layer" at bounding box center [371, 170] width 49 height 11
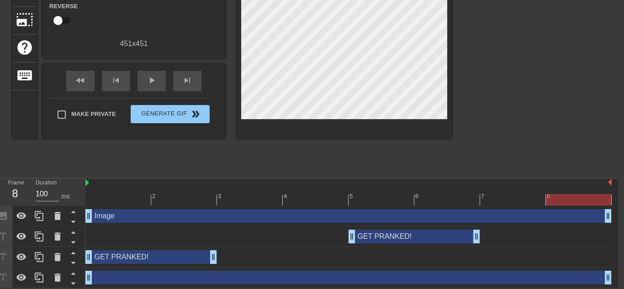
drag, startPoint x: 606, startPoint y: 217, endPoint x: 587, endPoint y: 208, distance: 21.7
click at [587, 208] on div "Image drag_handle drag_handle" at bounding box center [348, 216] width 526 height 21
click at [38, 215] on icon at bounding box center [39, 215] width 11 height 11
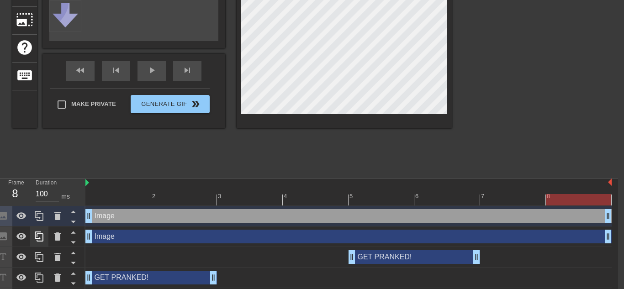
scroll to position [158, 6]
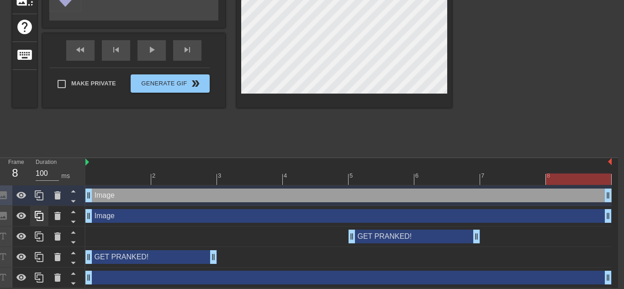
click at [38, 215] on icon at bounding box center [39, 215] width 11 height 11
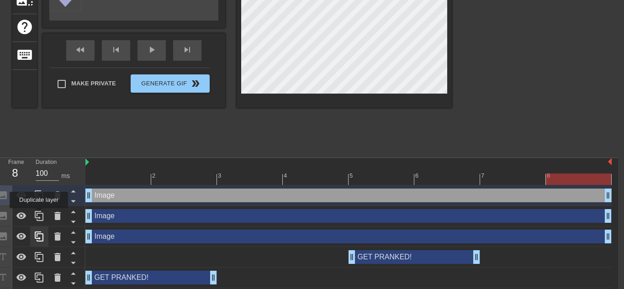
click at [38, 215] on icon at bounding box center [39, 215] width 11 height 11
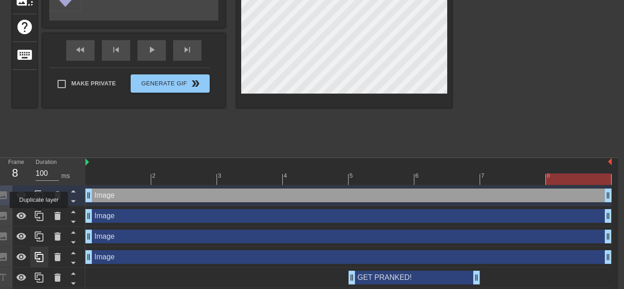
click at [38, 215] on icon at bounding box center [39, 215] width 11 height 11
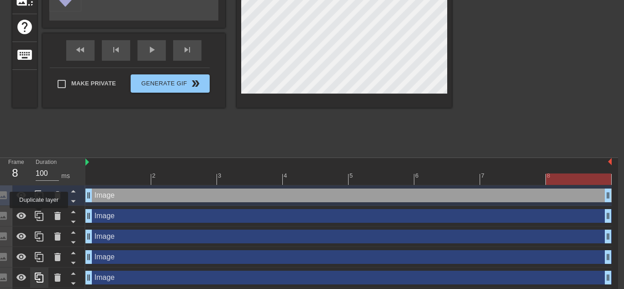
click at [38, 215] on icon at bounding box center [39, 215] width 11 height 11
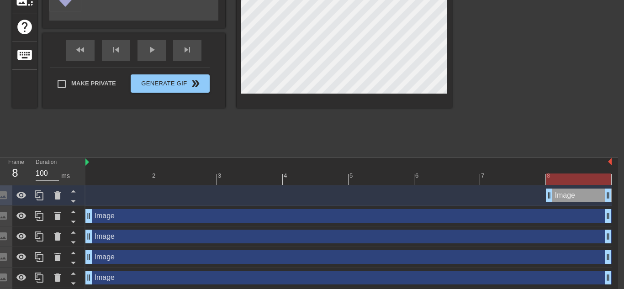
drag, startPoint x: 86, startPoint y: 200, endPoint x: 528, endPoint y: 180, distance: 442.4
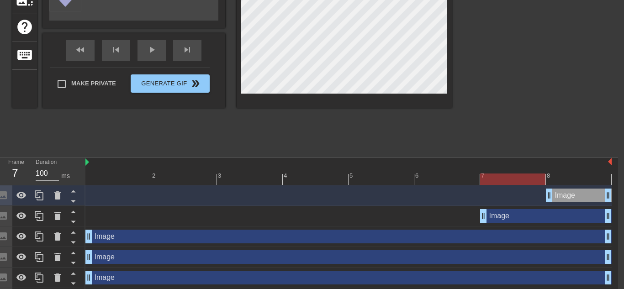
drag, startPoint x: 87, startPoint y: 219, endPoint x: 465, endPoint y: 215, distance: 377.6
click at [465, 215] on div "Image drag_handle drag_handle" at bounding box center [348, 216] width 526 height 14
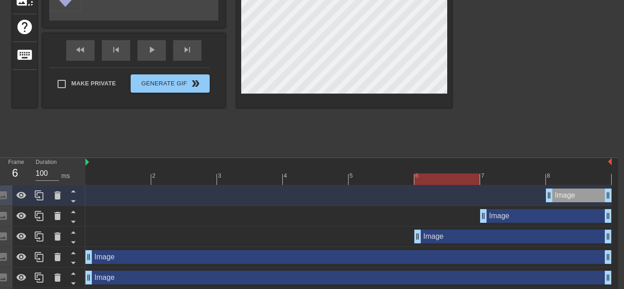
drag, startPoint x: 88, startPoint y: 238, endPoint x: 399, endPoint y: 243, distance: 311.4
click at [399, 243] on div "Image drag_handle drag_handle" at bounding box center [348, 236] width 526 height 21
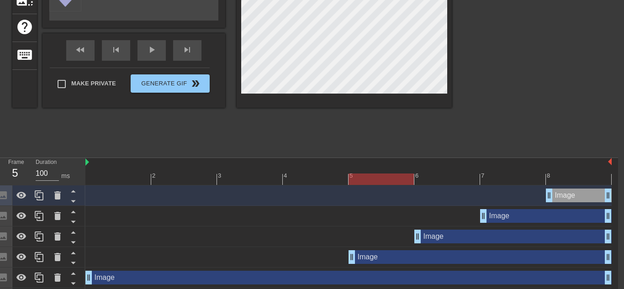
drag, startPoint x: 85, startPoint y: 261, endPoint x: 332, endPoint y: 251, distance: 247.2
click at [332, 251] on div "Image drag_handle drag_handle" at bounding box center [348, 257] width 526 height 14
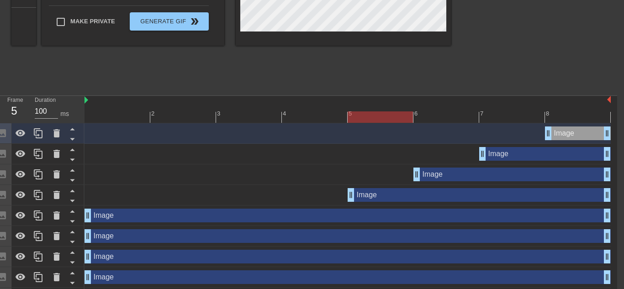
scroll to position [222, 7]
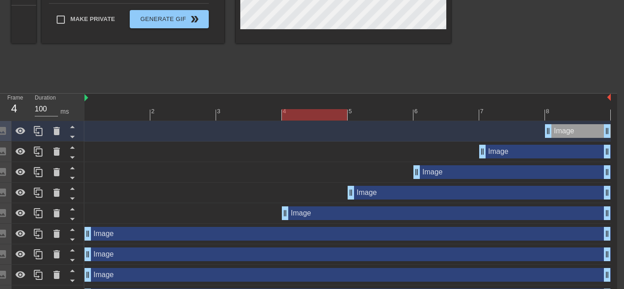
drag, startPoint x: 87, startPoint y: 216, endPoint x: 271, endPoint y: 225, distance: 183.8
click at [271, 225] on div "Image drag_handle drag_handle Image drag_handle drag_handle Image drag_handle d…" at bounding box center [350, 244] width 532 height 247
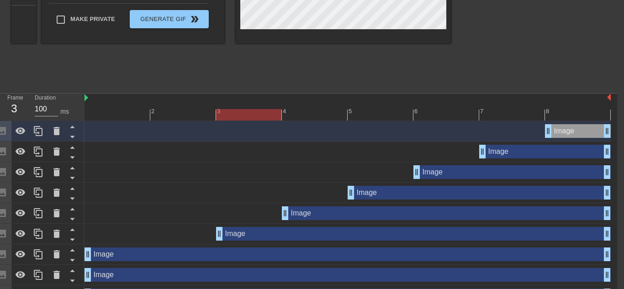
drag, startPoint x: 86, startPoint y: 234, endPoint x: 227, endPoint y: 237, distance: 141.1
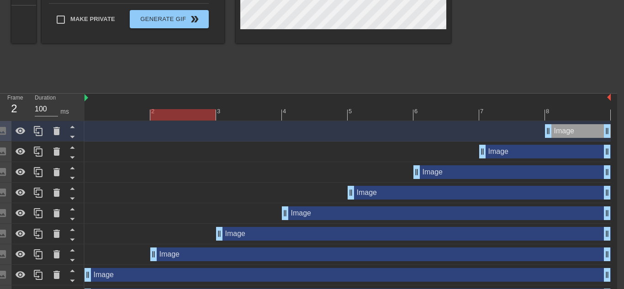
drag, startPoint x: 86, startPoint y: 258, endPoint x: 148, endPoint y: 260, distance: 62.1
click at [148, 260] on div "Image drag_handle drag_handle" at bounding box center [347, 254] width 526 height 14
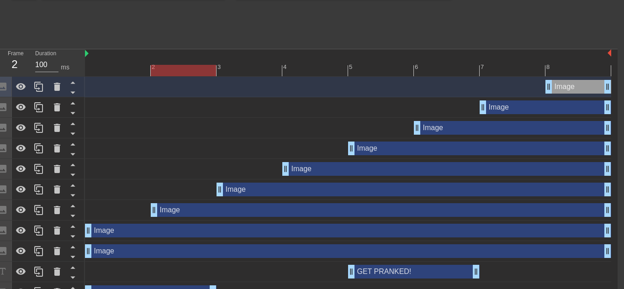
scroll to position [268, 6]
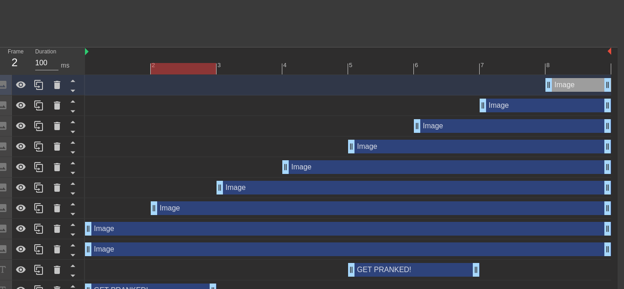
click at [104, 251] on div "Image drag_handle drag_handle" at bounding box center [348, 249] width 526 height 14
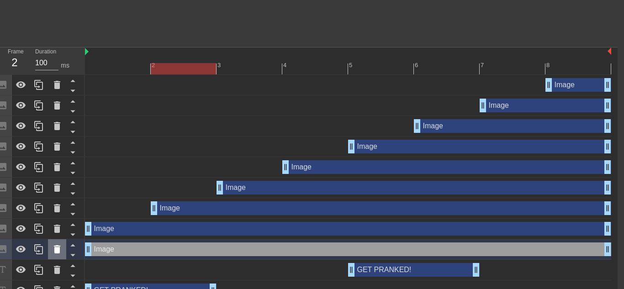
click at [58, 251] on icon at bounding box center [57, 249] width 6 height 8
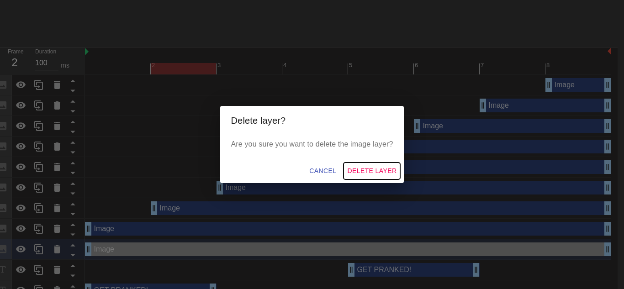
click at [356, 165] on span "Delete Layer" at bounding box center [371, 170] width 49 height 11
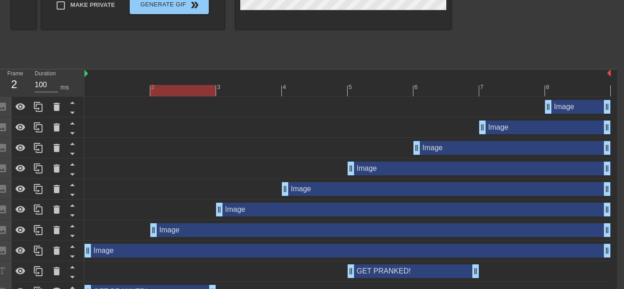
scroll to position [246, 7]
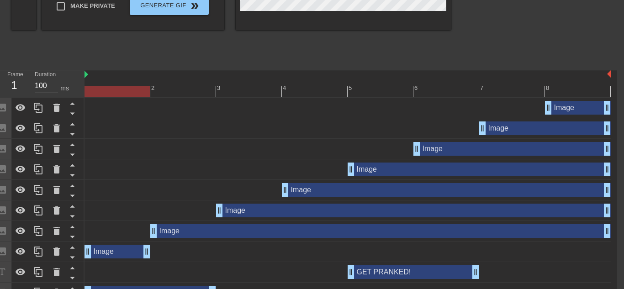
drag, startPoint x: 605, startPoint y: 251, endPoint x: 151, endPoint y: 245, distance: 453.4
click at [151, 245] on div "Image drag_handle drag_handle" at bounding box center [347, 252] width 526 height 14
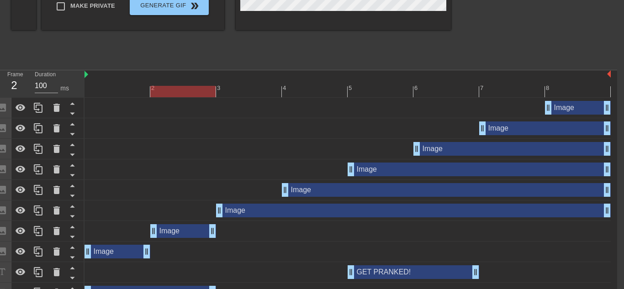
drag, startPoint x: 607, startPoint y: 226, endPoint x: 195, endPoint y: 244, distance: 412.7
click at [195, 244] on div "Image drag_handle drag_handle Image drag_handle drag_handle Image drag_handle d…" at bounding box center [350, 211] width 532 height 226
click at [611, 208] on div "Image drag_handle drag_handle Image drag_handle drag_handle Image drag_handle d…" at bounding box center [350, 211] width 532 height 226
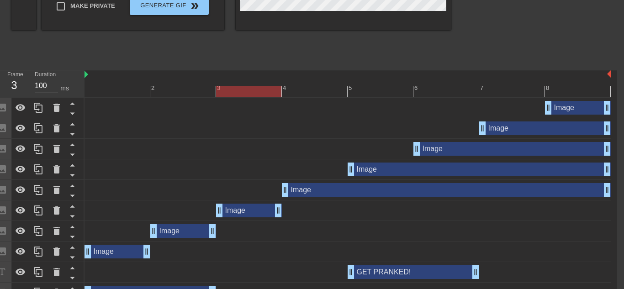
drag, startPoint x: 609, startPoint y: 210, endPoint x: 290, endPoint y: 224, distance: 318.5
click at [290, 224] on div "Image drag_handle drag_handle Image drag_handle drag_handle Image drag_handle d…" at bounding box center [350, 211] width 532 height 226
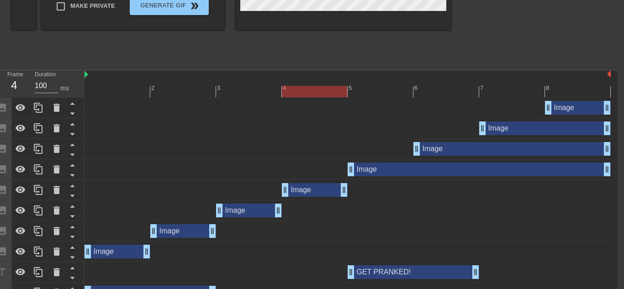
drag, startPoint x: 605, startPoint y: 188, endPoint x: 354, endPoint y: 196, distance: 251.7
click at [354, 196] on div "Image drag_handle drag_handle" at bounding box center [347, 190] width 526 height 14
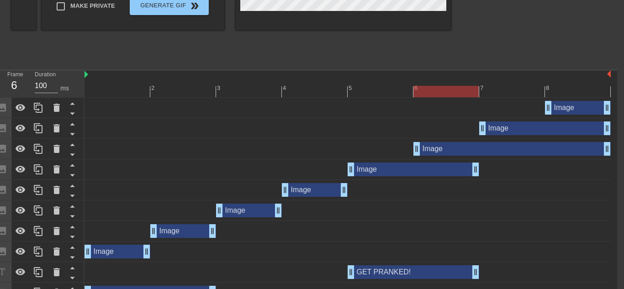
drag, startPoint x: 604, startPoint y: 169, endPoint x: 430, endPoint y: 165, distance: 174.0
click at [430, 165] on div "Image drag_handle drag_handle" at bounding box center [347, 170] width 526 height 14
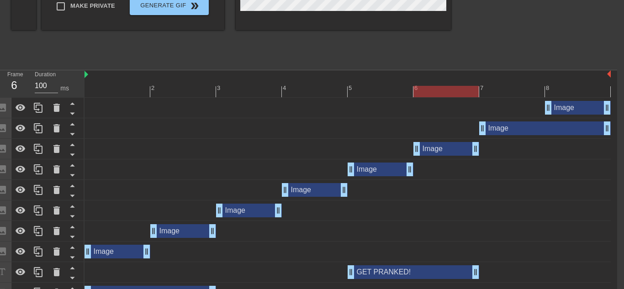
drag, startPoint x: 608, startPoint y: 145, endPoint x: 489, endPoint y: 146, distance: 119.2
click at [489, 146] on div "Image drag_handle drag_handle" at bounding box center [347, 149] width 526 height 14
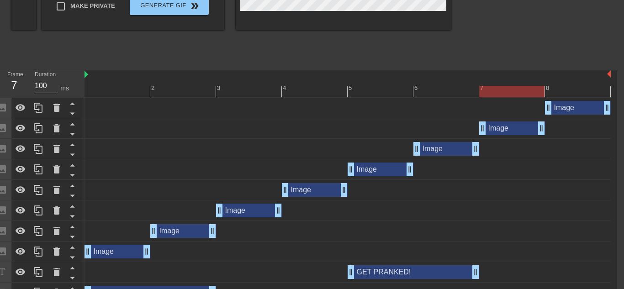
drag, startPoint x: 606, startPoint y: 129, endPoint x: 563, endPoint y: 134, distance: 43.6
click at [563, 134] on div "Image drag_handle drag_handle" at bounding box center [347, 128] width 526 height 14
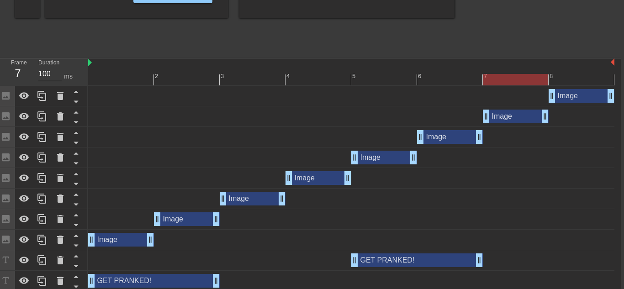
scroll to position [281, 3]
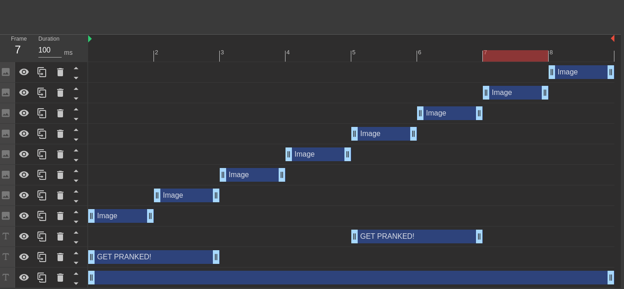
click at [119, 220] on div "Image drag_handle drag_handle" at bounding box center [121, 216] width 66 height 14
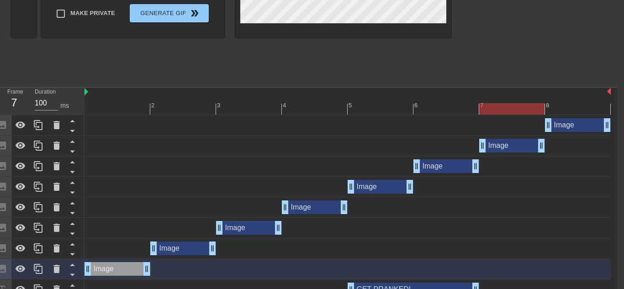
click at [170, 247] on div "Image drag_handle drag_handle" at bounding box center [183, 249] width 66 height 14
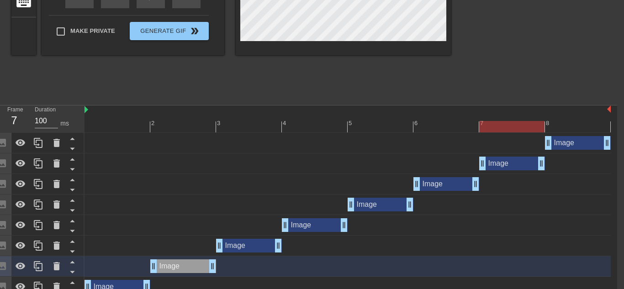
scroll to position [217, 7]
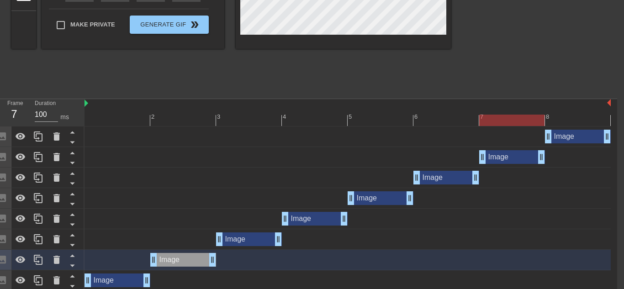
click at [250, 236] on div "Image drag_handle drag_handle" at bounding box center [249, 239] width 66 height 14
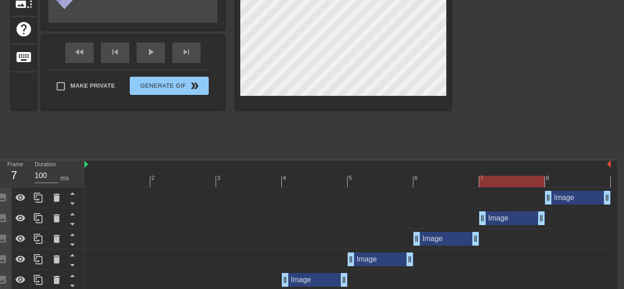
scroll to position [126, 7]
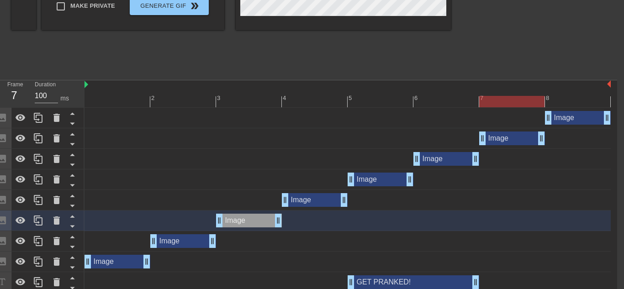
click at [306, 195] on div "Image drag_handle drag_handle" at bounding box center [315, 200] width 66 height 14
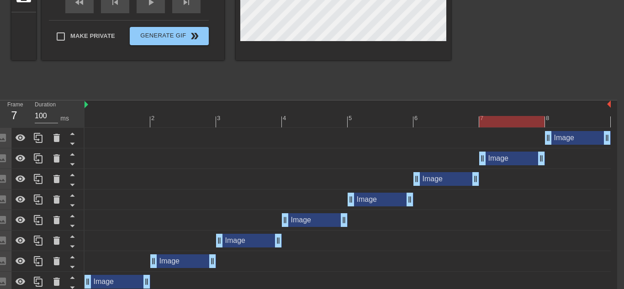
scroll to position [229, 7]
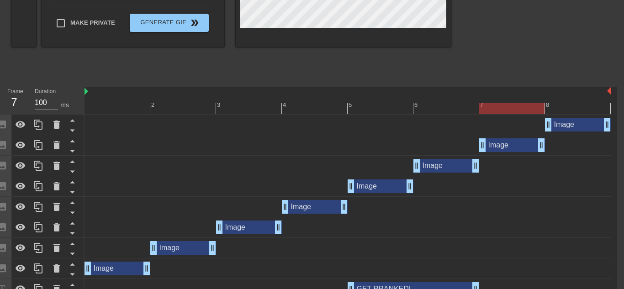
click at [296, 105] on div at bounding box center [347, 108] width 526 height 11
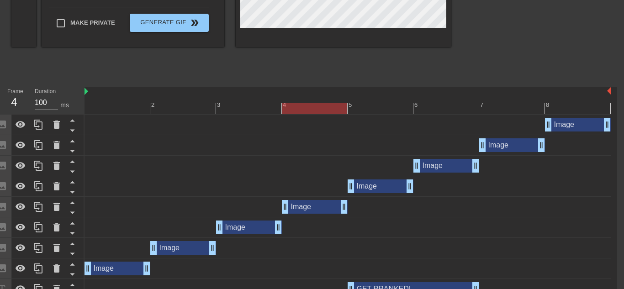
click at [254, 107] on div at bounding box center [347, 108] width 526 height 11
click at [294, 105] on div at bounding box center [347, 108] width 526 height 11
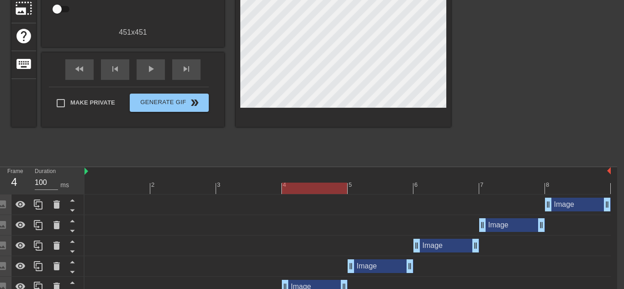
scroll to position [143, 7]
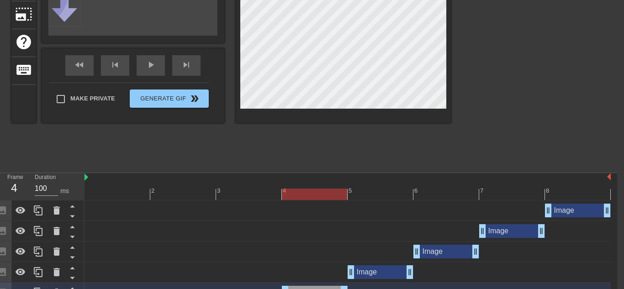
click at [315, 113] on div at bounding box center [343, 8] width 215 height 230
click at [368, 192] on div at bounding box center [347, 194] width 526 height 11
click at [364, 270] on div "Image drag_handle drag_handle" at bounding box center [380, 272] width 66 height 14
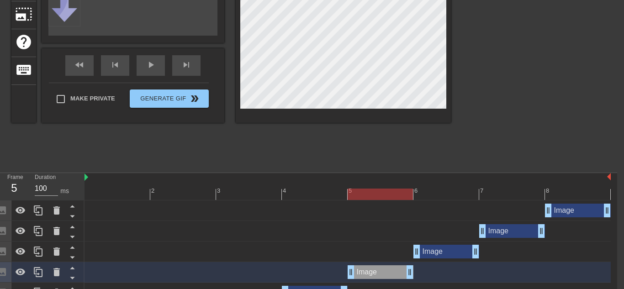
click at [280, 151] on div "title add_circle image add_circle crop photo_size_select_large help keyboard Im…" at bounding box center [230, 30] width 439 height 274
click at [434, 192] on div at bounding box center [347, 194] width 526 height 11
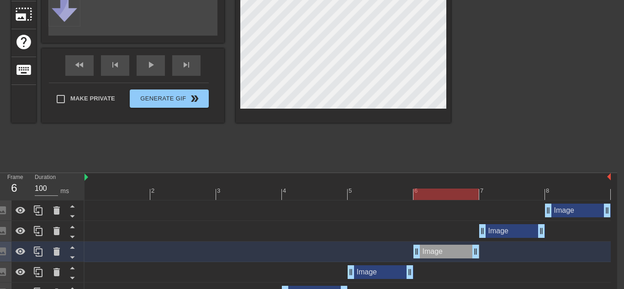
click at [233, 123] on div "title add_circle image add_circle crop photo_size_select_large help keyboard Im…" at bounding box center [230, 30] width 439 height 274
click at [511, 231] on div "Image drag_handle drag_handle" at bounding box center [512, 231] width 66 height 14
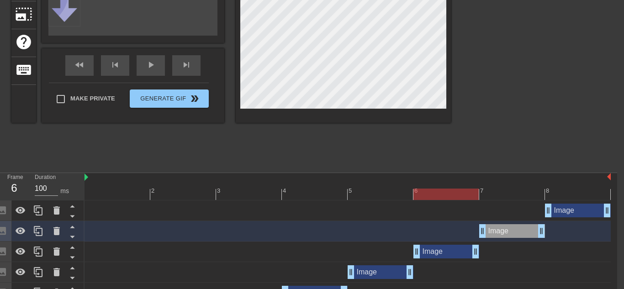
click at [498, 231] on div "Image drag_handle drag_handle" at bounding box center [512, 231] width 66 height 14
click at [494, 197] on div at bounding box center [347, 194] width 526 height 11
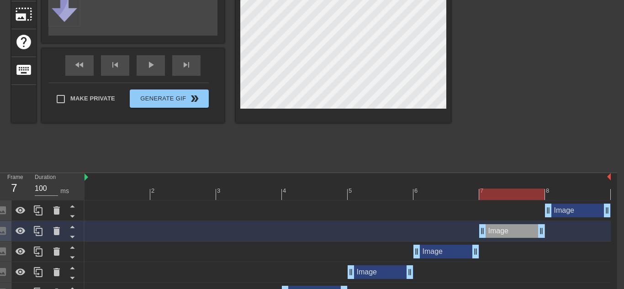
click at [214, 79] on div "title add_circle image add_circle crop photo_size_select_large help keyboard Im…" at bounding box center [230, 8] width 439 height 230
click at [573, 189] on div at bounding box center [347, 194] width 526 height 11
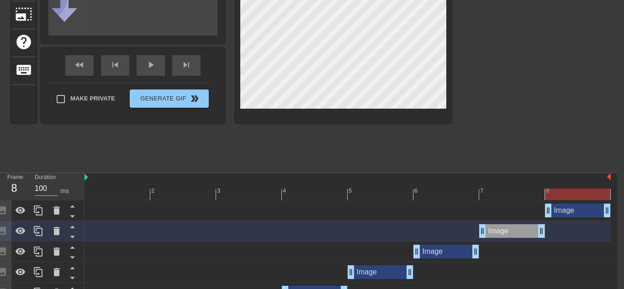
click at [571, 215] on div "Image drag_handle drag_handle" at bounding box center [578, 211] width 66 height 14
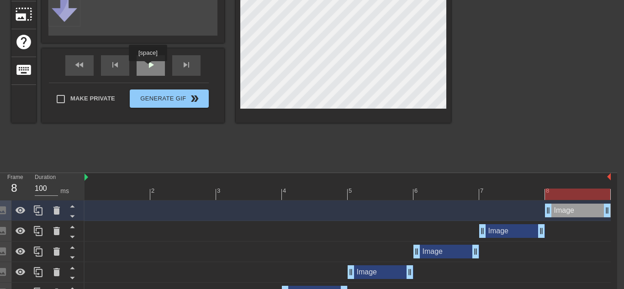
click at [148, 68] on span "play_arrow" at bounding box center [150, 64] width 11 height 11
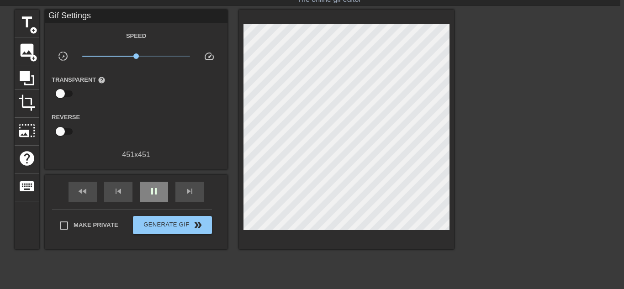
scroll to position [26, 4]
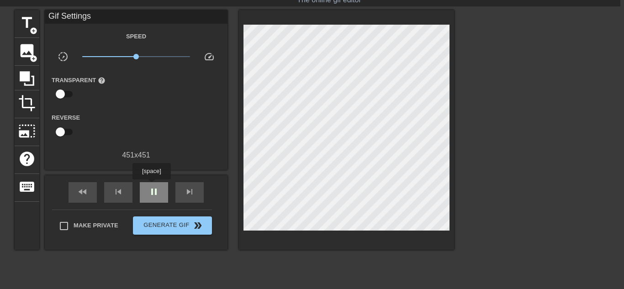
click at [152, 186] on span "pause" at bounding box center [153, 191] width 11 height 11
click at [152, 186] on span "play_arrow" at bounding box center [153, 191] width 11 height 11
click at [152, 186] on span "pause" at bounding box center [153, 191] width 11 height 11
click at [152, 186] on span "play_arrow" at bounding box center [153, 191] width 11 height 11
click at [152, 186] on span "pause" at bounding box center [153, 191] width 11 height 11
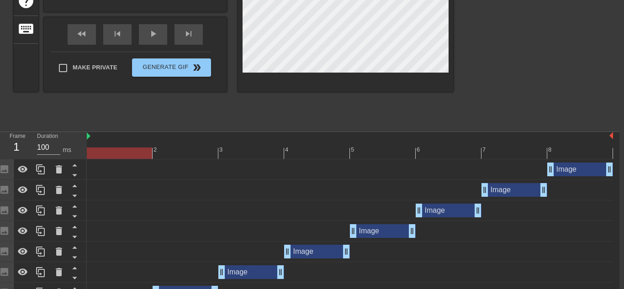
scroll to position [184, 5]
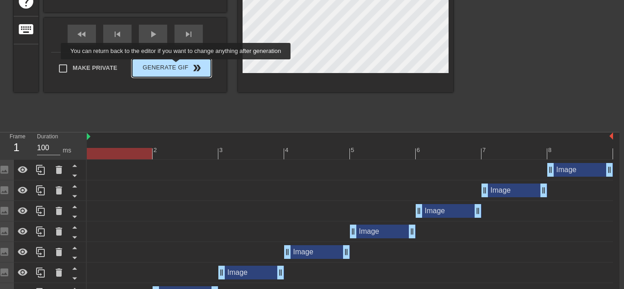
click at [174, 66] on span "Generate Gif double_arrow" at bounding box center [172, 68] width 72 height 11
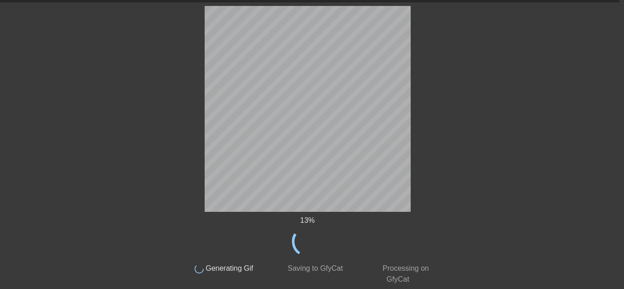
scroll to position [25, 5]
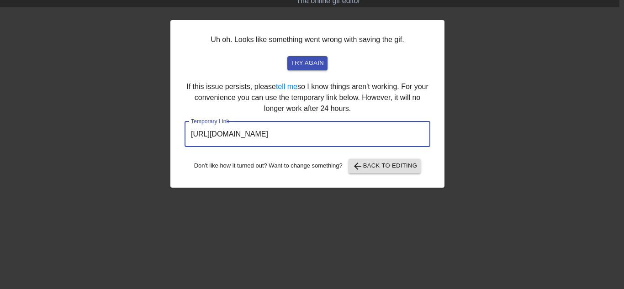
drag, startPoint x: 372, startPoint y: 125, endPoint x: 177, endPoint y: 126, distance: 195.4
click at [177, 126] on div "Uh oh. Looks like something went wrong with saving the gif. try again If this i…" at bounding box center [307, 104] width 274 height 168
